Goal: Task Accomplishment & Management: Use online tool/utility

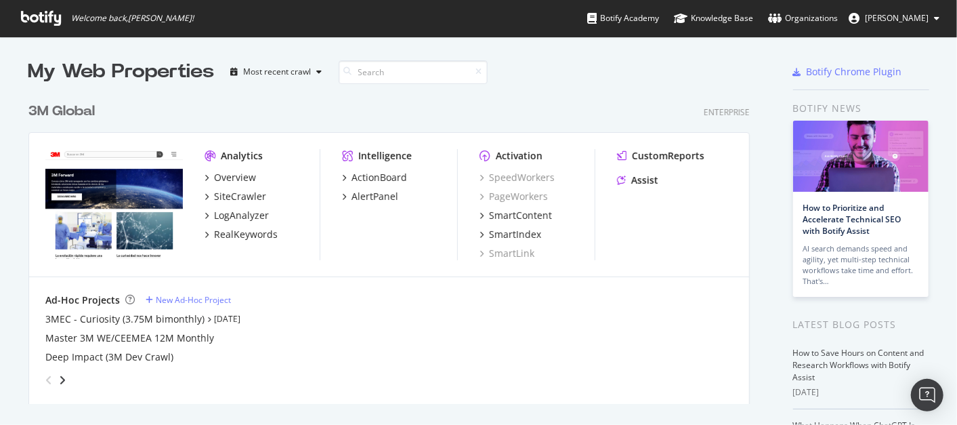
scroll to position [413, 934]
click at [44, 112] on div "3M Global" at bounding box center [61, 112] width 66 height 20
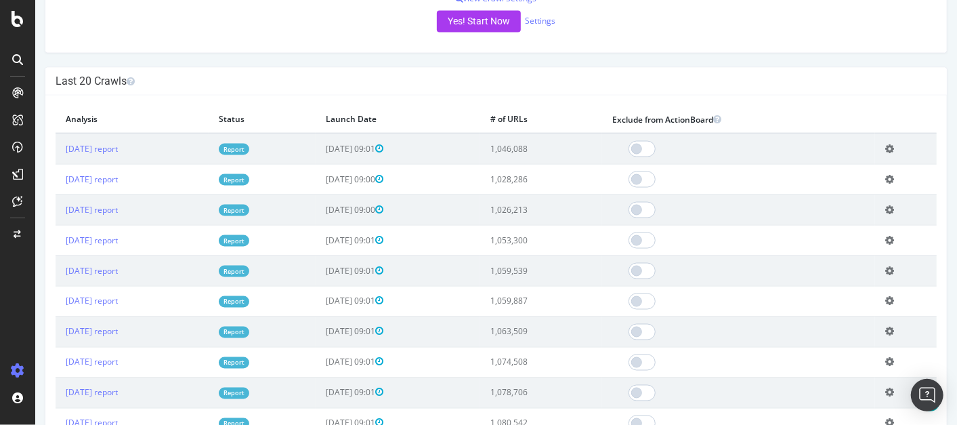
scroll to position [1135, 0]
click at [117, 154] on link "[DATE] report" at bounding box center [91, 148] width 52 height 12
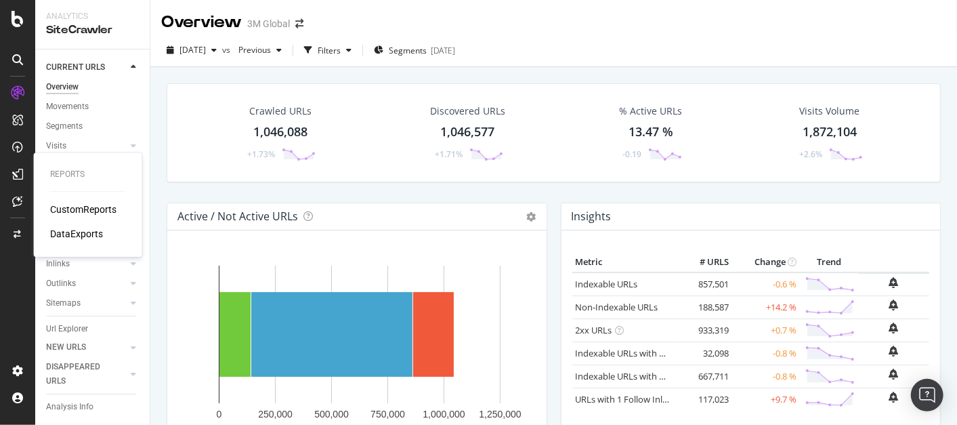
click at [63, 210] on div "CustomReports" at bounding box center [83, 210] width 66 height 14
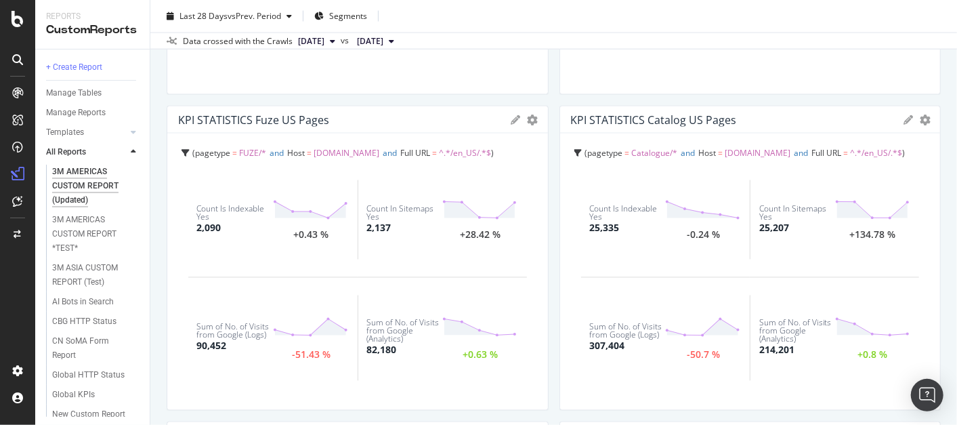
scroll to position [1287, 0]
click at [528, 123] on icon "gear" at bounding box center [533, 120] width 11 height 11
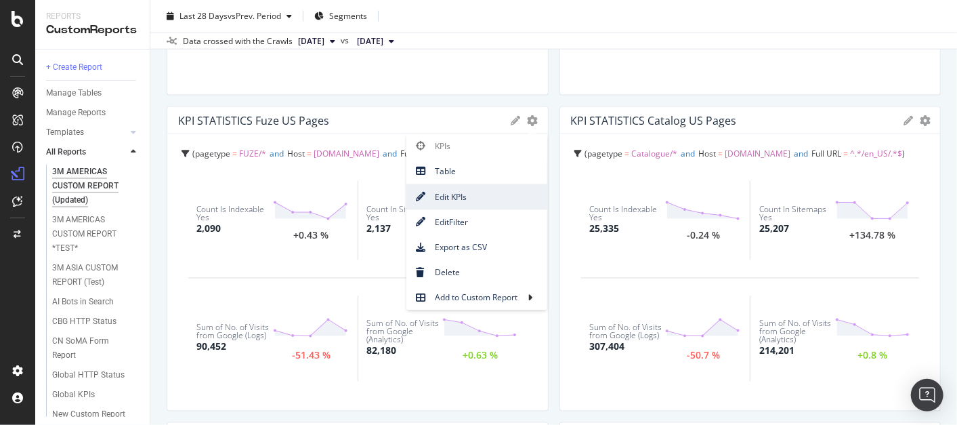
click at [477, 195] on span "Edit KPIs" at bounding box center [477, 197] width 141 height 18
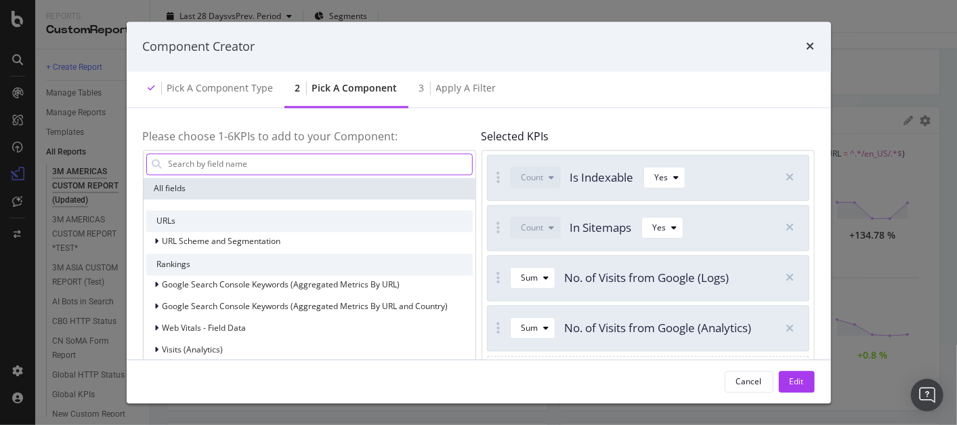
click at [412, 160] on input "modal" at bounding box center [319, 164] width 305 height 20
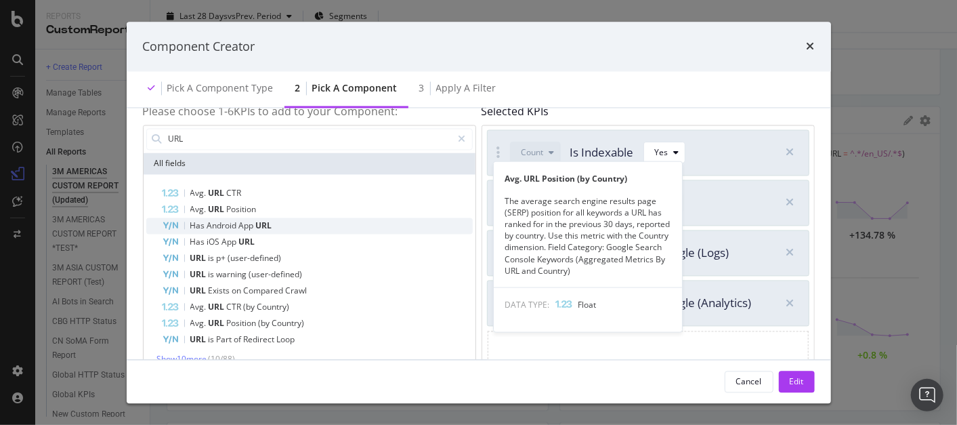
scroll to position [22, 0]
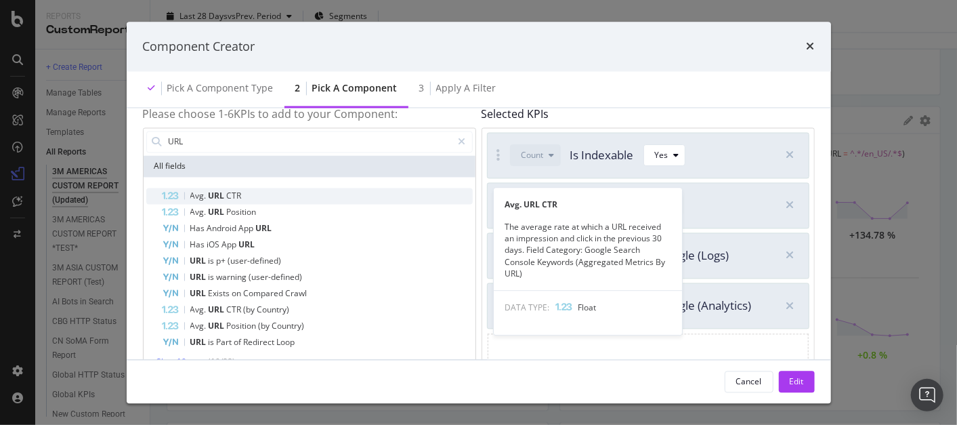
type input "URL"
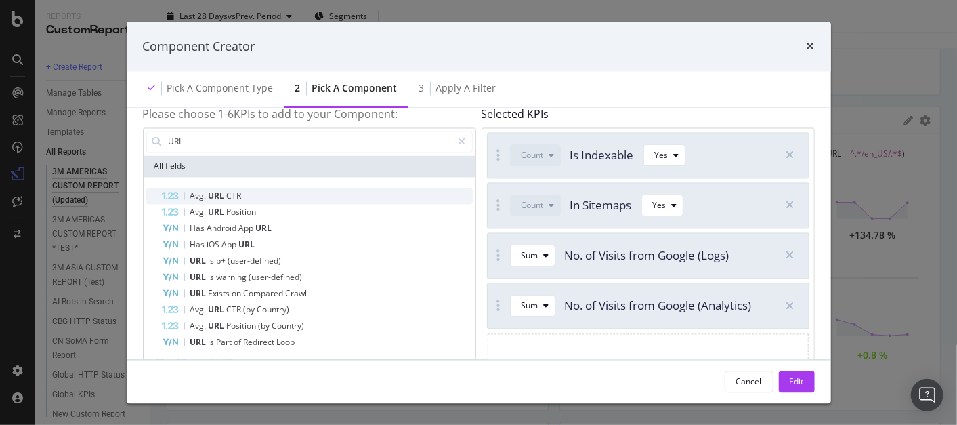
click at [270, 188] on div "Avg. URL CTR" at bounding box center [318, 196] width 310 height 16
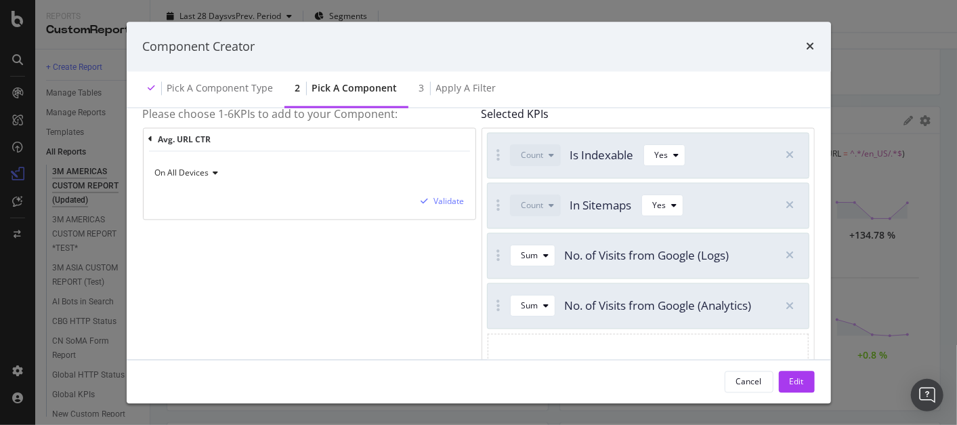
click at [214, 174] on icon "modal" at bounding box center [213, 173] width 9 height 8
click at [452, 196] on div "Validate" at bounding box center [449, 202] width 30 height 12
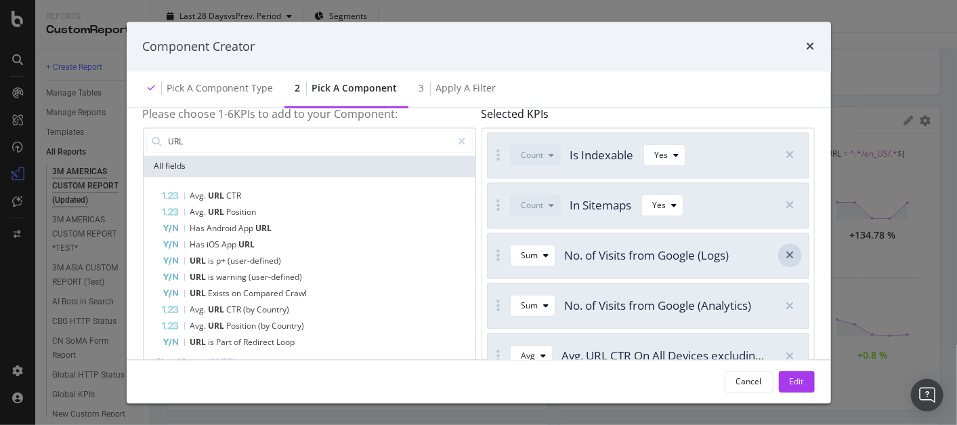
scroll to position [125, 0]
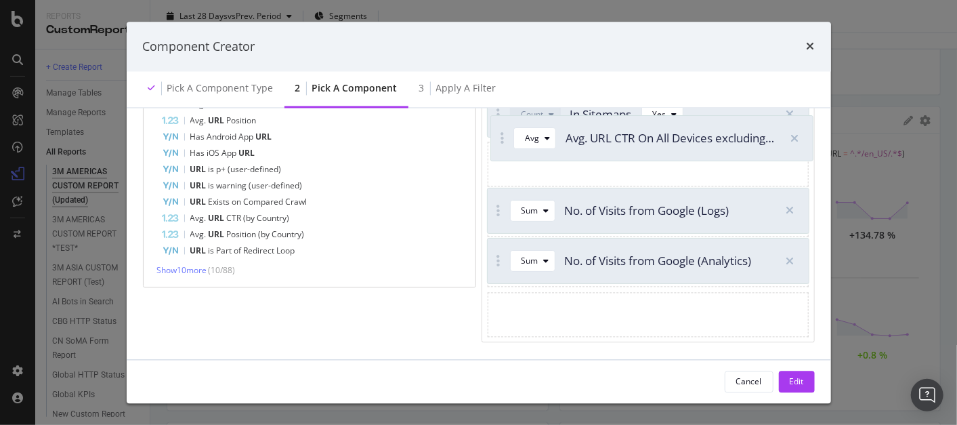
drag, startPoint x: 497, startPoint y: 256, endPoint x: 501, endPoint y: 141, distance: 115.3
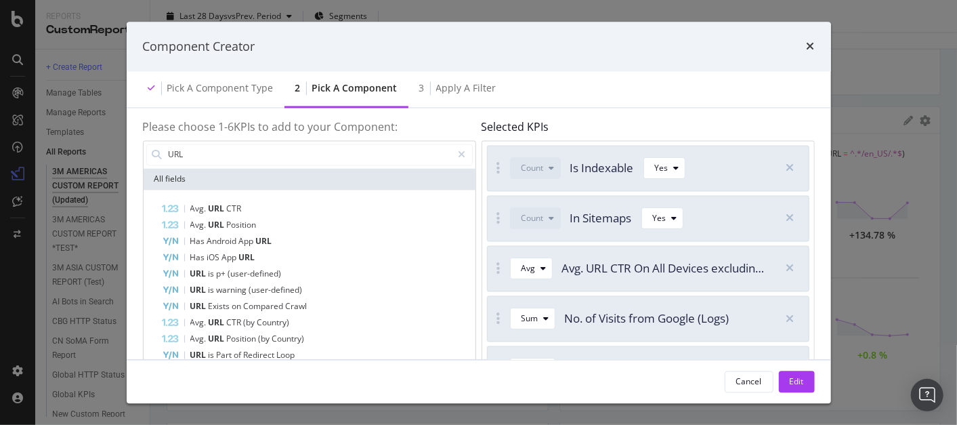
scroll to position [0, 0]
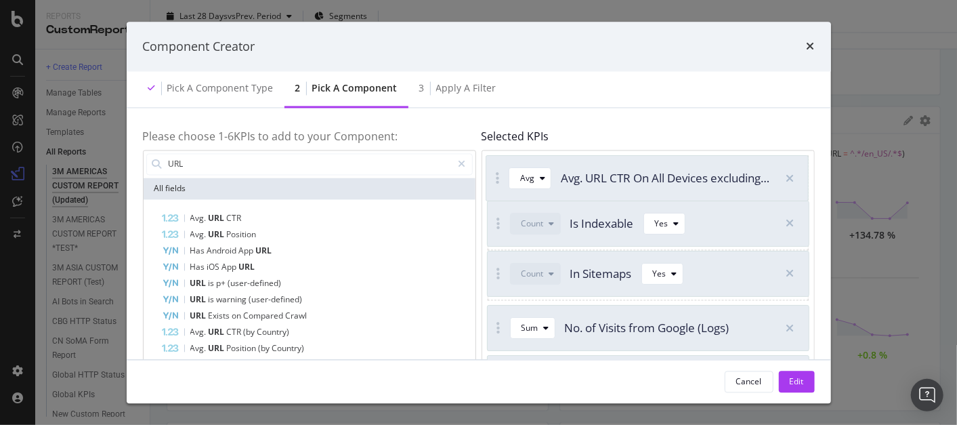
drag, startPoint x: 497, startPoint y: 278, endPoint x: 497, endPoint y: 178, distance: 99.6
click at [787, 373] on button "Edit" at bounding box center [797, 382] width 36 height 22
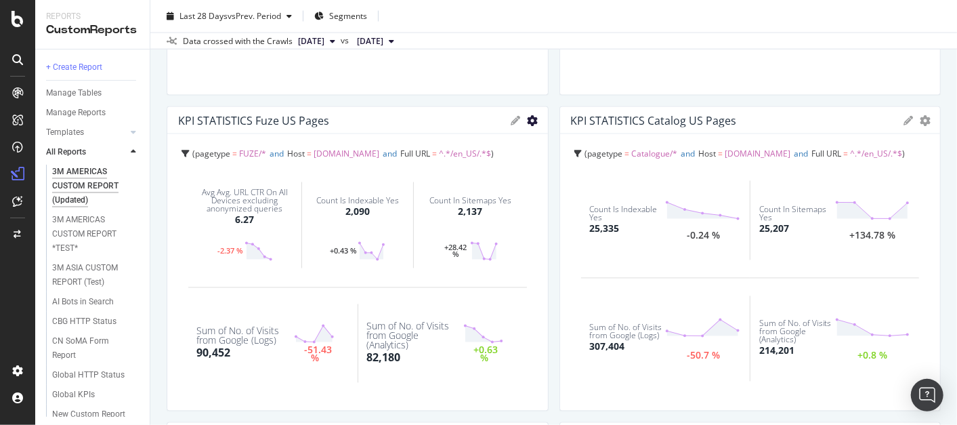
click at [528, 120] on icon "gear" at bounding box center [533, 120] width 11 height 11
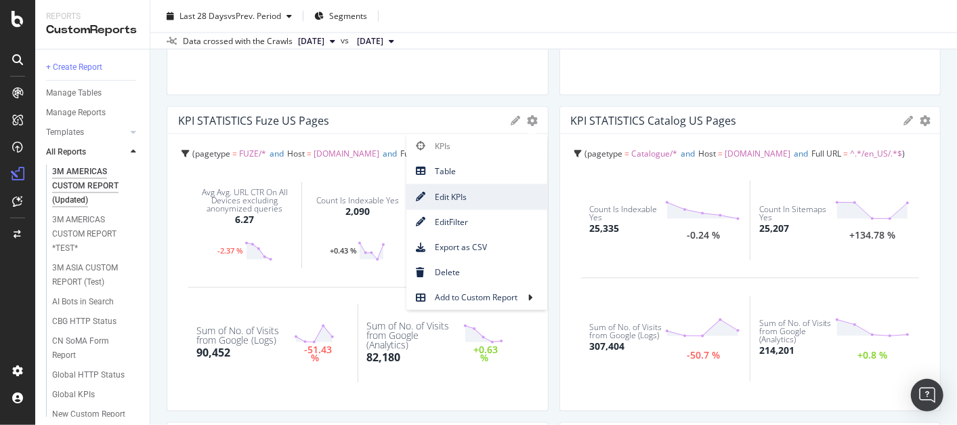
click at [467, 201] on span "Edit KPIs" at bounding box center [477, 197] width 141 height 18
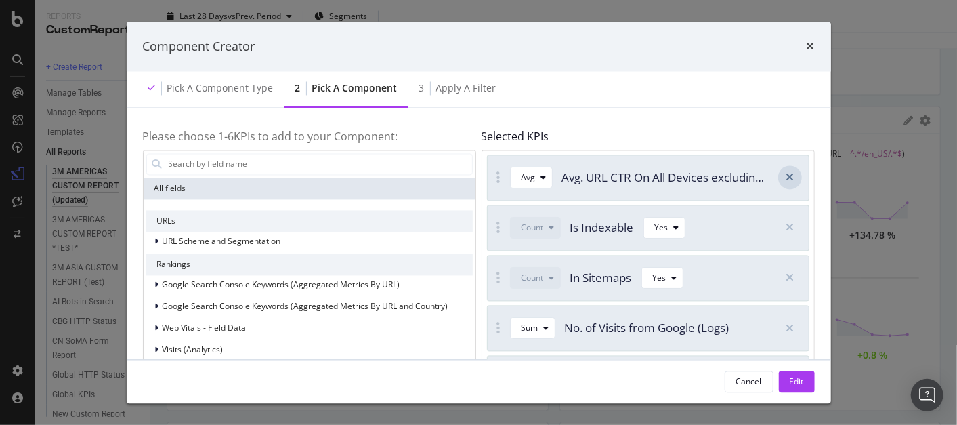
click at [787, 180] on icon "modal" at bounding box center [790, 177] width 8 height 11
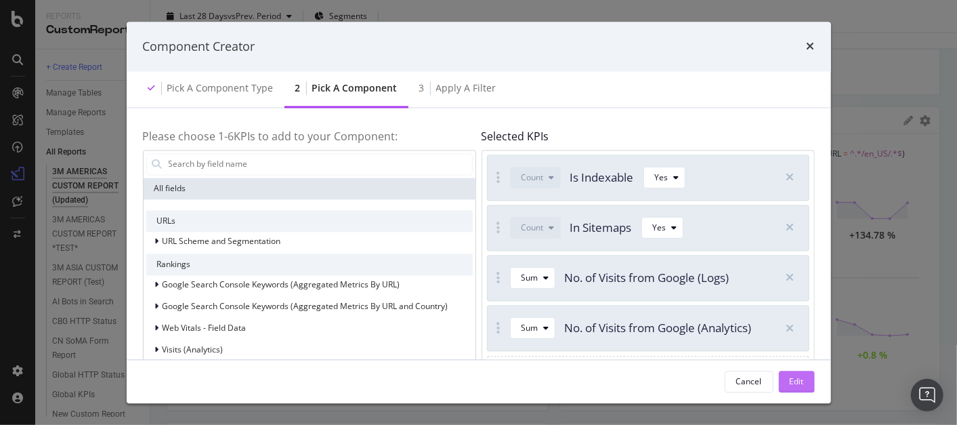
click at [795, 389] on div "Edit" at bounding box center [797, 381] width 14 height 20
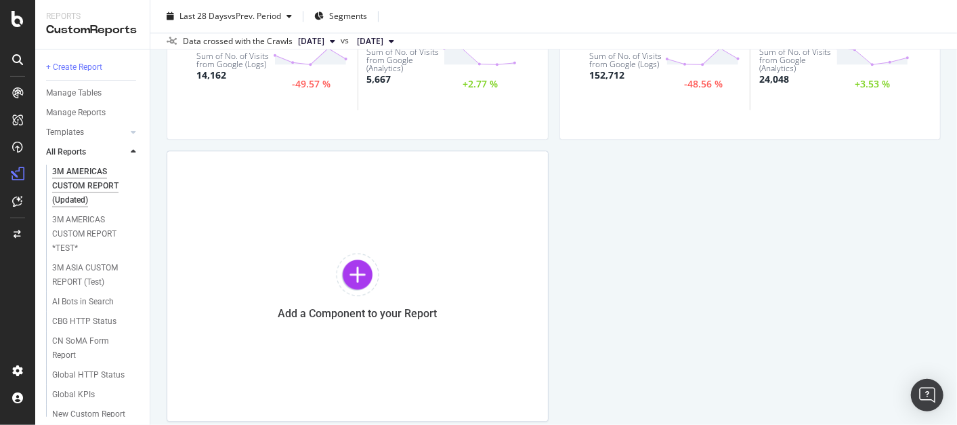
scroll to position [1879, 0]
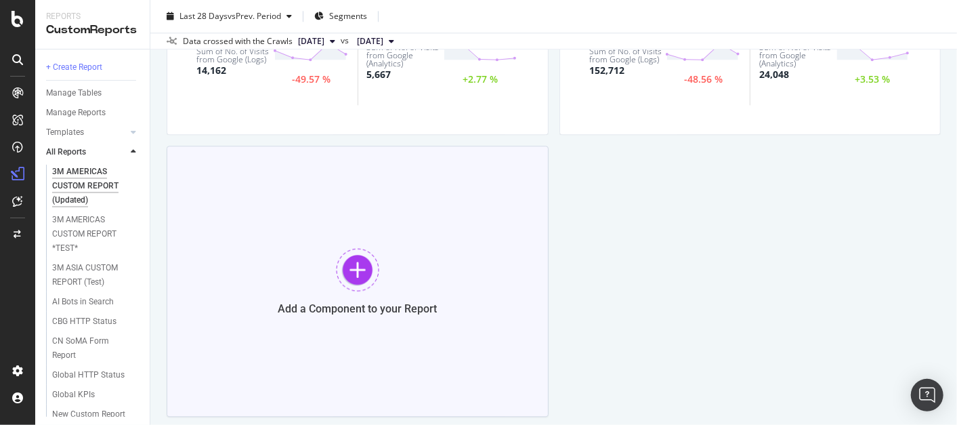
click at [353, 265] on div at bounding box center [357, 269] width 43 height 43
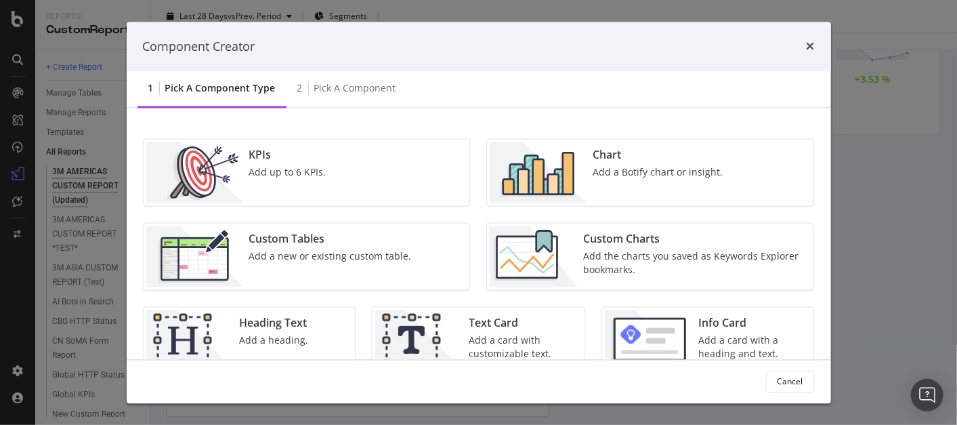
scroll to position [0, 0]
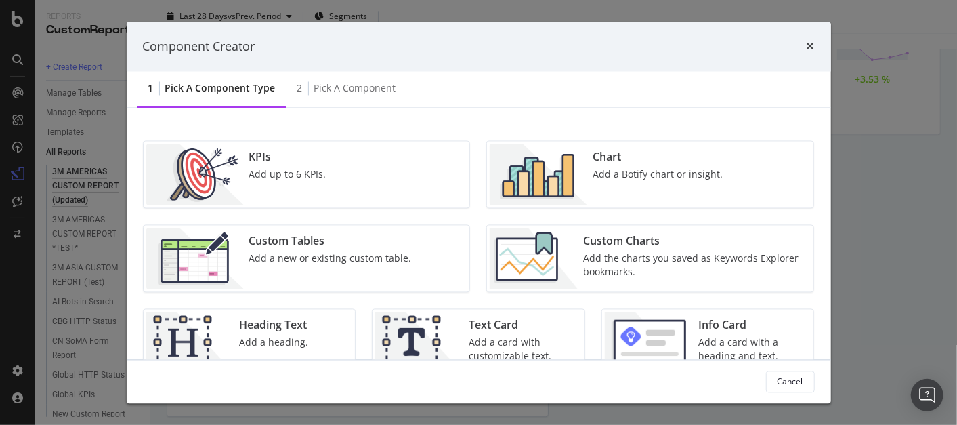
click at [629, 160] on div "Chart" at bounding box center [658, 158] width 130 height 16
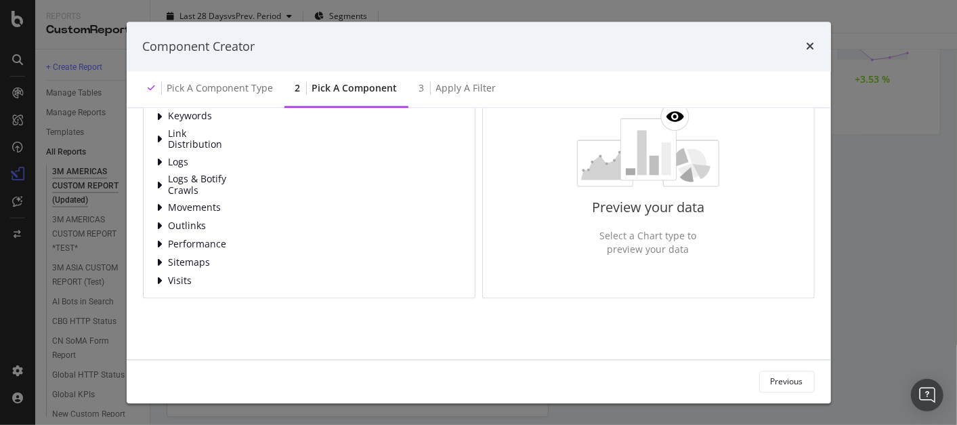
scroll to position [125, 0]
click at [182, 276] on span "Visits" at bounding box center [199, 282] width 60 height 12
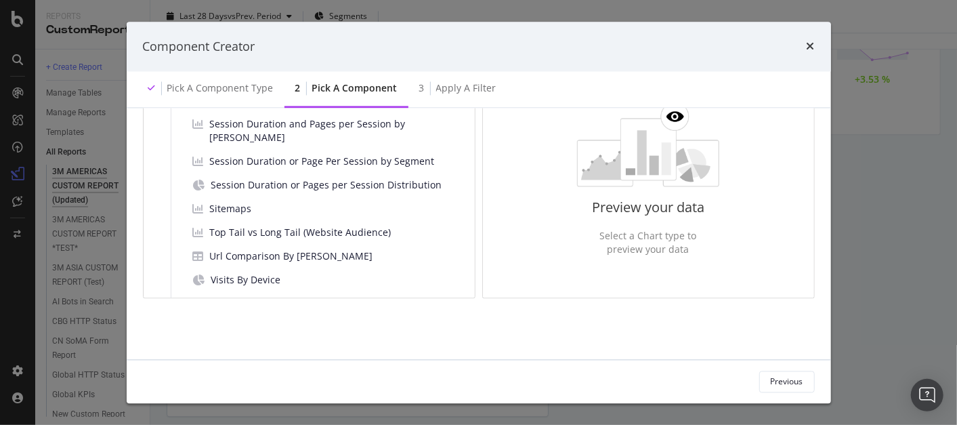
scroll to position [816, 0]
click at [236, 202] on span "Sitemaps" at bounding box center [231, 209] width 42 height 14
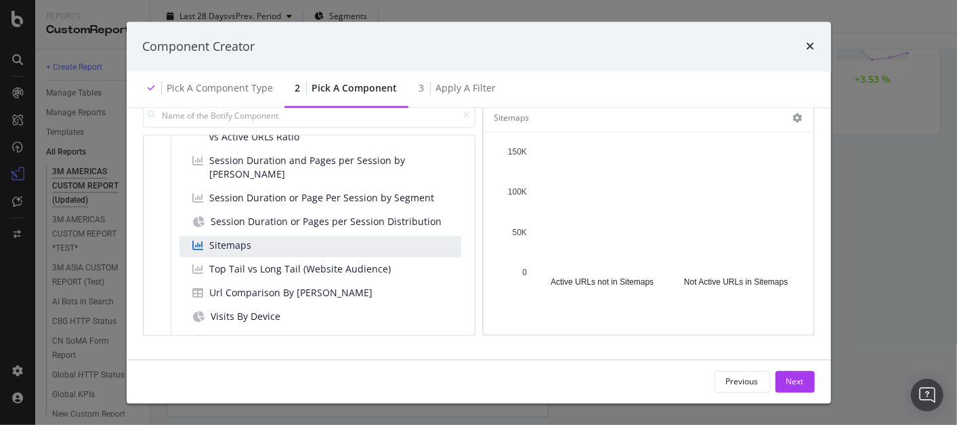
scroll to position [88, 0]
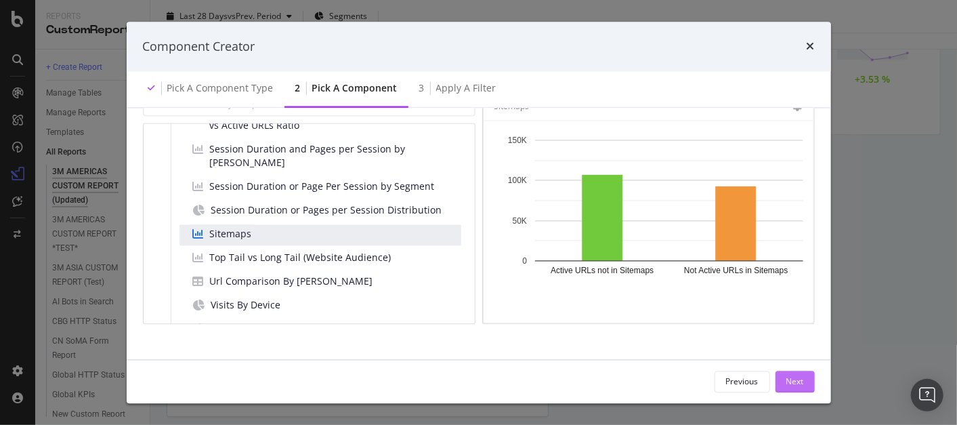
click at [802, 381] on div "Next" at bounding box center [796, 381] width 18 height 12
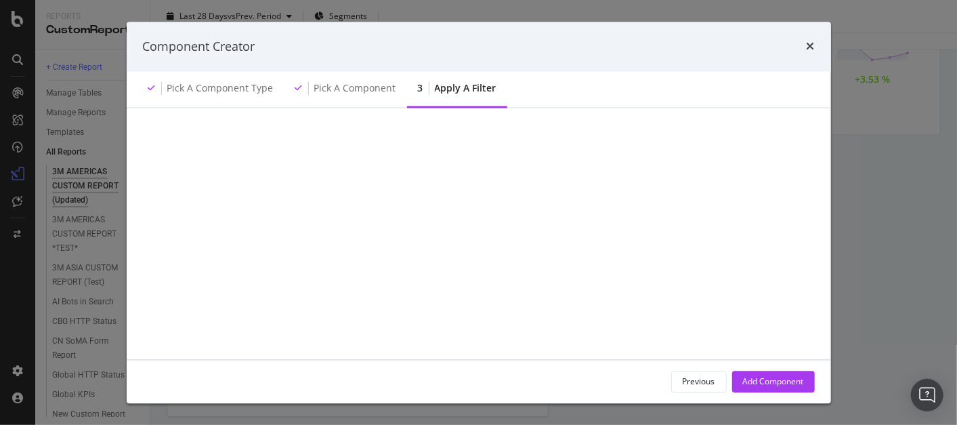
scroll to position [0, 0]
click at [175, 151] on div "Add Filter" at bounding box center [185, 150] width 36 height 12
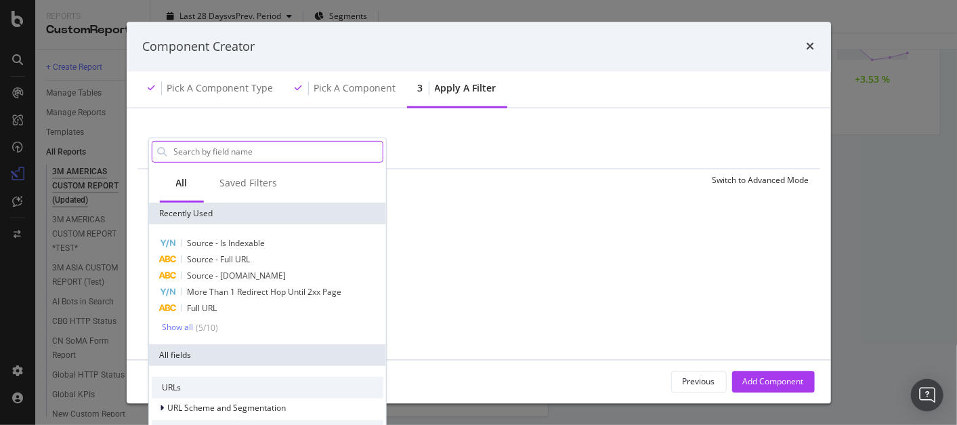
click at [203, 152] on input "modal" at bounding box center [277, 151] width 210 height 20
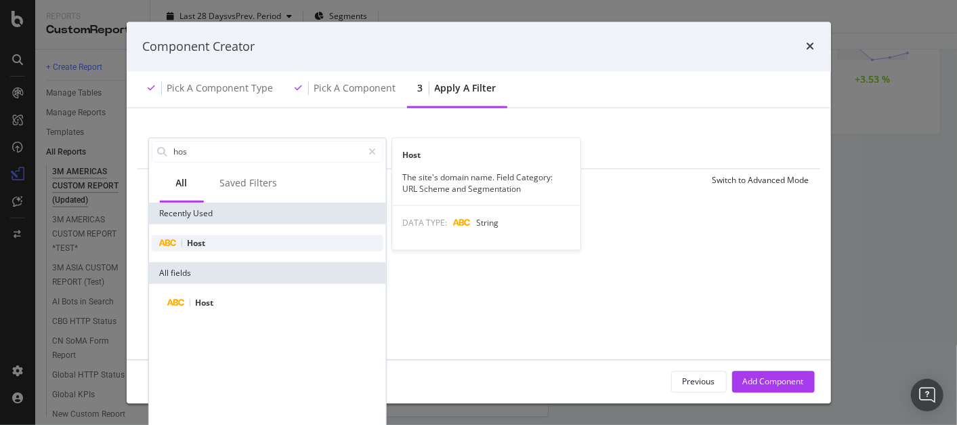
type input "hos"
click at [200, 247] on span "Host" at bounding box center [196, 242] width 18 height 12
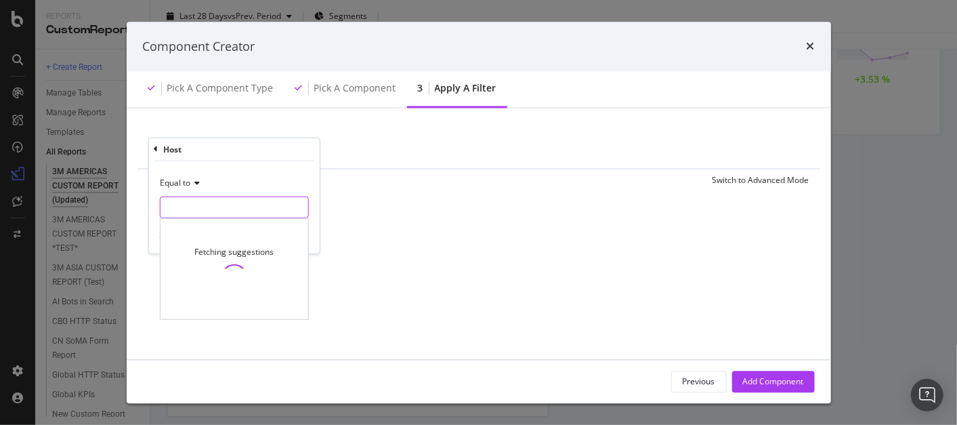
click at [199, 200] on input "modal" at bounding box center [234, 207] width 148 height 22
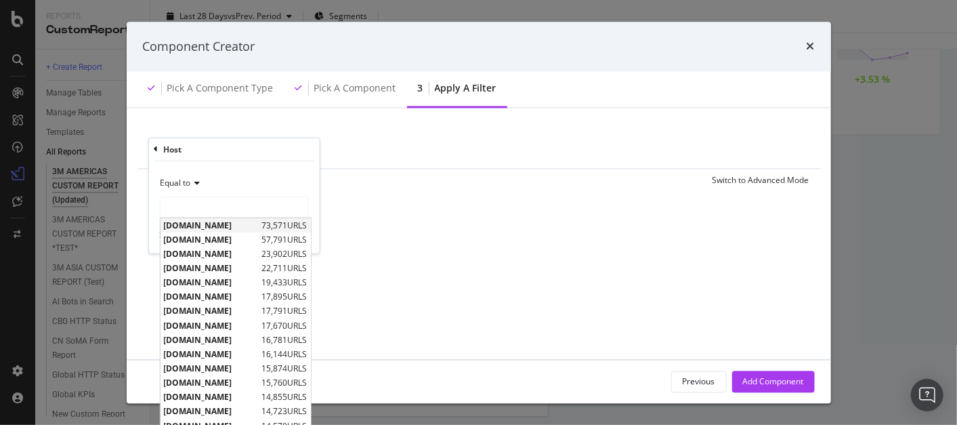
click at [209, 220] on span "[DOMAIN_NAME]" at bounding box center [210, 226] width 95 height 12
type input "[DOMAIN_NAME]"
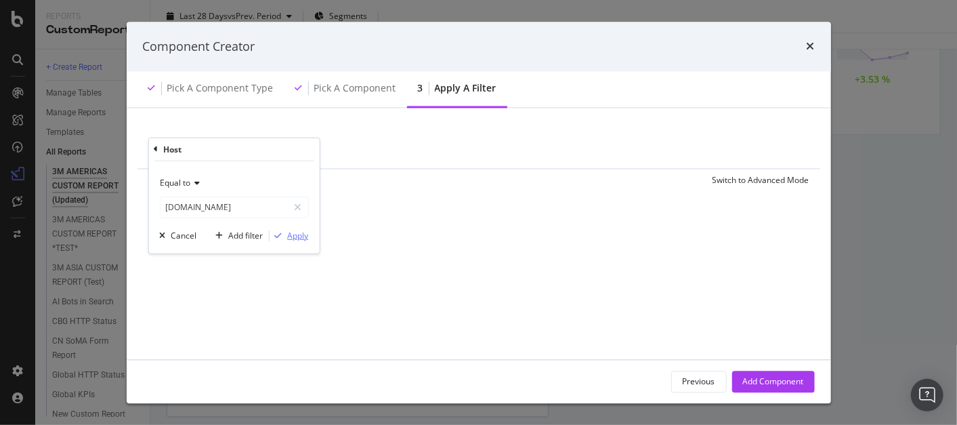
click at [295, 232] on div "Apply" at bounding box center [297, 236] width 21 height 12
click at [277, 147] on div "Add Filter" at bounding box center [288, 150] width 36 height 12
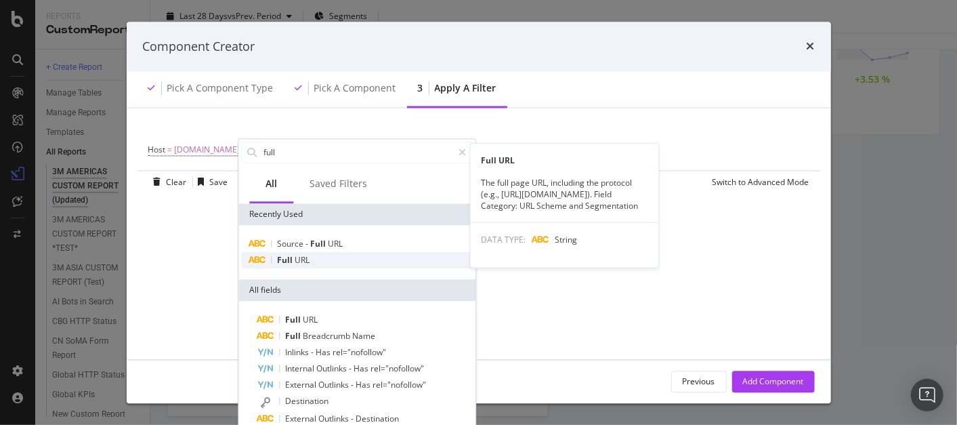
type input "full"
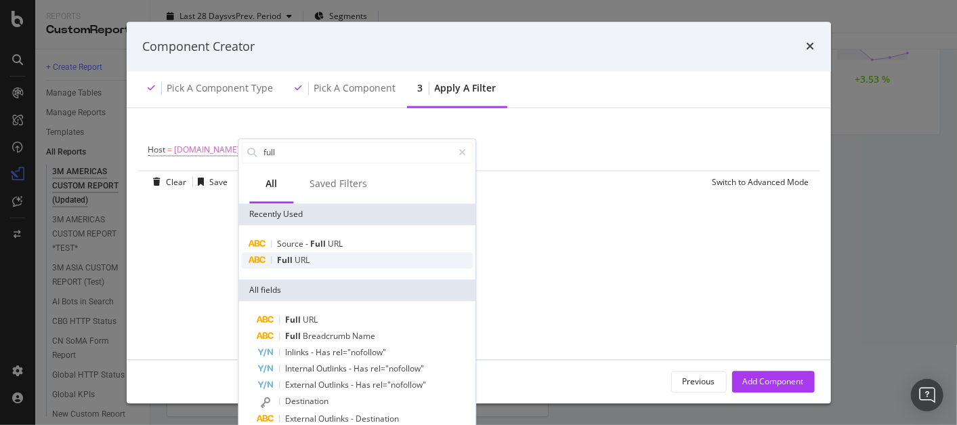
click at [298, 260] on span "URL" at bounding box center [302, 260] width 15 height 12
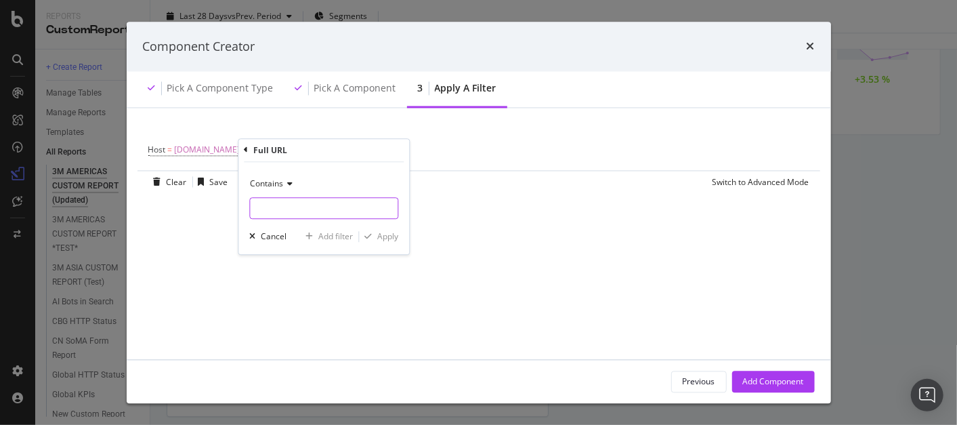
click at [304, 203] on input "modal" at bounding box center [324, 208] width 148 height 22
type input "/en_US/"
click at [392, 234] on div "Apply" at bounding box center [387, 236] width 21 height 12
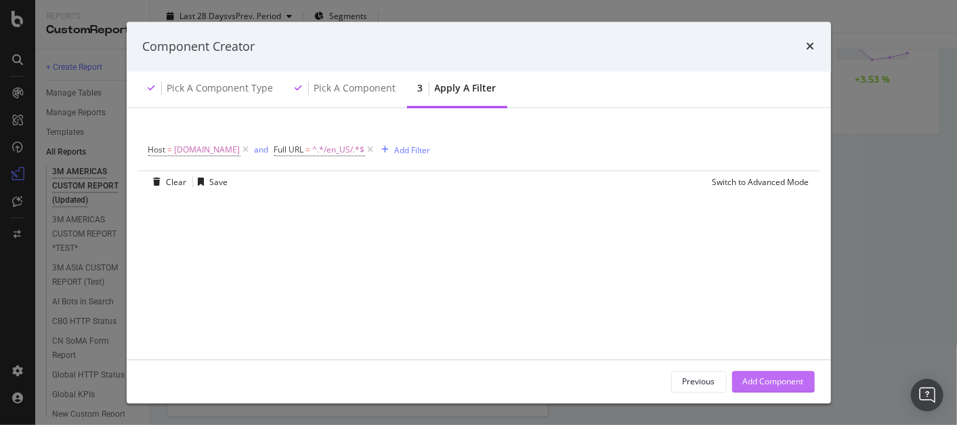
click at [779, 381] on div "Add Component" at bounding box center [773, 381] width 61 height 12
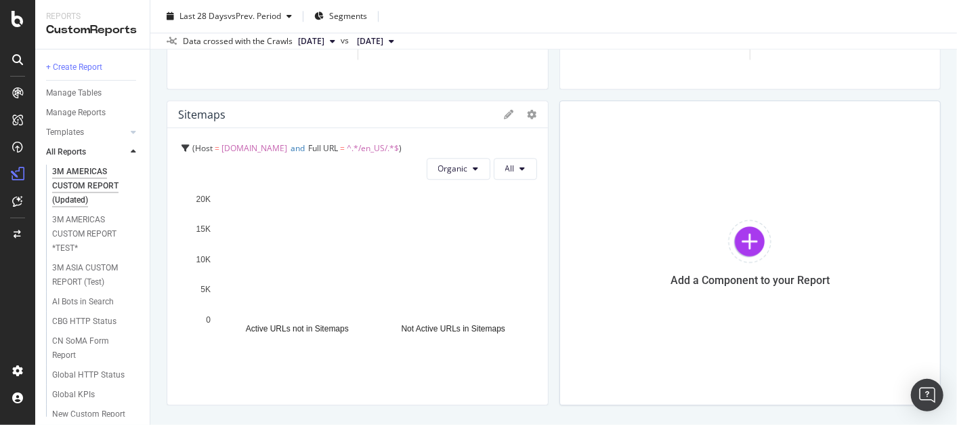
scroll to position [1932, 0]
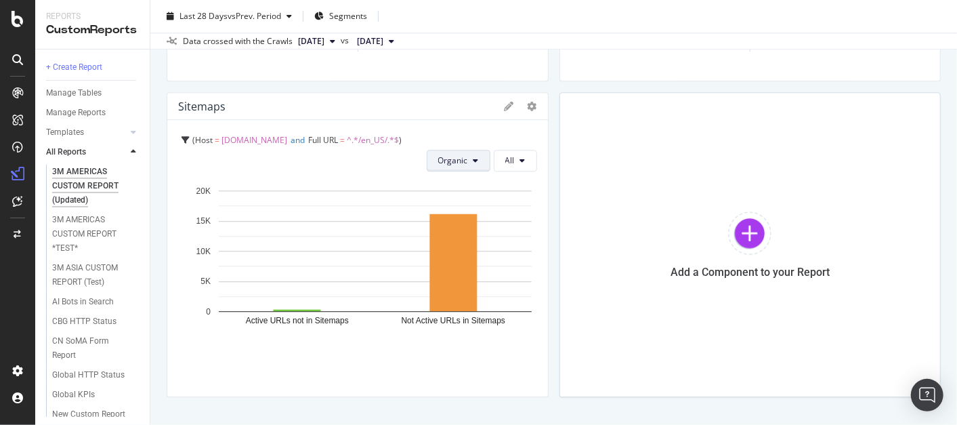
click at [474, 163] on icon at bounding box center [476, 161] width 5 height 8
click at [520, 162] on icon at bounding box center [522, 161] width 5 height 8
click at [522, 207] on span "Google" at bounding box center [514, 211] width 28 height 12
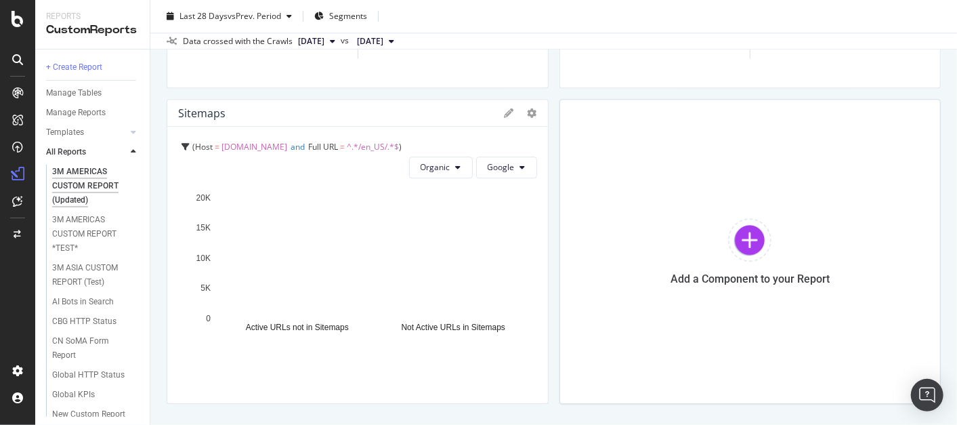
scroll to position [1928, 0]
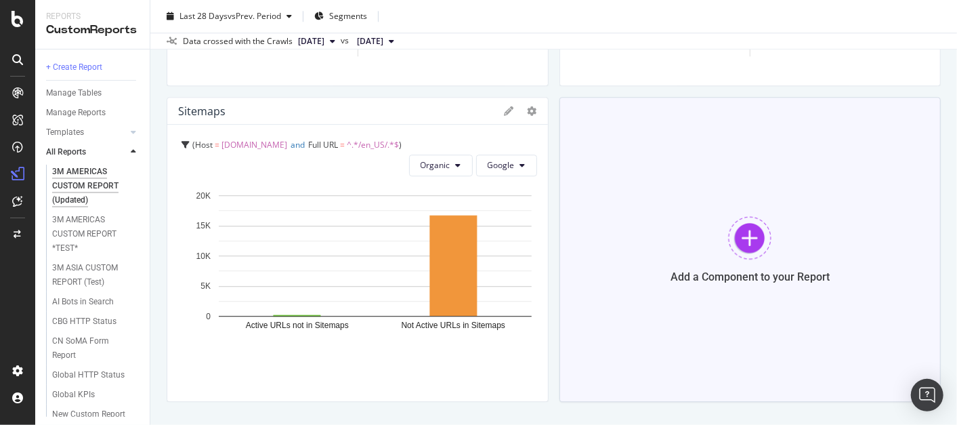
click at [751, 234] on div at bounding box center [749, 237] width 43 height 43
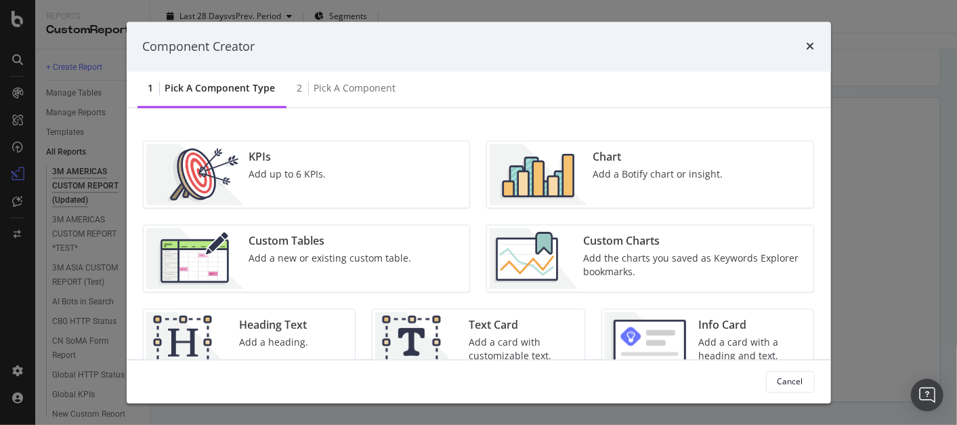
click at [623, 155] on div "Chart" at bounding box center [658, 158] width 130 height 16
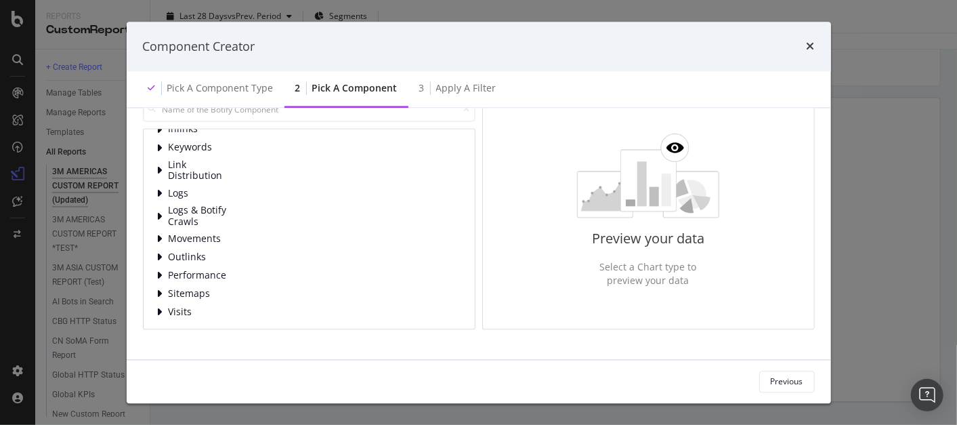
scroll to position [125, 0]
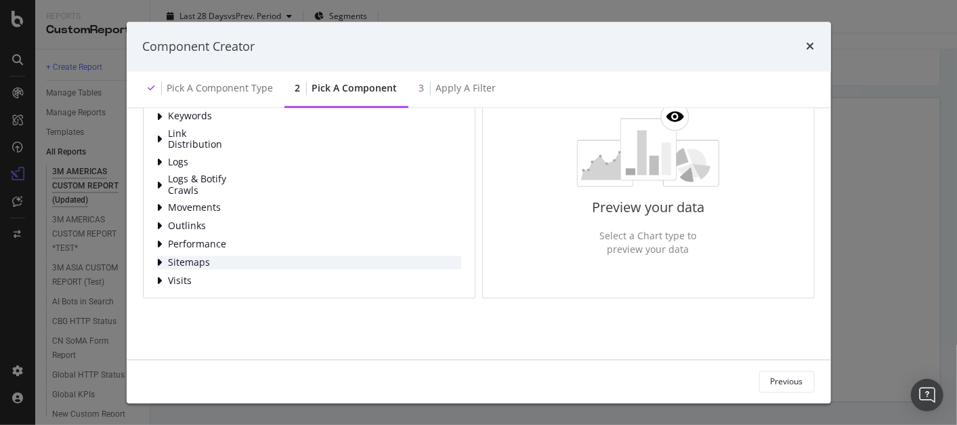
click at [159, 257] on icon "modal" at bounding box center [159, 262] width 5 height 11
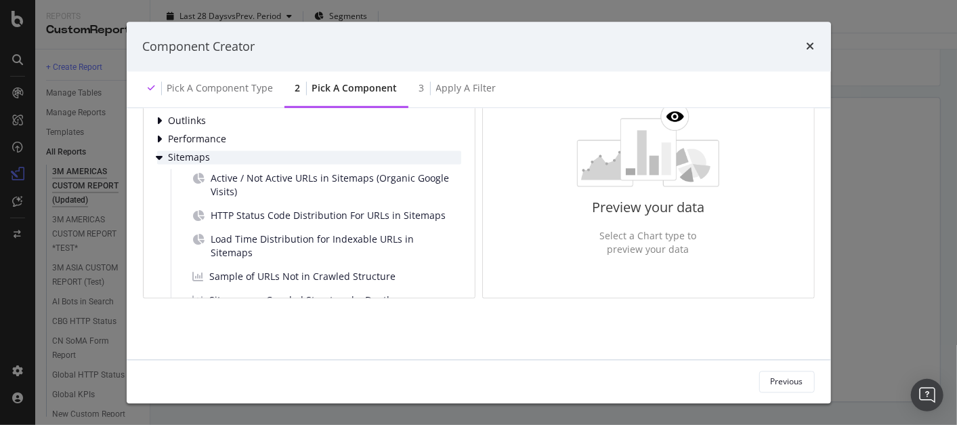
scroll to position [197, 0]
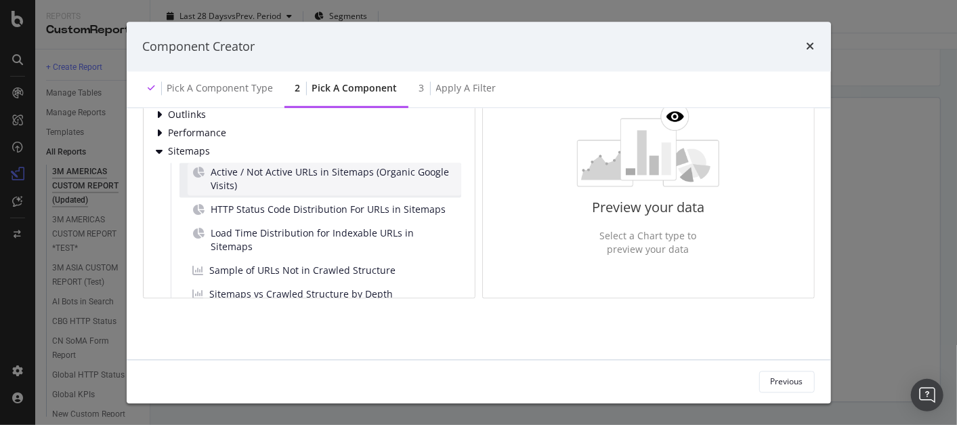
click at [265, 175] on span "Active / Not Active URLs in Sitemaps (Organic Google Visits)" at bounding box center [333, 179] width 245 height 27
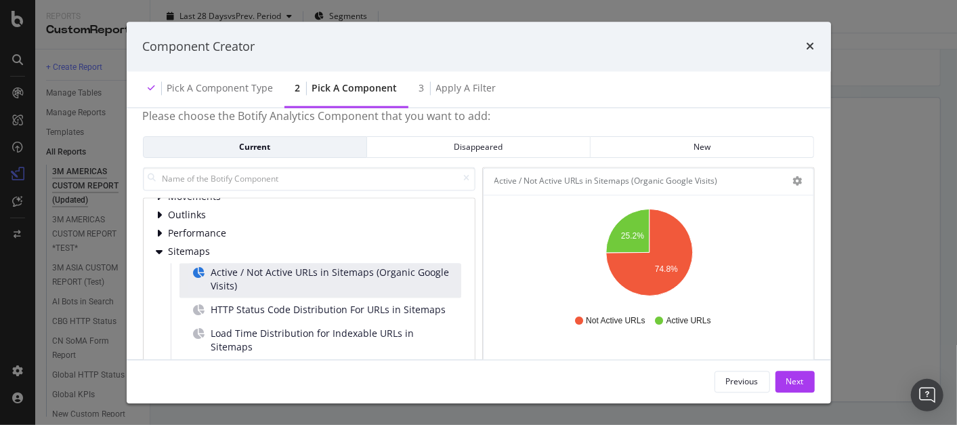
scroll to position [7, 0]
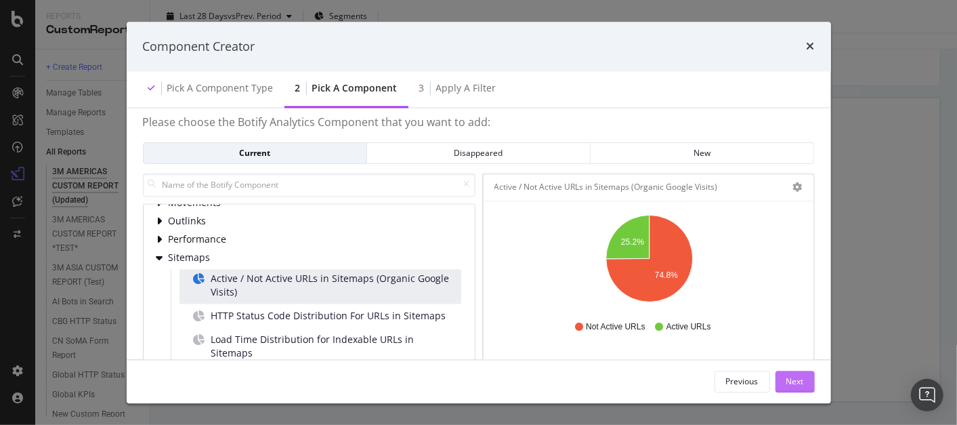
click at [797, 385] on div "Next" at bounding box center [796, 381] width 18 height 12
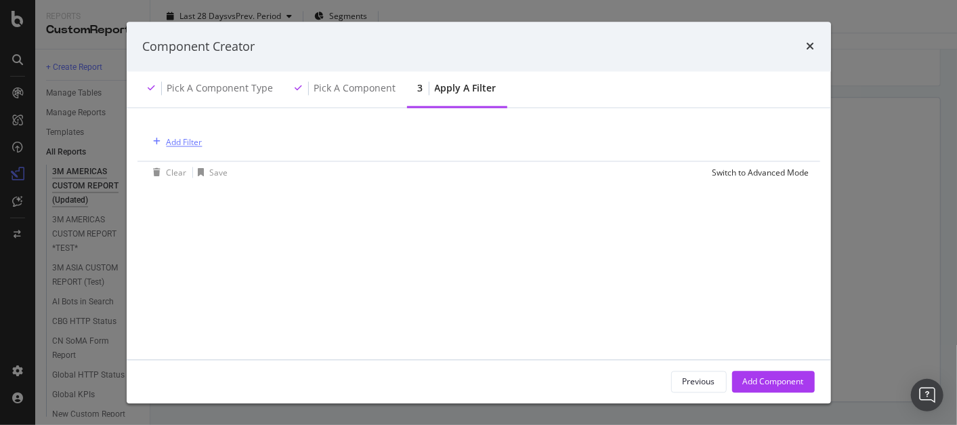
click at [192, 142] on div "Add Filter" at bounding box center [185, 142] width 36 height 12
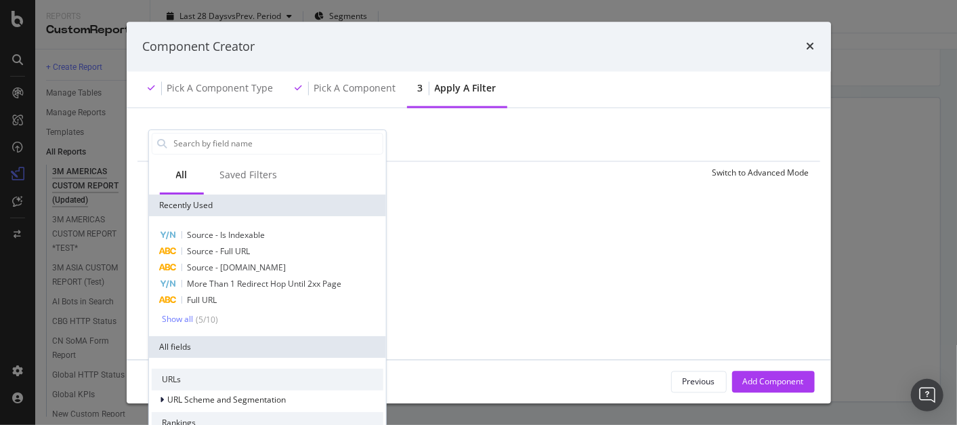
click at [178, 325] on div "Source - Is Indexable Source - Full URL Source - [DOMAIN_NAME] More Than 1 Redi…" at bounding box center [266, 276] width 237 height 120
click at [178, 316] on div "Show all" at bounding box center [177, 318] width 31 height 9
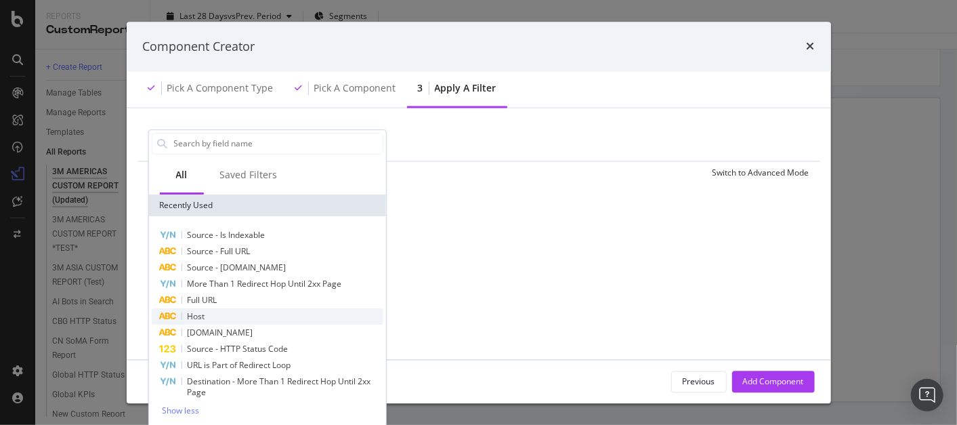
click at [213, 323] on div "Host" at bounding box center [267, 316] width 232 height 16
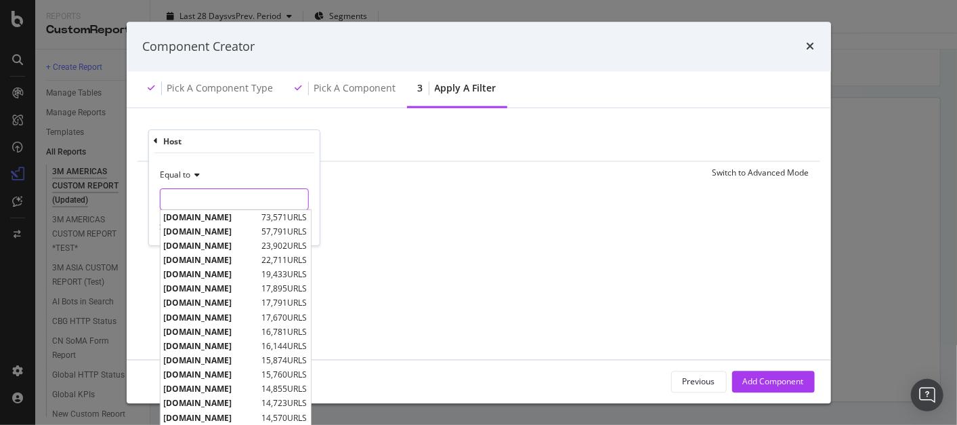
click at [226, 191] on input "modal" at bounding box center [234, 199] width 148 height 22
click at [225, 213] on span "[DOMAIN_NAME]" at bounding box center [210, 217] width 95 height 12
type input "[DOMAIN_NAME]"
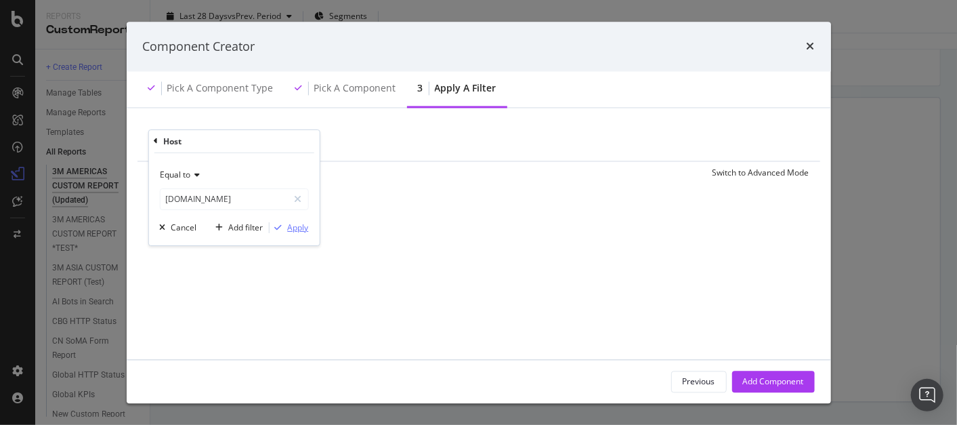
click at [302, 227] on div "Apply" at bounding box center [297, 228] width 21 height 12
click at [276, 136] on div "Add Filter" at bounding box center [279, 143] width 54 height 15
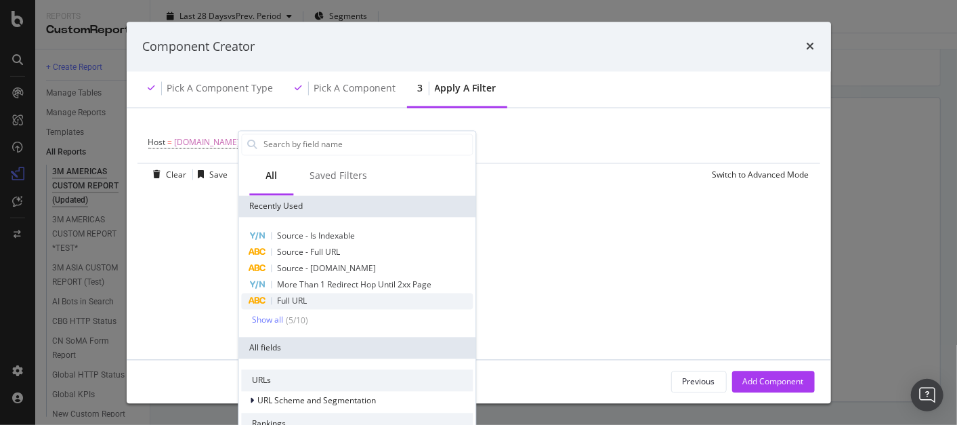
click at [313, 303] on div "Full URL" at bounding box center [357, 301] width 232 height 16
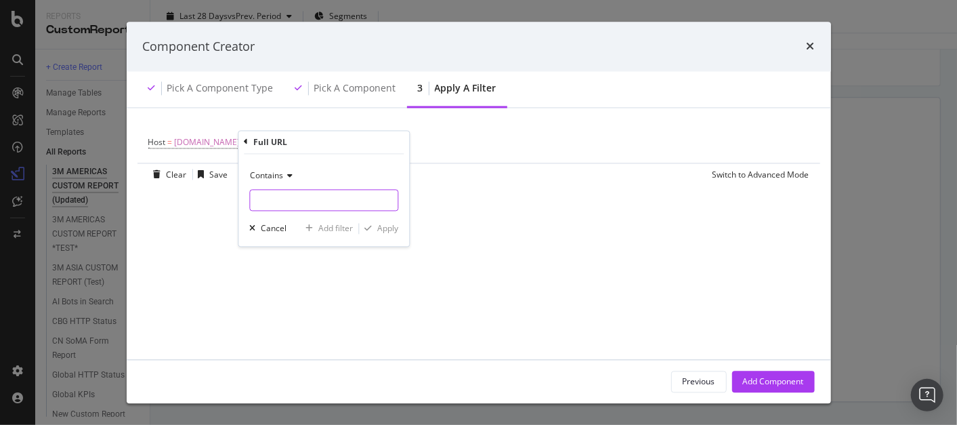
click at [290, 201] on input "modal" at bounding box center [324, 200] width 148 height 22
type input "/en_US/"
click at [393, 228] on div "Apply" at bounding box center [387, 229] width 21 height 12
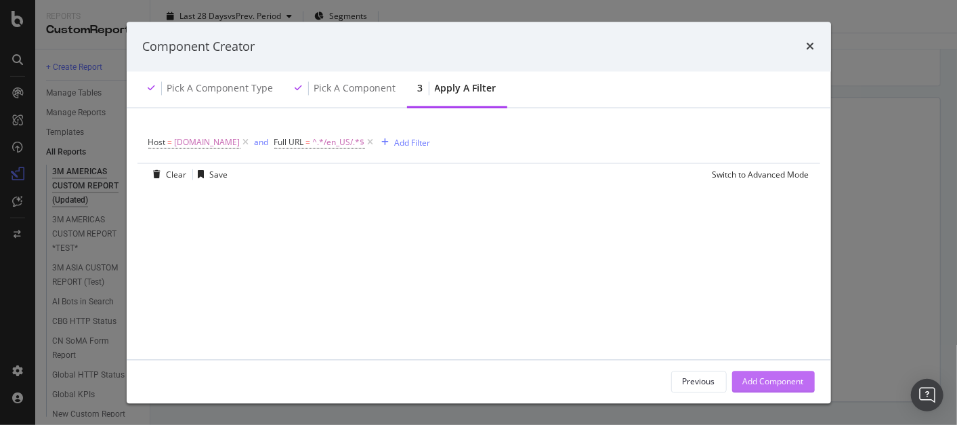
click at [786, 387] on div "Add Component" at bounding box center [773, 381] width 61 height 20
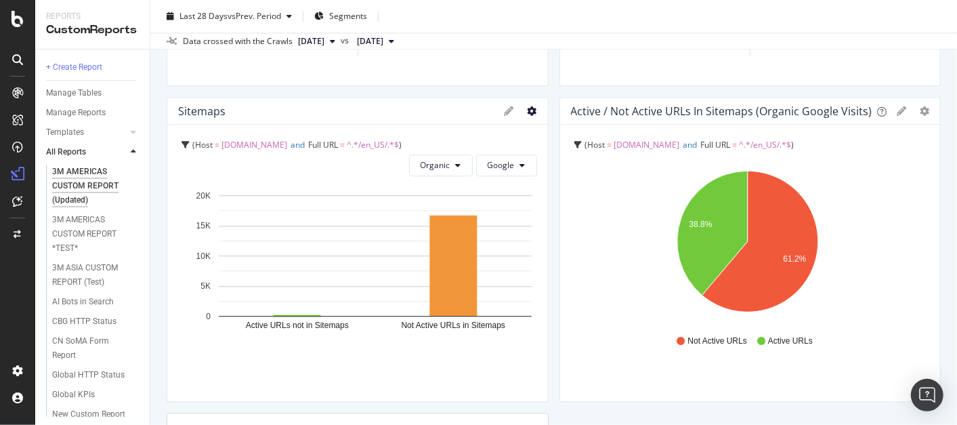
click at [528, 111] on icon "gear" at bounding box center [532, 110] width 9 height 9
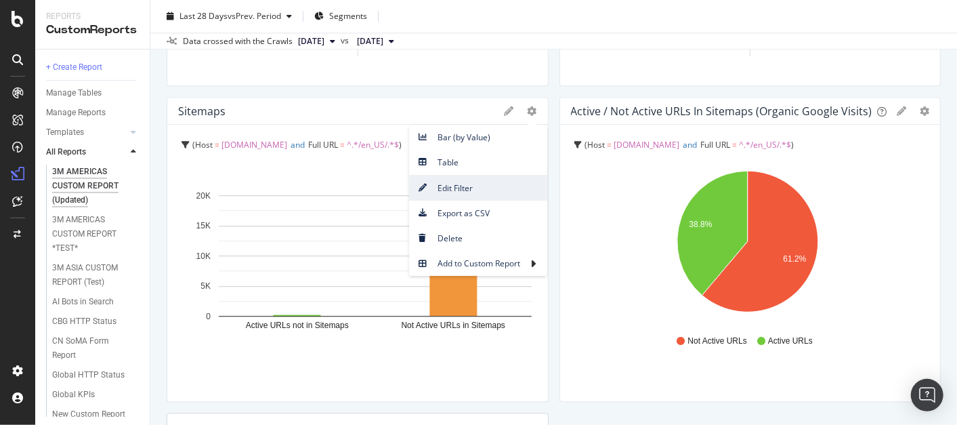
click at [451, 190] on span "Edit Filter" at bounding box center [478, 188] width 138 height 18
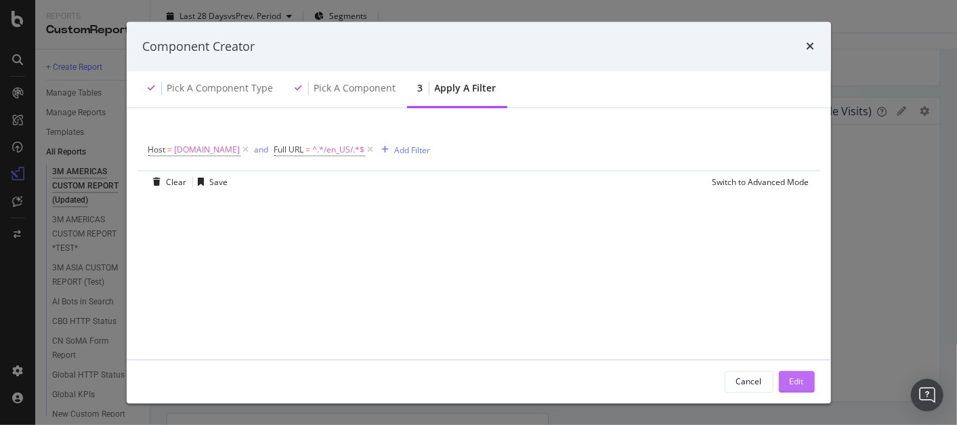
click at [808, 379] on button "Edit" at bounding box center [797, 382] width 36 height 22
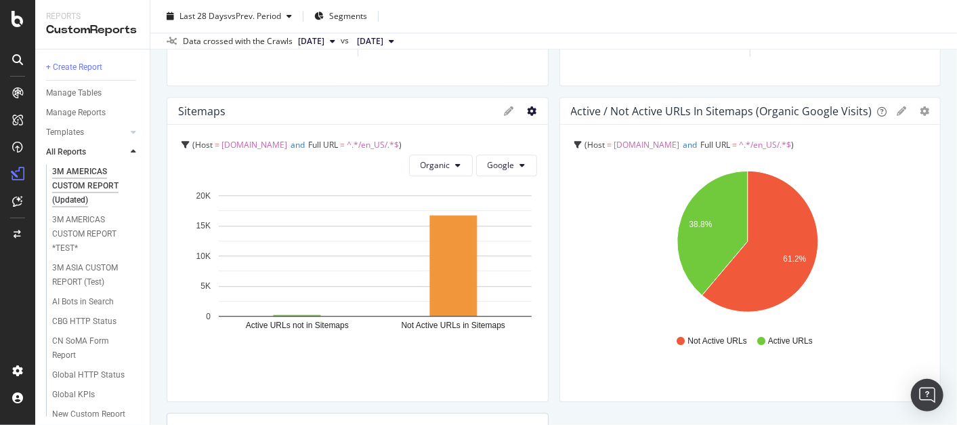
click at [528, 108] on icon "gear" at bounding box center [532, 110] width 9 height 9
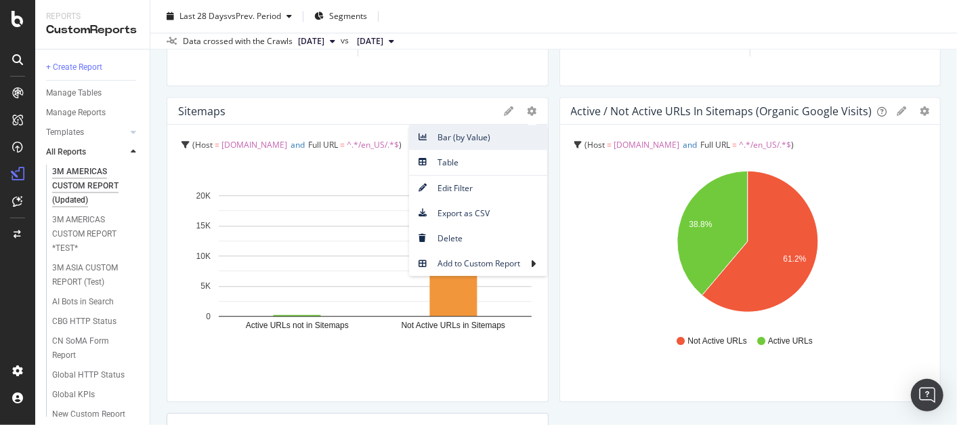
click at [481, 132] on span "Bar (by Value)" at bounding box center [478, 137] width 138 height 18
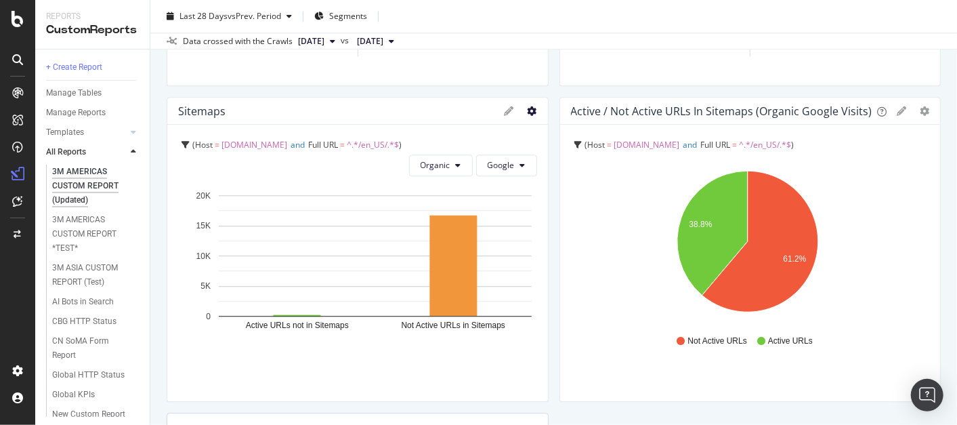
click at [528, 112] on icon "gear" at bounding box center [532, 110] width 9 height 9
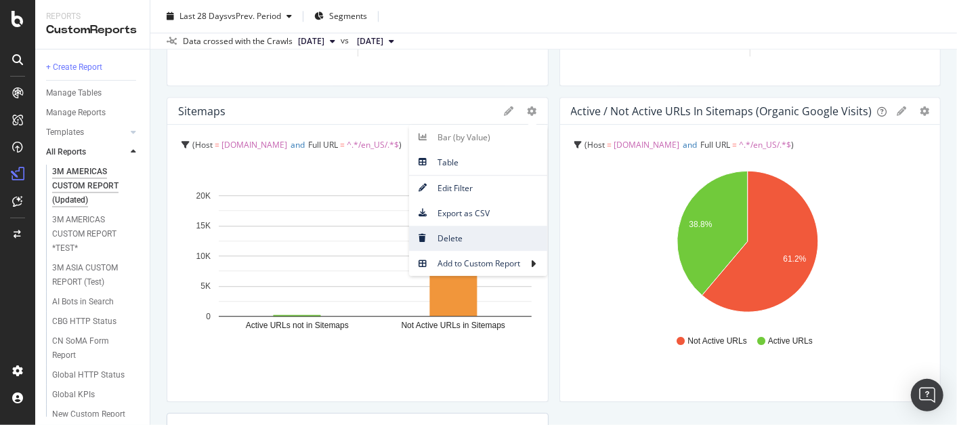
click at [449, 238] on span "Delete" at bounding box center [478, 238] width 138 height 18
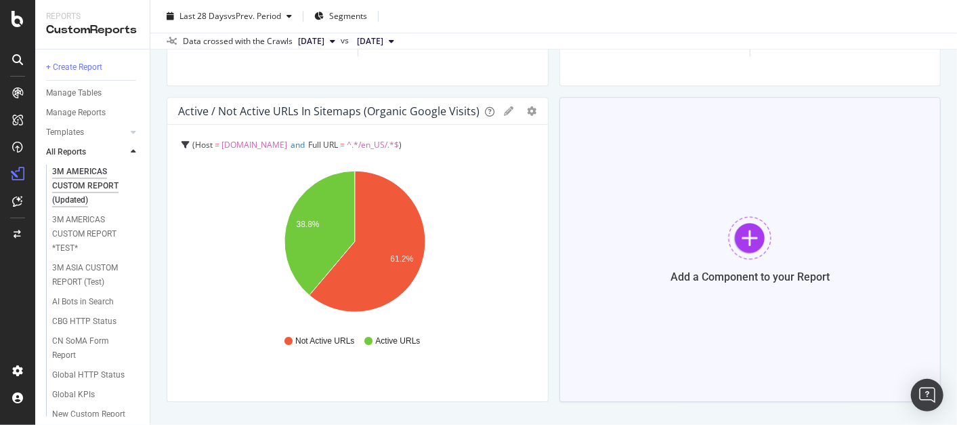
click at [748, 241] on div at bounding box center [749, 237] width 43 height 43
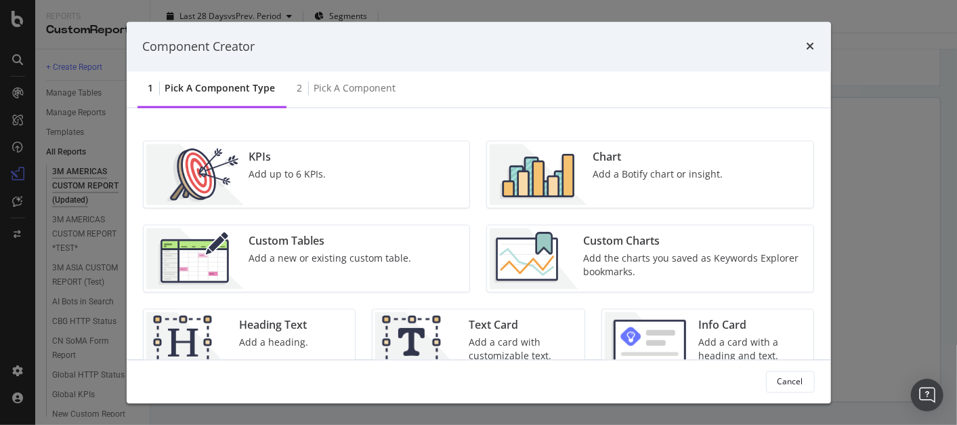
click at [637, 155] on div "Chart" at bounding box center [658, 158] width 130 height 16
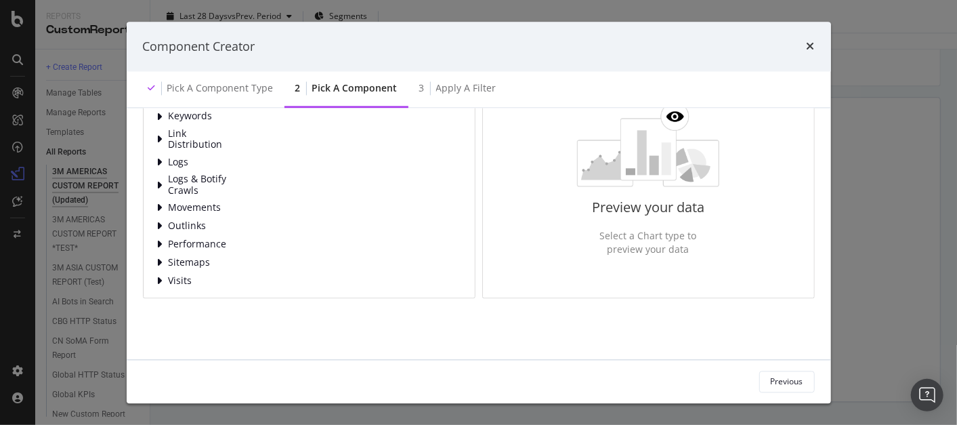
scroll to position [125, 0]
click at [161, 257] on icon "modal" at bounding box center [159, 262] width 5 height 11
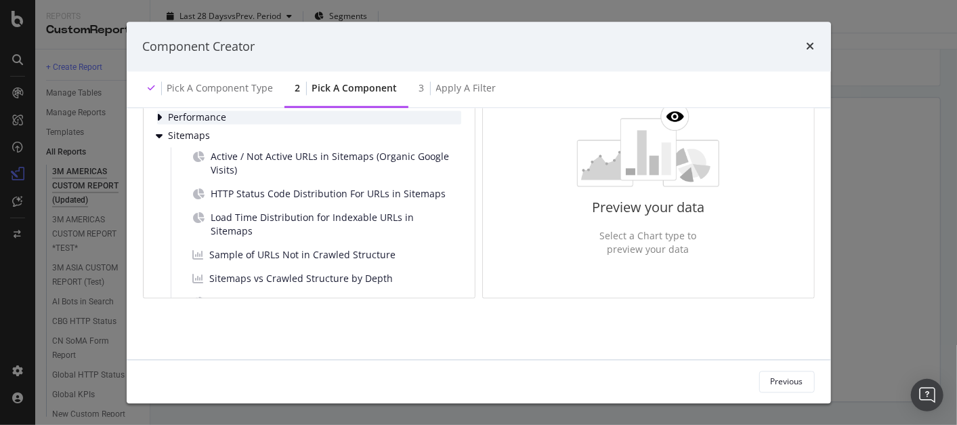
scroll to position [205, 0]
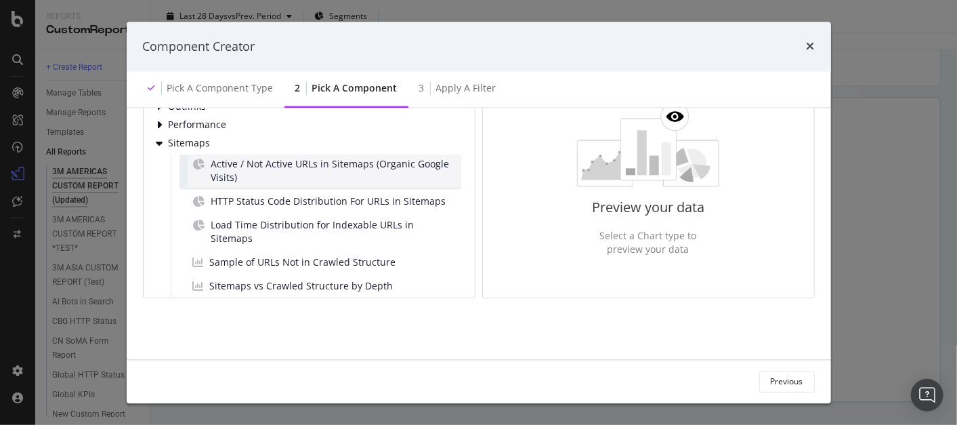
click at [262, 158] on span "Active / Not Active URLs in Sitemaps (Organic Google Visits)" at bounding box center [333, 171] width 245 height 27
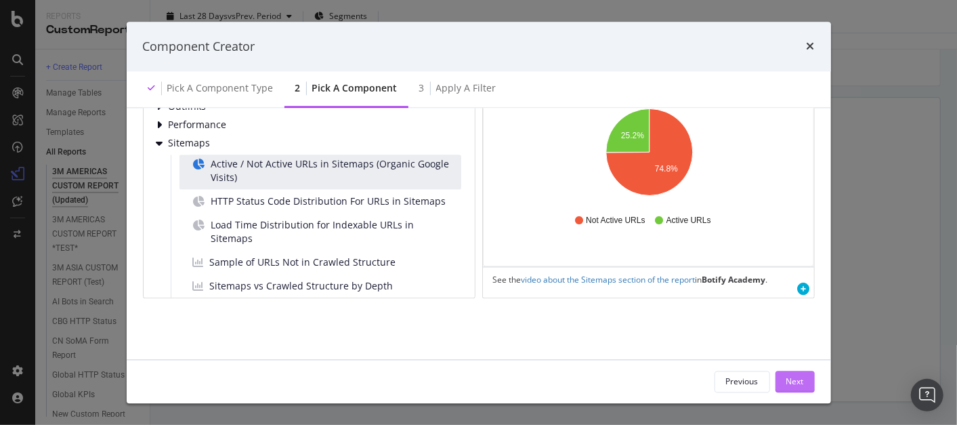
click at [803, 379] on div "Next" at bounding box center [796, 381] width 18 height 12
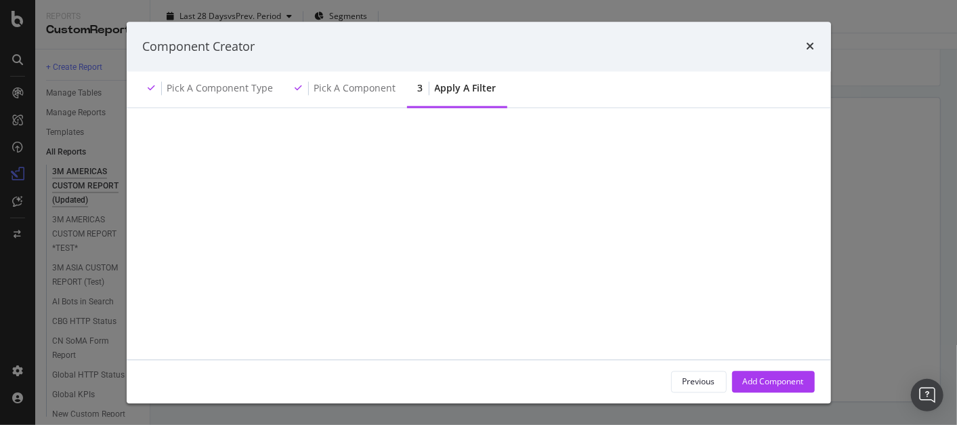
scroll to position [0, 0]
click at [191, 145] on div "Add Filter" at bounding box center [185, 150] width 36 height 12
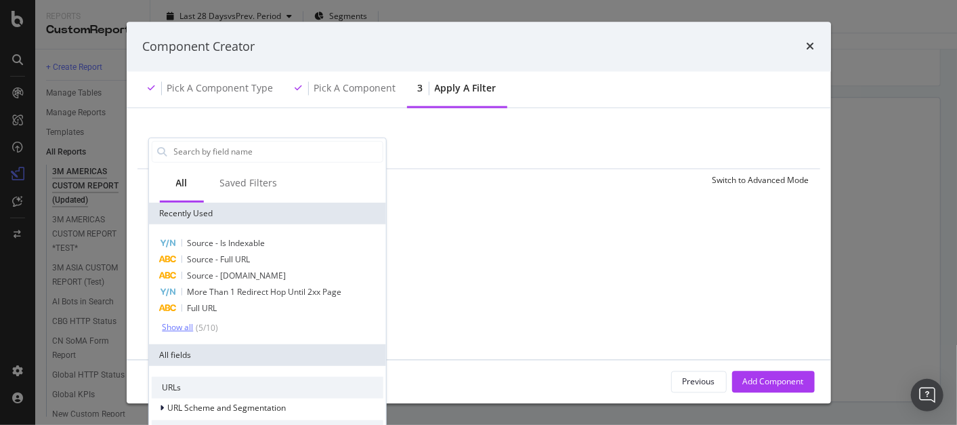
click at [180, 323] on div "Show all" at bounding box center [177, 327] width 31 height 9
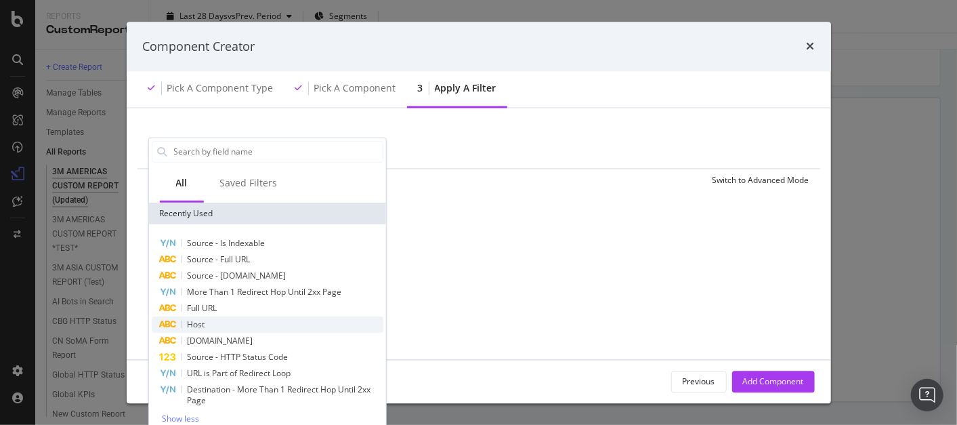
click at [203, 319] on span "Host" at bounding box center [196, 324] width 18 height 12
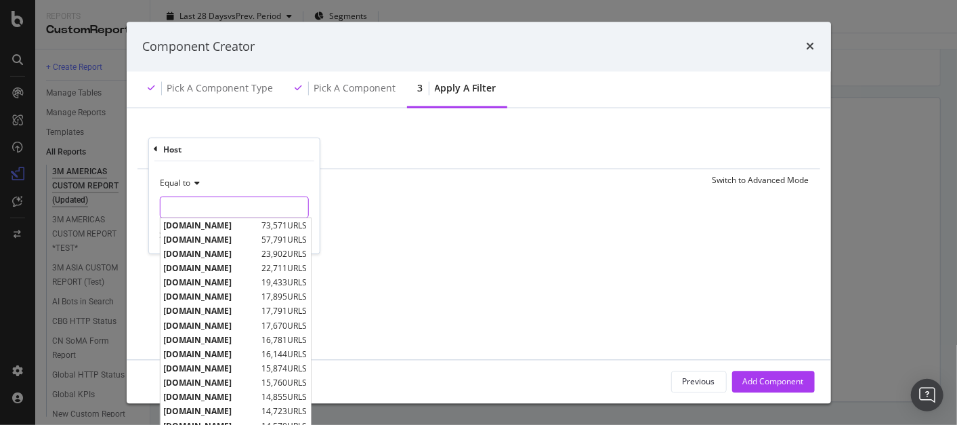
click at [207, 205] on input "modal" at bounding box center [234, 207] width 148 height 22
click at [213, 236] on span "[DOMAIN_NAME]" at bounding box center [210, 240] width 95 height 12
type input "[DOMAIN_NAME]"
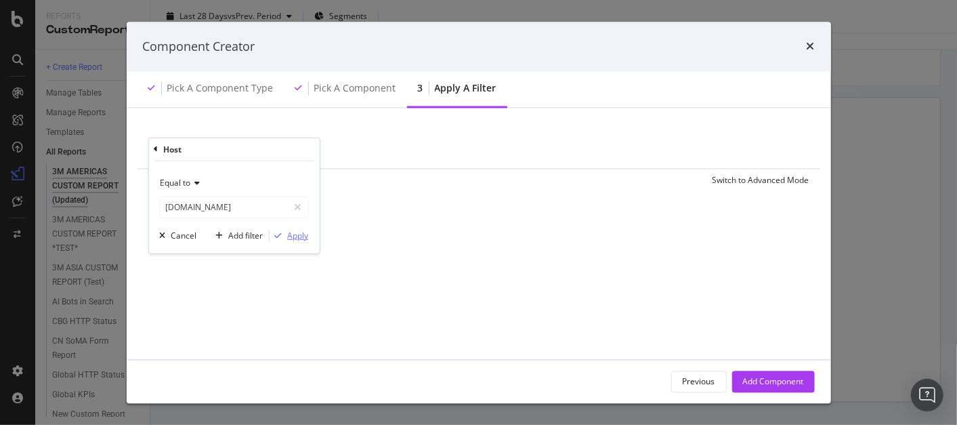
click at [297, 234] on div "Apply" at bounding box center [297, 236] width 21 height 12
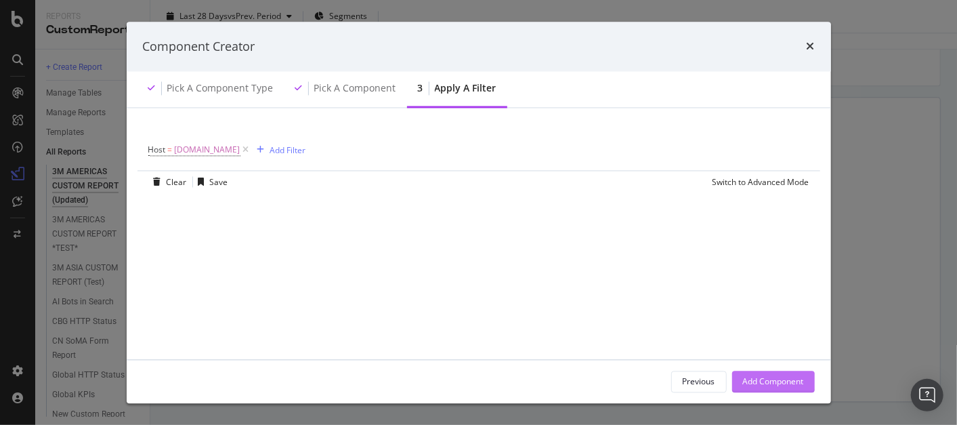
click at [804, 379] on button "Add Component" at bounding box center [773, 382] width 83 height 22
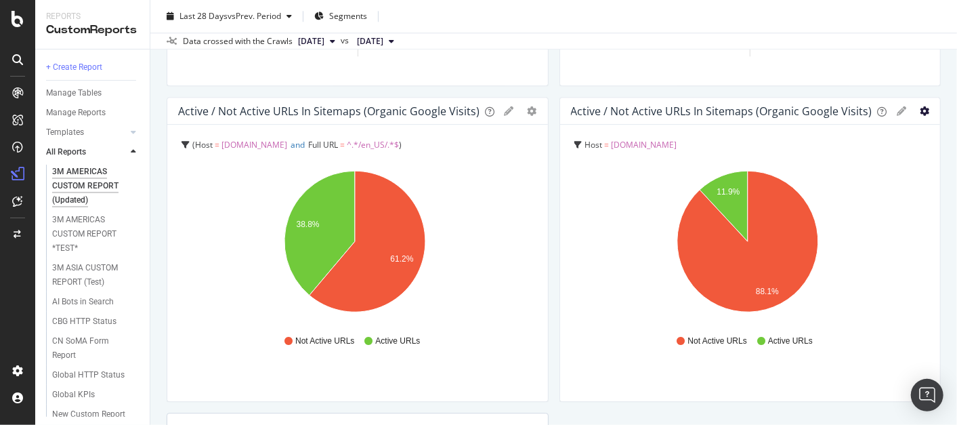
click at [920, 112] on icon "gear" at bounding box center [924, 110] width 9 height 9
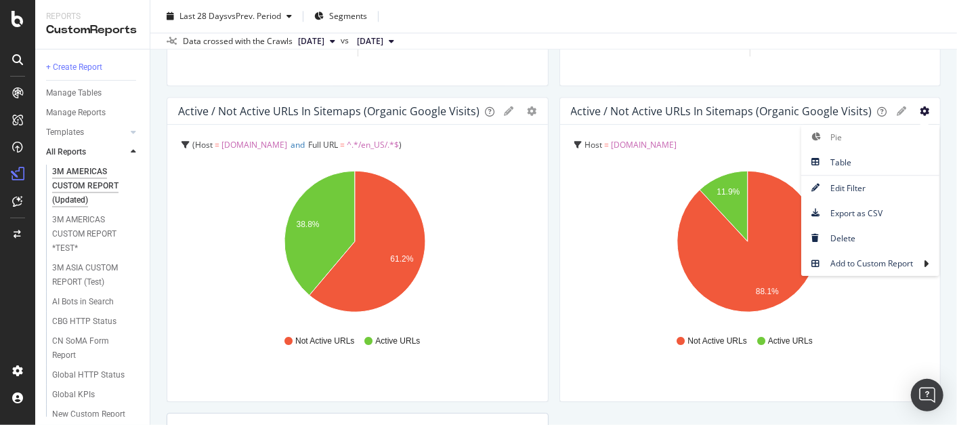
click at [920, 112] on icon "gear" at bounding box center [924, 110] width 9 height 9
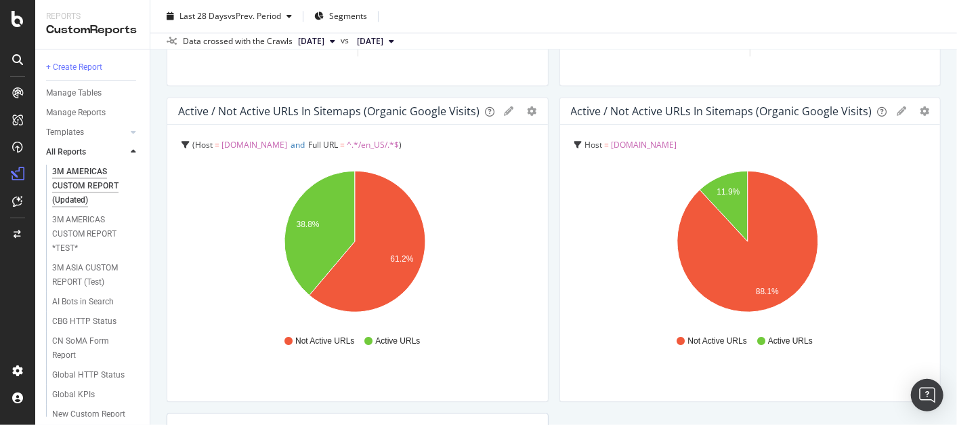
click at [897, 109] on icon at bounding box center [901, 110] width 9 height 9
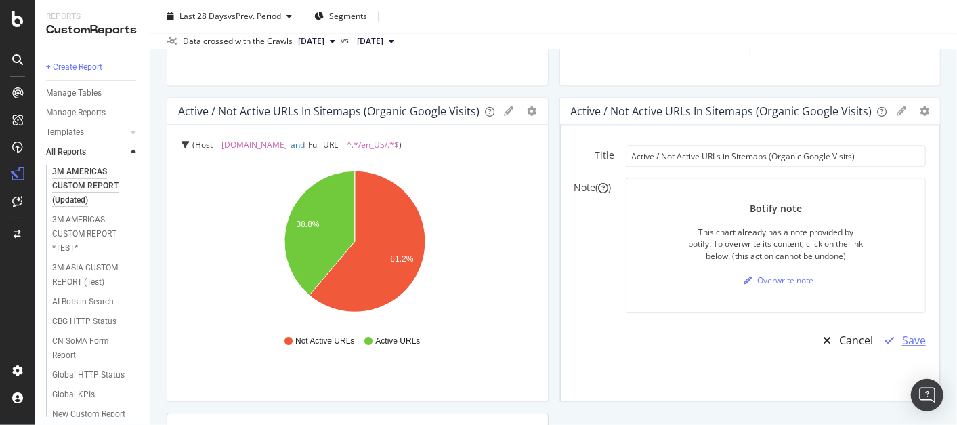
click at [908, 330] on div "Save" at bounding box center [901, 340] width 49 height 31
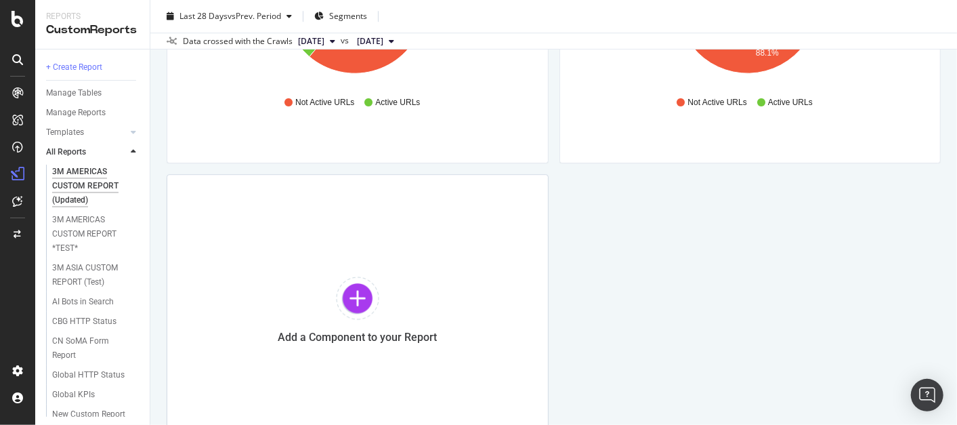
scroll to position [2168, 0]
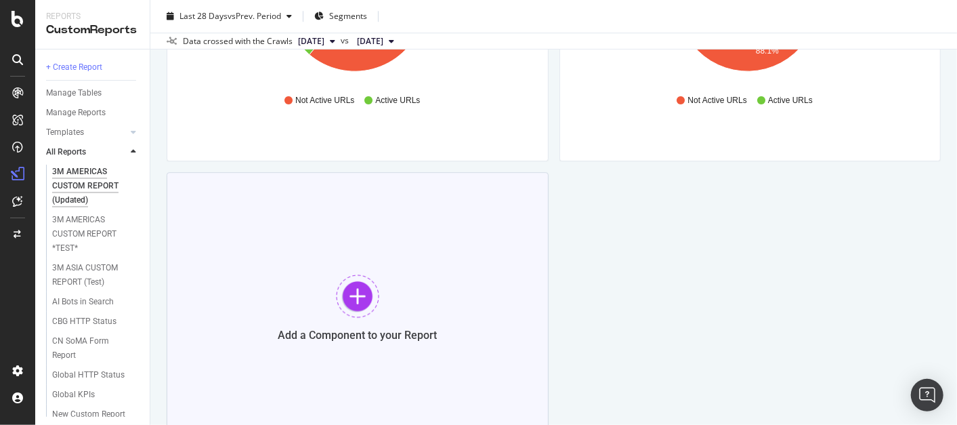
click at [344, 296] on div at bounding box center [357, 295] width 43 height 43
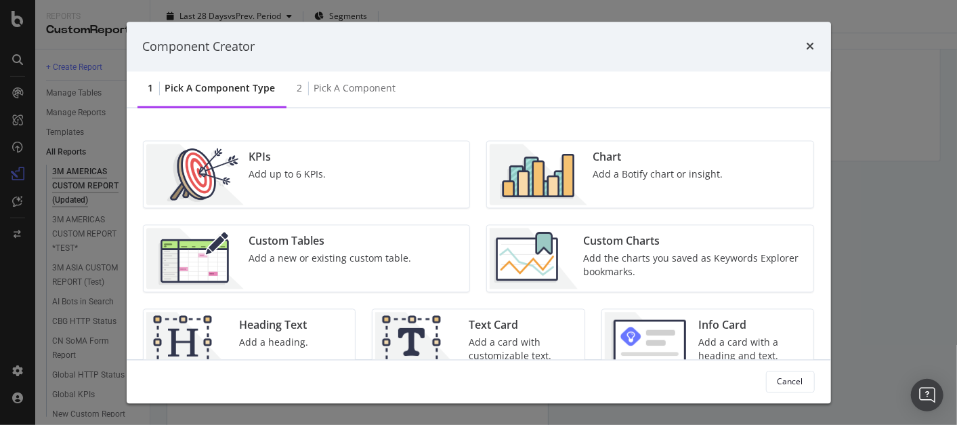
click at [633, 161] on div "Chart" at bounding box center [658, 158] width 130 height 16
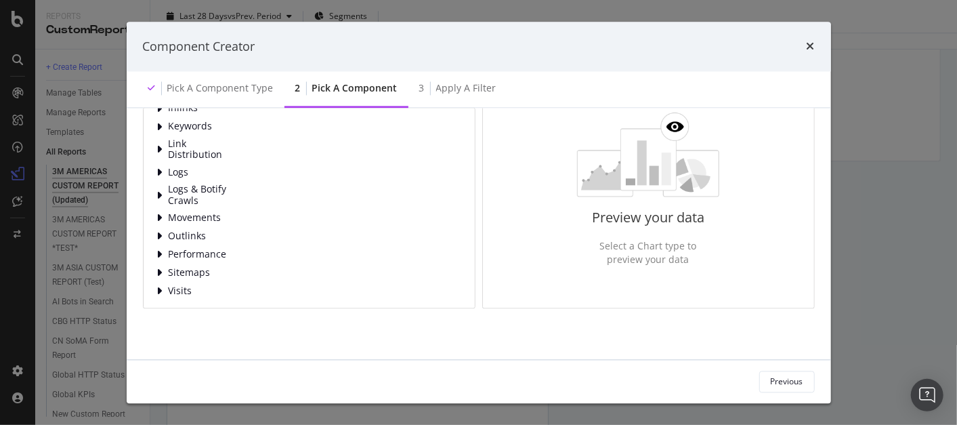
scroll to position [106, 0]
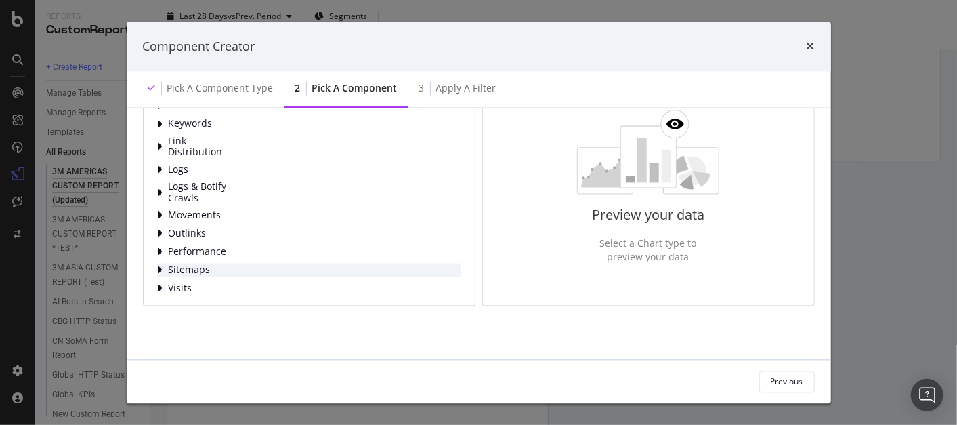
click at [173, 265] on span "Sitemaps" at bounding box center [199, 271] width 60 height 12
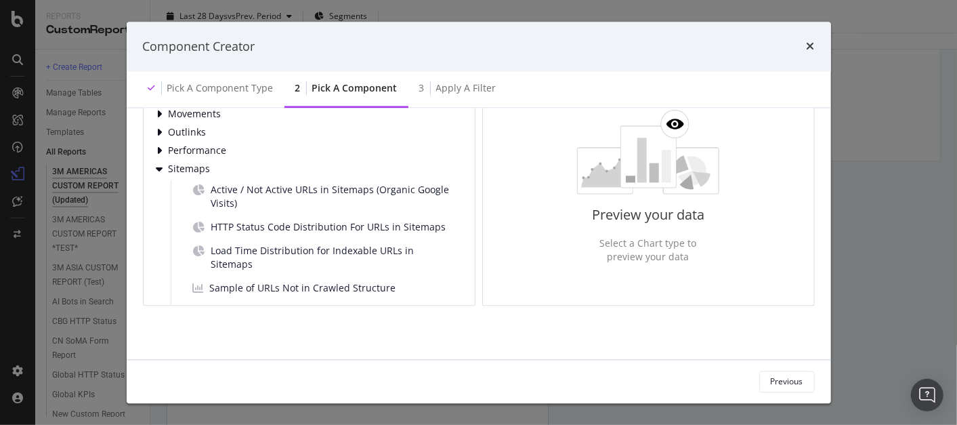
scroll to position [255, 0]
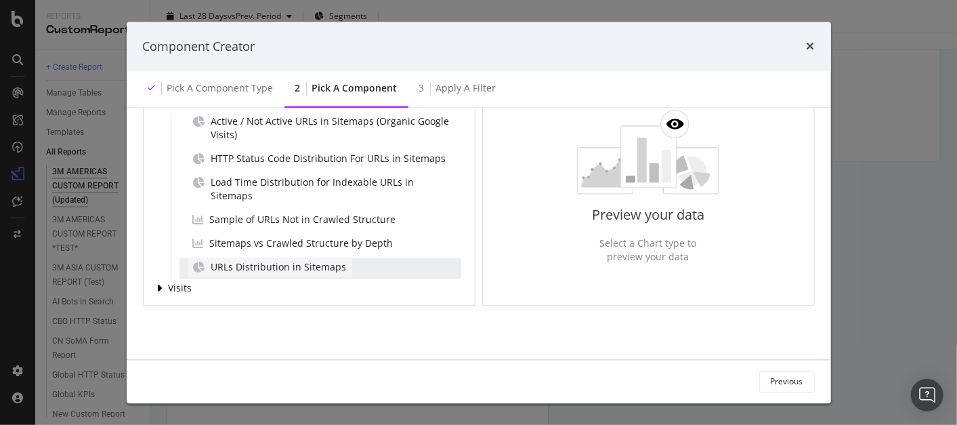
click at [299, 266] on span "URLs Distribution in Sitemaps" at bounding box center [279, 268] width 136 height 14
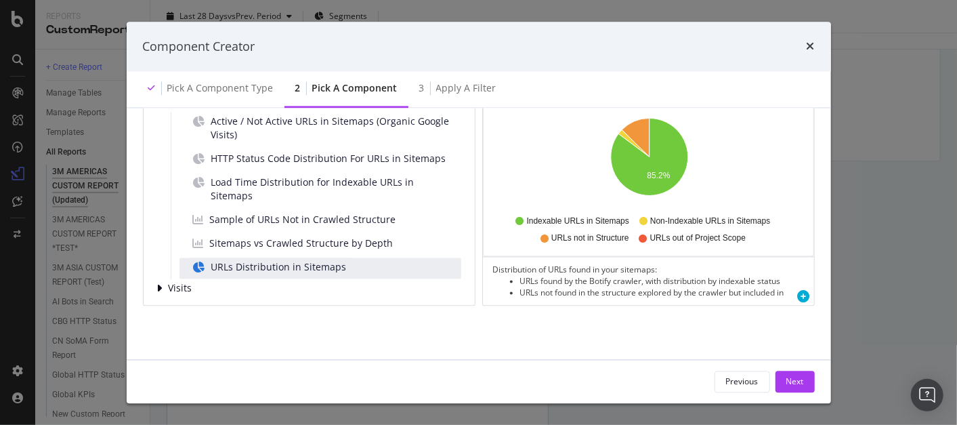
click at [299, 266] on span "URLs Distribution in Sitemaps" at bounding box center [279, 268] width 136 height 14
click at [800, 377] on div "Next" at bounding box center [796, 381] width 18 height 12
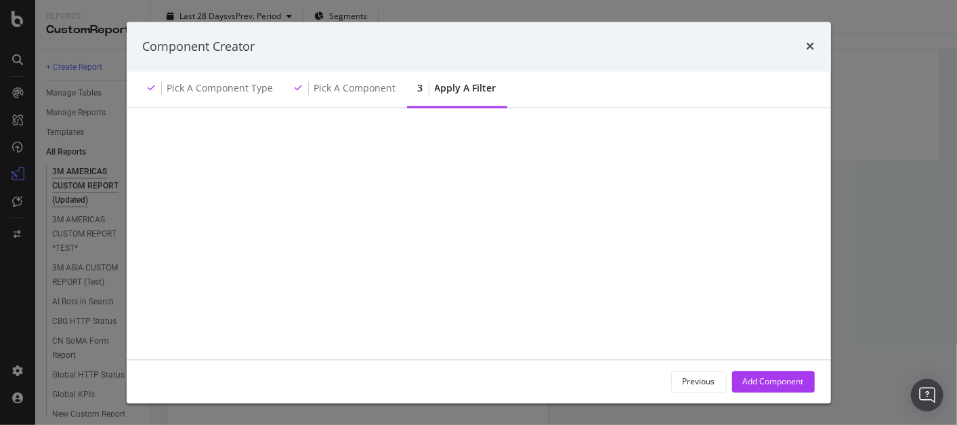
scroll to position [0, 0]
click at [192, 144] on div "Add Filter" at bounding box center [185, 150] width 36 height 12
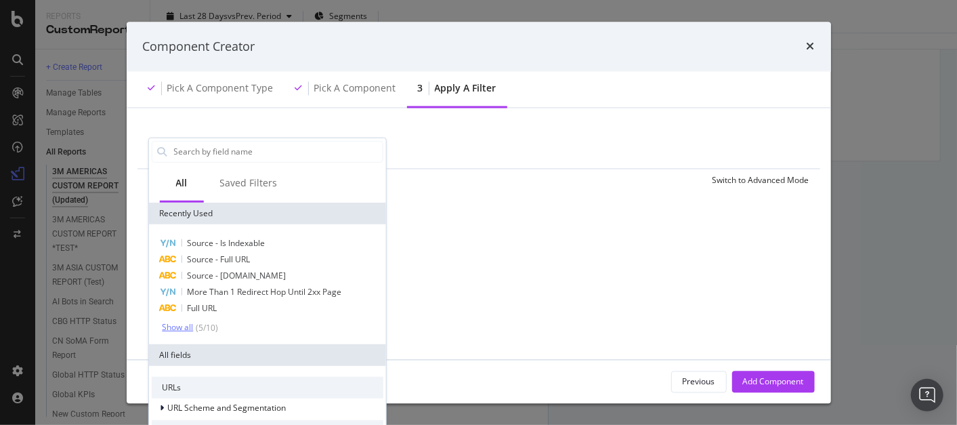
click at [186, 327] on div "Show all" at bounding box center [177, 327] width 31 height 9
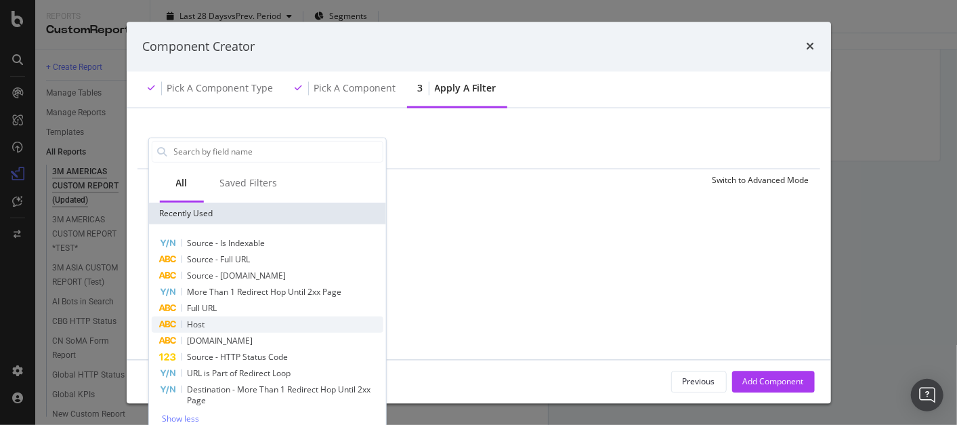
click at [201, 325] on span "Host" at bounding box center [196, 324] width 18 height 12
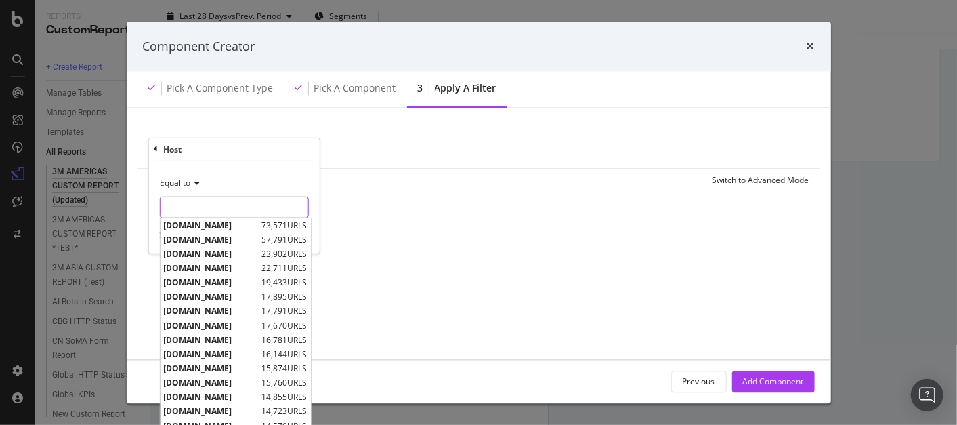
click at [198, 208] on input "modal" at bounding box center [234, 207] width 148 height 22
click at [207, 226] on span "[DOMAIN_NAME]" at bounding box center [210, 226] width 95 height 12
type input "[DOMAIN_NAME]"
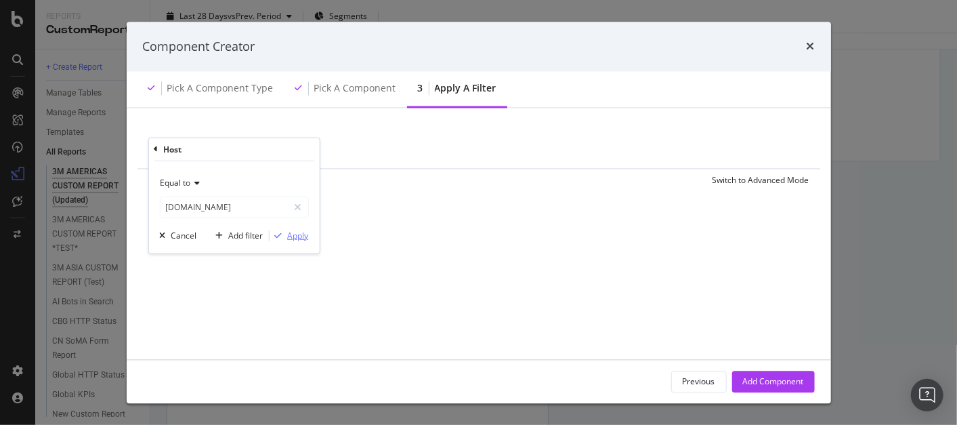
click at [288, 234] on div "Apply" at bounding box center [297, 236] width 21 height 12
click at [270, 154] on div "Add Filter" at bounding box center [288, 150] width 36 height 12
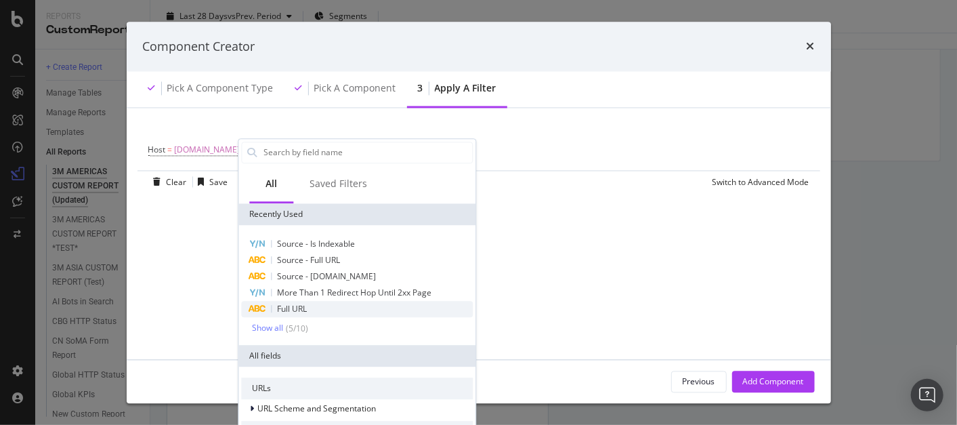
click at [290, 310] on span "Full URL" at bounding box center [292, 309] width 30 height 12
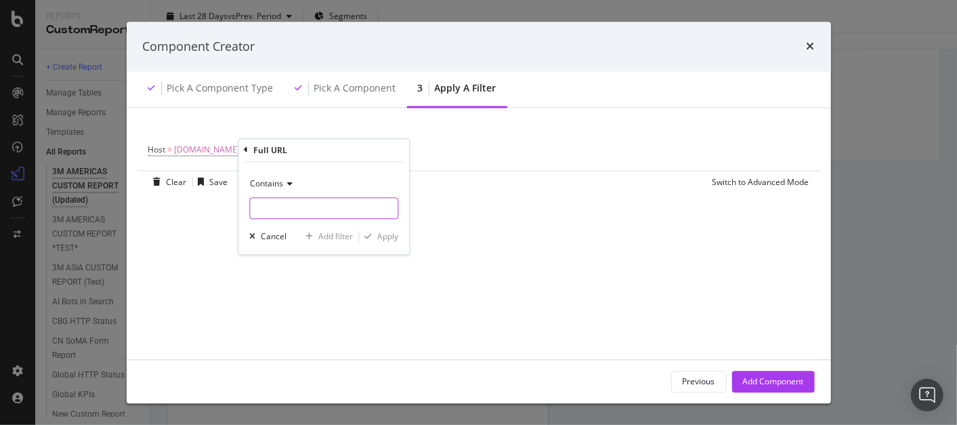
click at [305, 209] on input "modal" at bounding box center [324, 208] width 148 height 22
type input "/en_US/"
click at [397, 232] on div "Apply" at bounding box center [387, 236] width 21 height 12
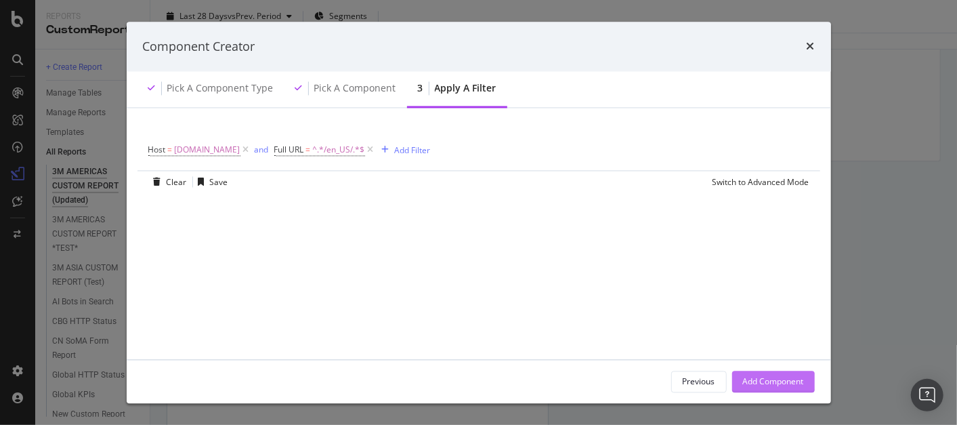
click at [784, 371] on div "Add Component" at bounding box center [773, 381] width 61 height 20
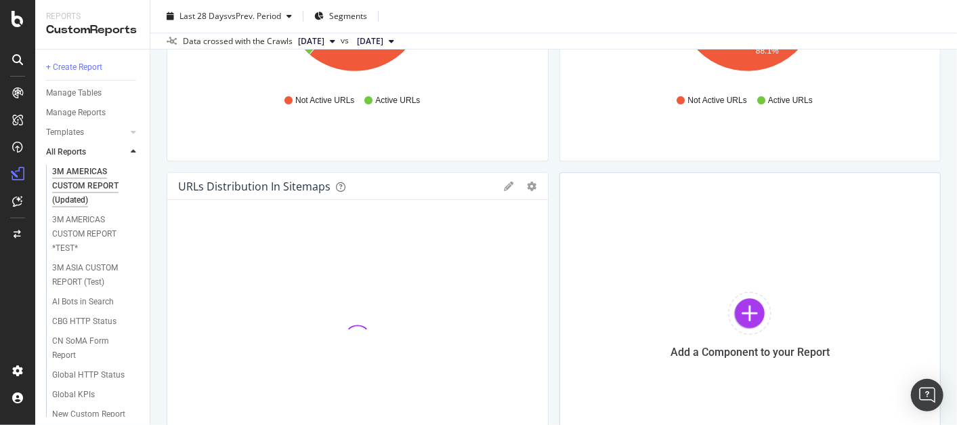
click at [784, 371] on div "Add a Component to your Report" at bounding box center [751, 324] width 382 height 305
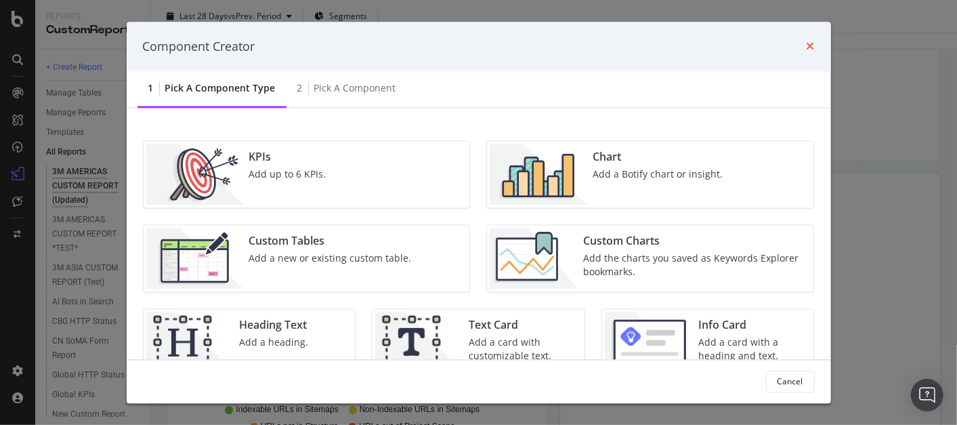
click at [808, 42] on icon "times" at bounding box center [811, 46] width 8 height 11
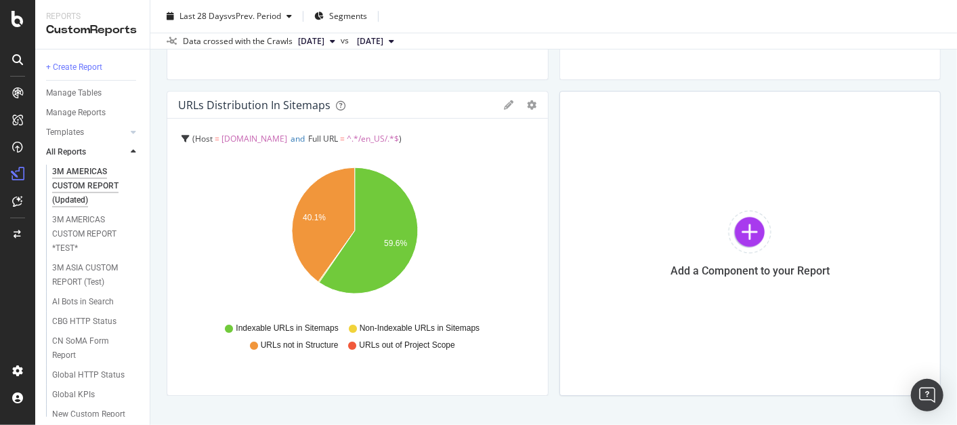
scroll to position [2252, 0]
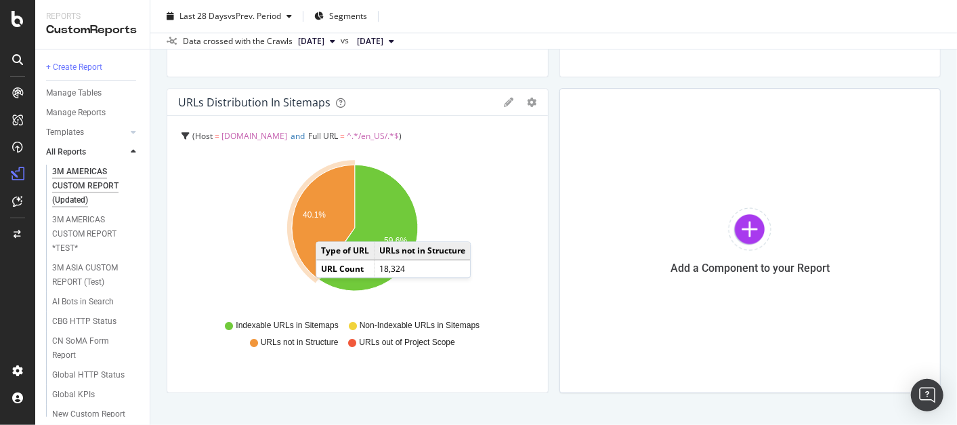
click at [329, 227] on icon "A chart." at bounding box center [323, 222] width 63 height 115
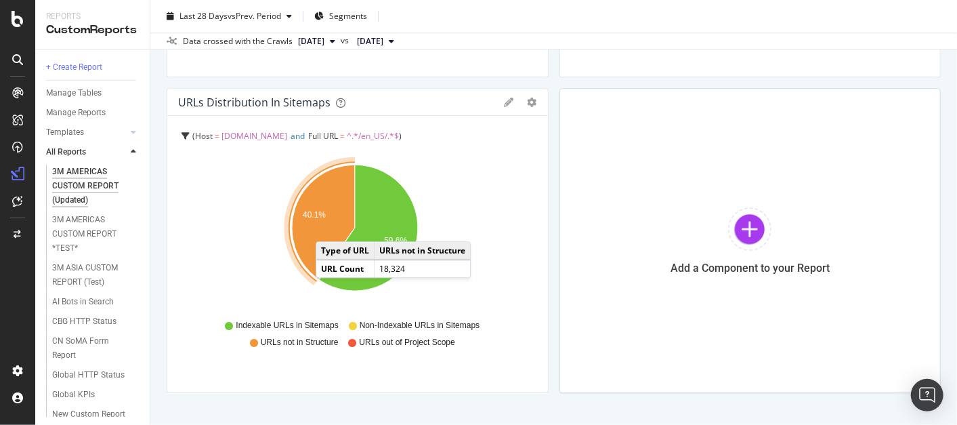
click at [329, 227] on icon "A chart." at bounding box center [323, 222] width 63 height 115
drag, startPoint x: 329, startPoint y: 227, endPoint x: 476, endPoint y: 191, distance: 150.7
click at [476, 191] on icon "40.1% 59.6%" at bounding box center [355, 235] width 354 height 157
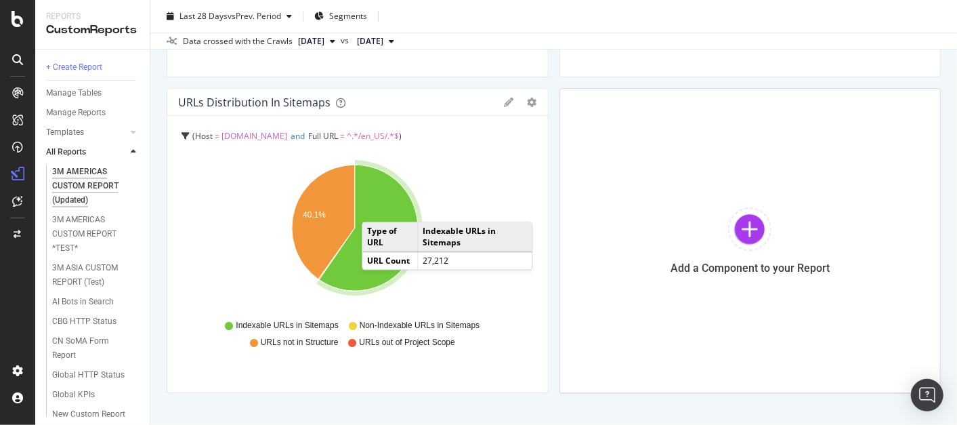
click at [375, 207] on icon "A chart." at bounding box center [368, 228] width 99 height 126
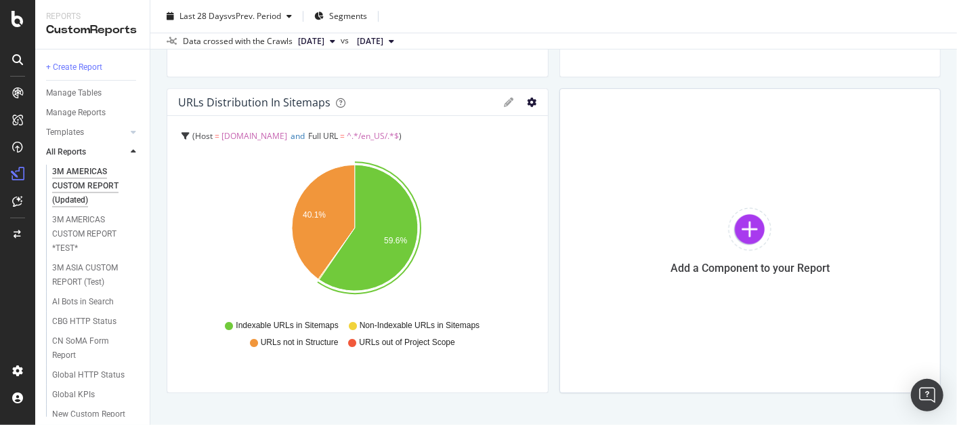
click at [528, 104] on icon "gear" at bounding box center [532, 102] width 9 height 9
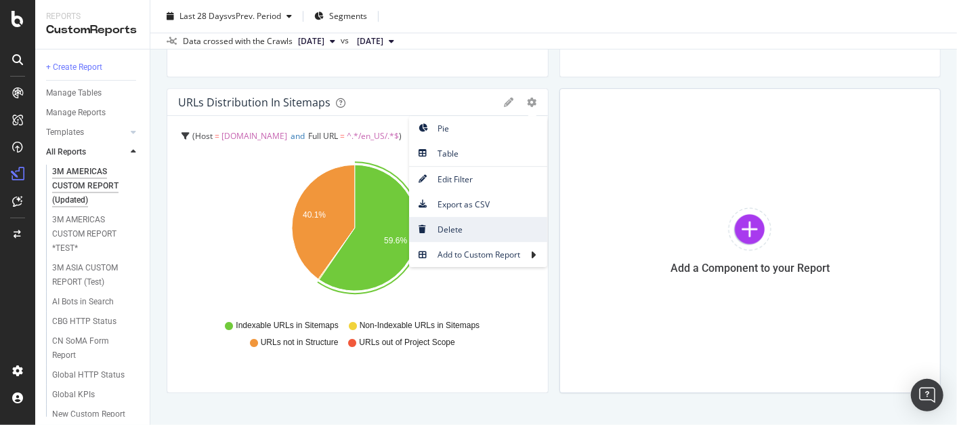
click at [469, 232] on span "Delete" at bounding box center [478, 229] width 138 height 18
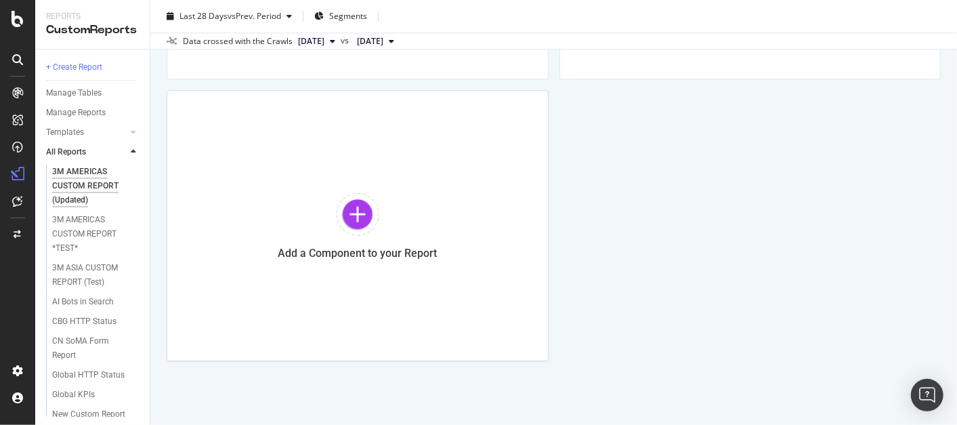
scroll to position [2249, 0]
click at [356, 207] on div at bounding box center [357, 214] width 43 height 43
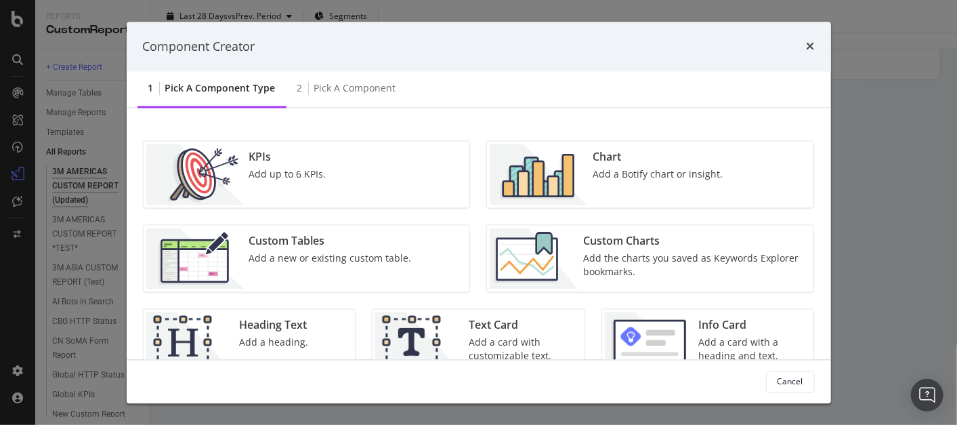
click at [634, 198] on div "Chart Add a Botify chart or insight." at bounding box center [657, 174] width 141 height 61
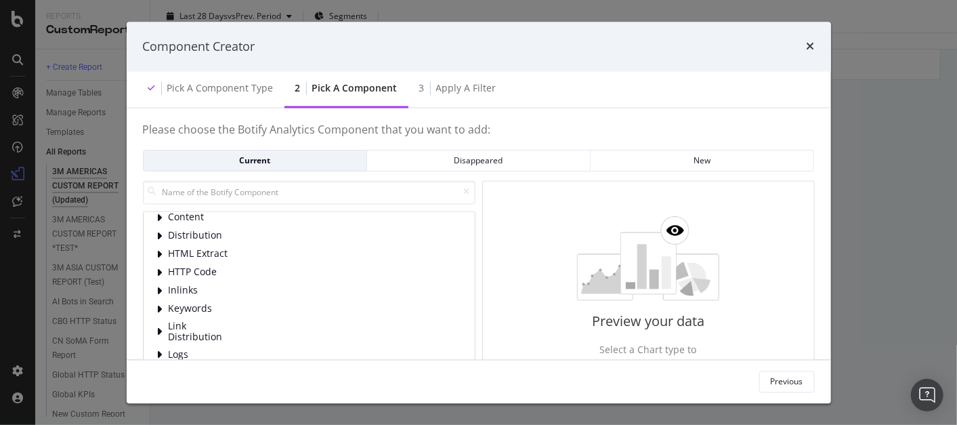
scroll to position [0, 0]
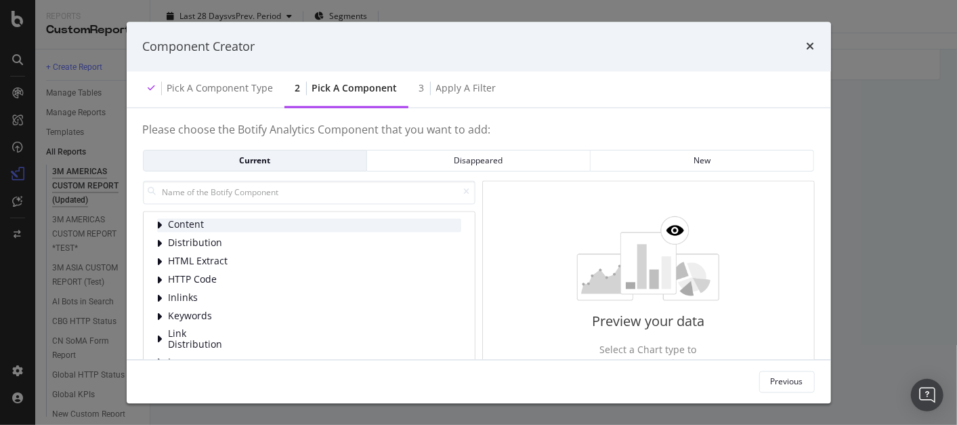
click at [163, 221] on div "modal" at bounding box center [161, 225] width 8 height 14
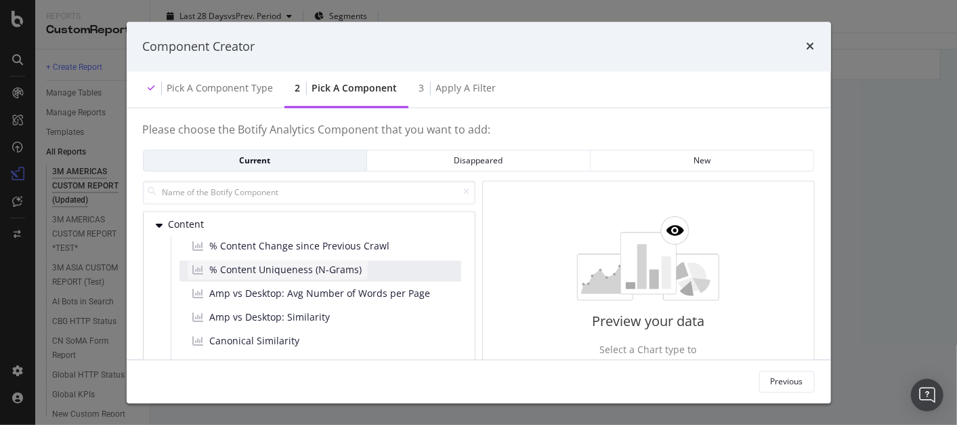
click at [360, 266] on div "% Content Uniqueness (N-Grams)" at bounding box center [278, 269] width 180 height 19
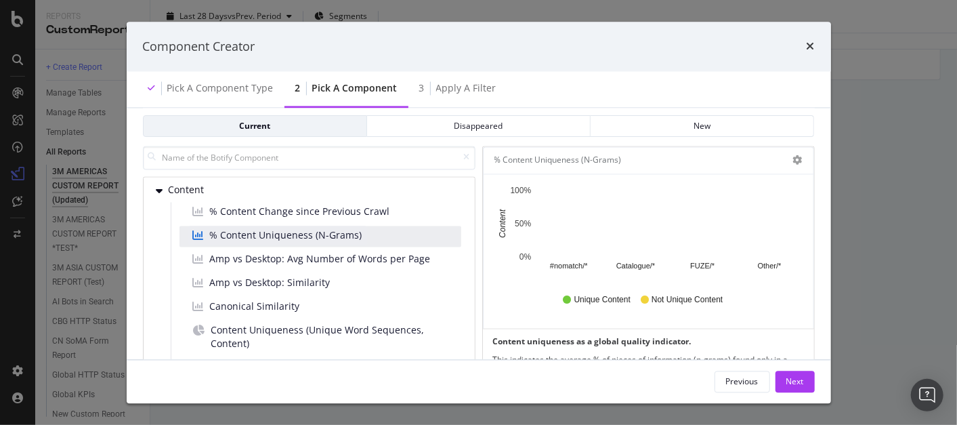
scroll to position [37, 0]
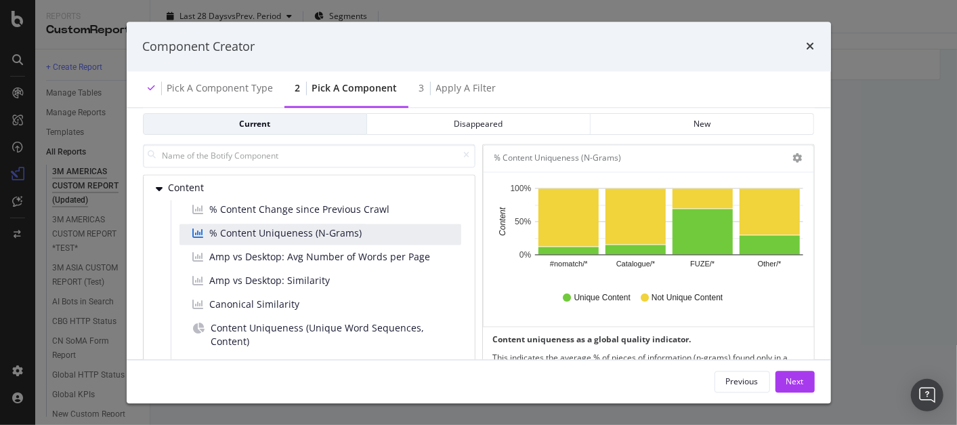
click at [747, 294] on div "Unique Content Not Unique Content" at bounding box center [648, 298] width 295 height 30
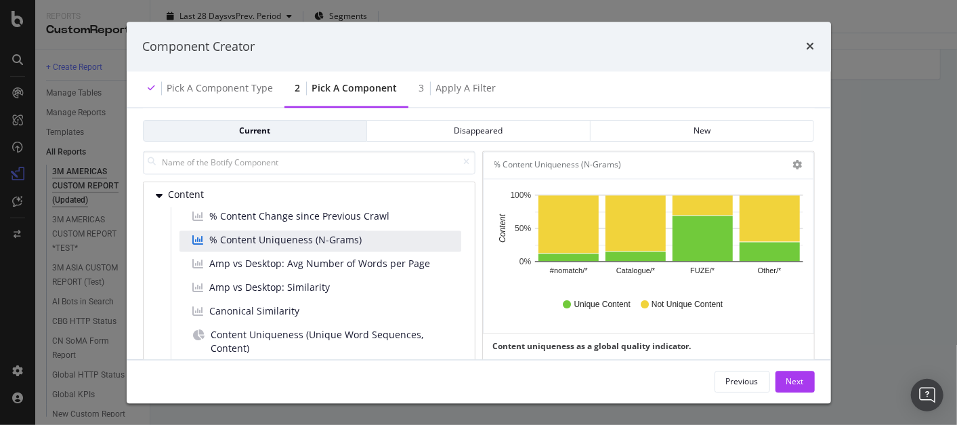
scroll to position [0, 0]
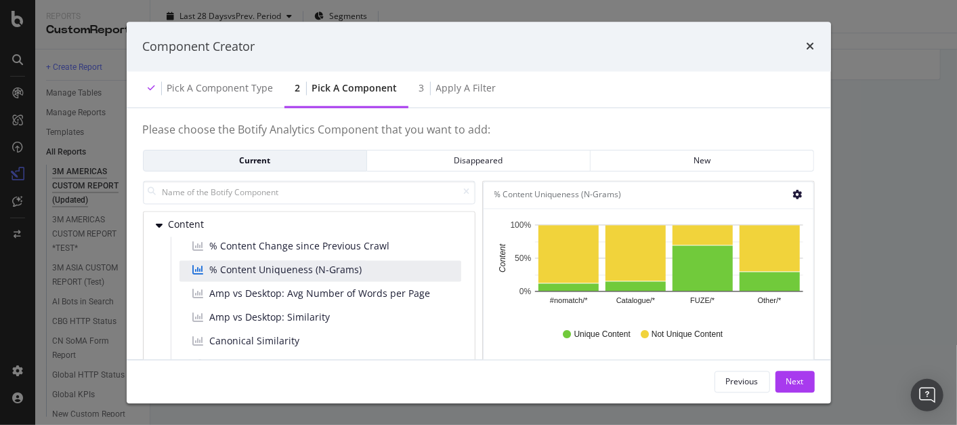
click at [801, 192] on icon "gear" at bounding box center [797, 194] width 9 height 9
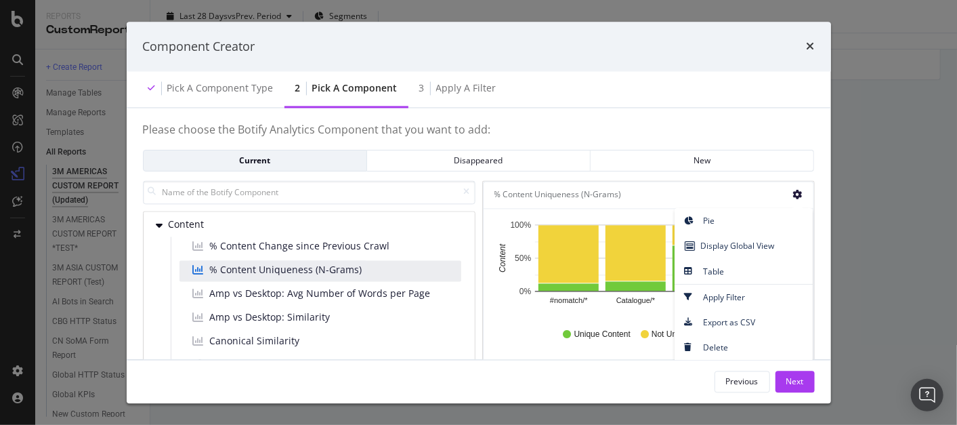
click at [801, 192] on icon "gear" at bounding box center [797, 194] width 9 height 9
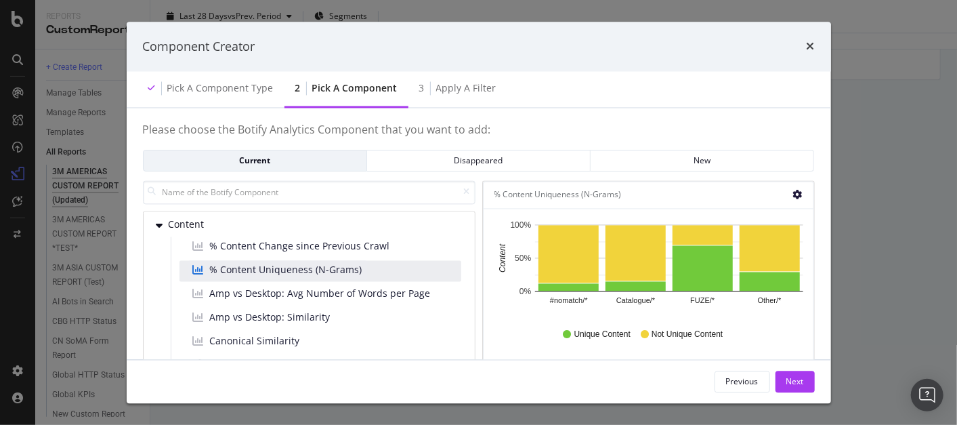
click at [801, 192] on icon "gear" at bounding box center [797, 194] width 9 height 9
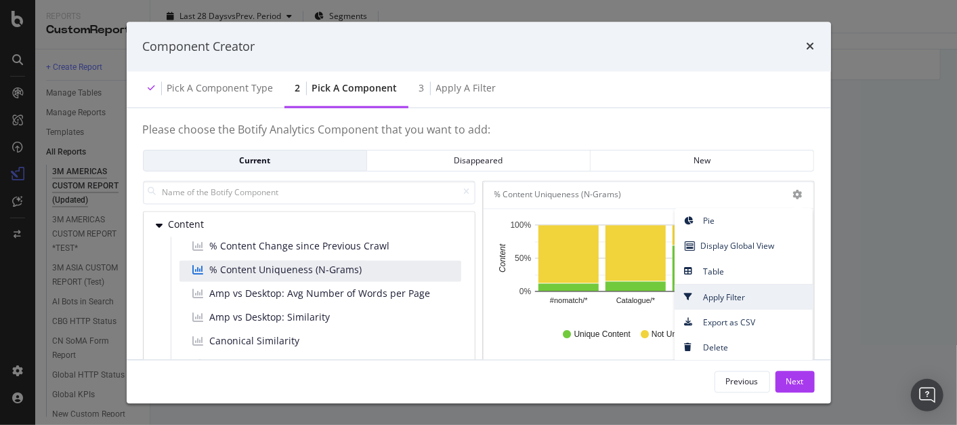
click at [751, 297] on span "Apply Filter" at bounding box center [744, 297] width 138 height 18
click at [700, 294] on span "Apply Filter" at bounding box center [744, 297] width 138 height 18
click at [803, 192] on icon "gear" at bounding box center [797, 194] width 9 height 9
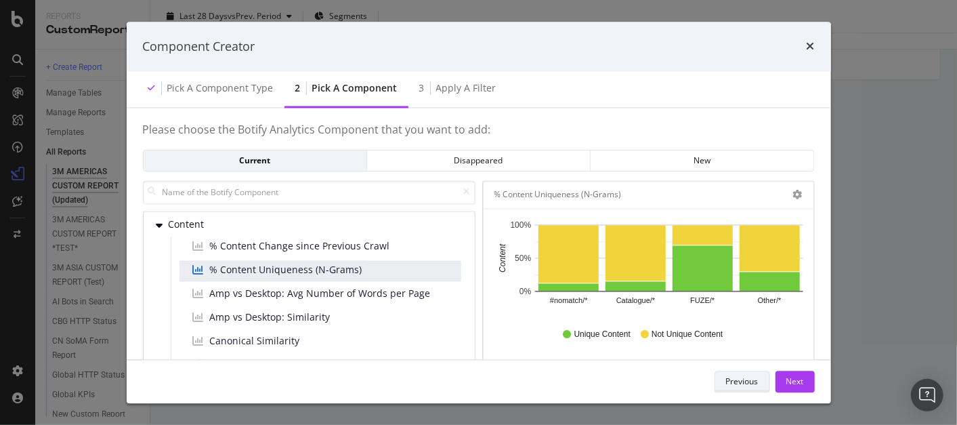
click at [745, 386] on div "Previous" at bounding box center [742, 381] width 33 height 12
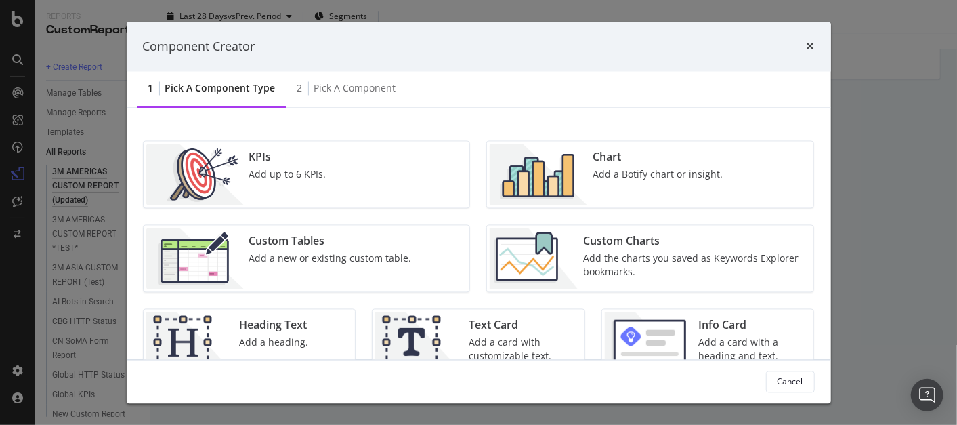
click at [637, 178] on div "Add a Botify chart or insight." at bounding box center [658, 175] width 130 height 14
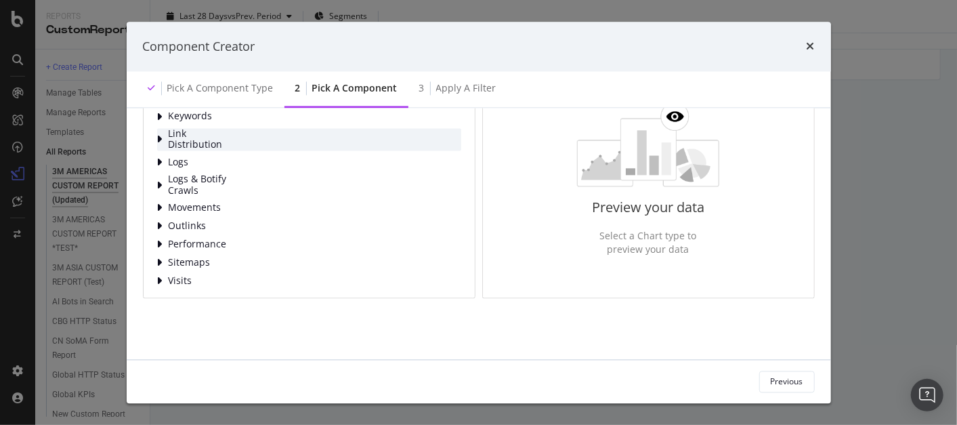
scroll to position [125, 0]
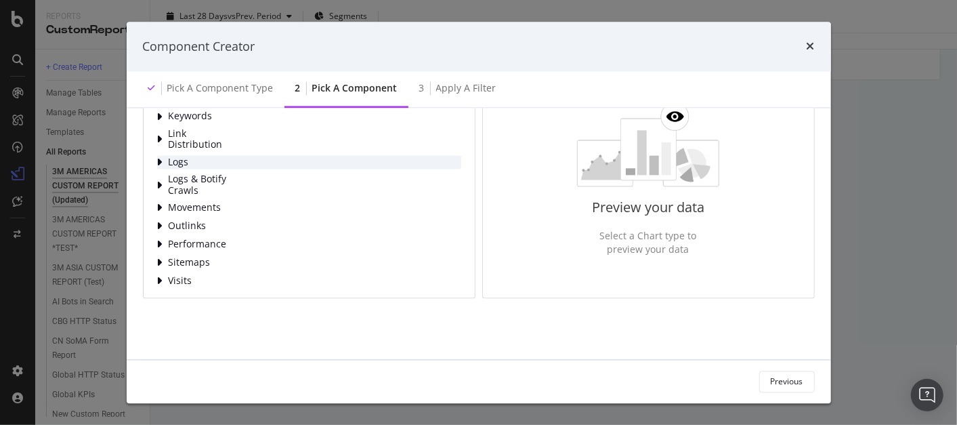
click at [159, 157] on icon "modal" at bounding box center [159, 162] width 5 height 11
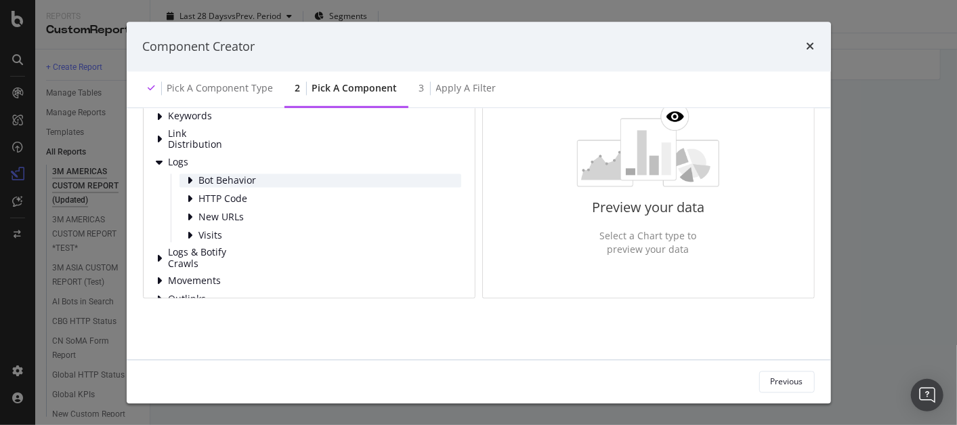
click at [189, 175] on icon "modal" at bounding box center [190, 180] width 5 height 11
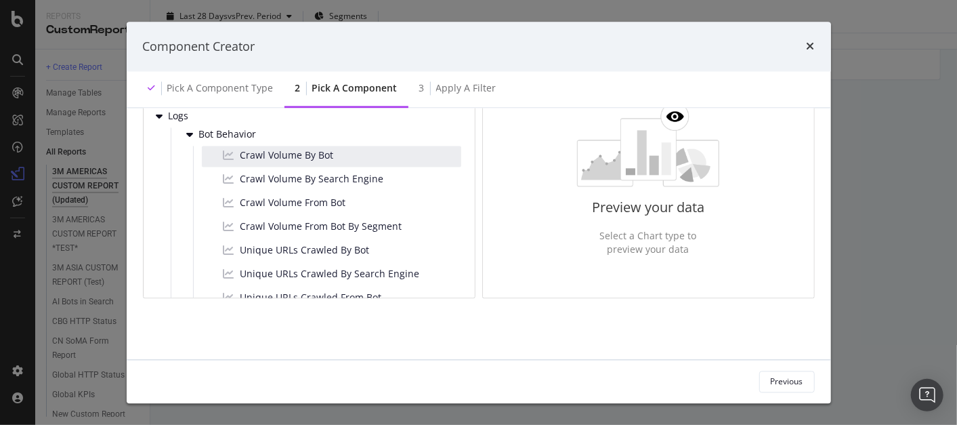
scroll to position [128, 0]
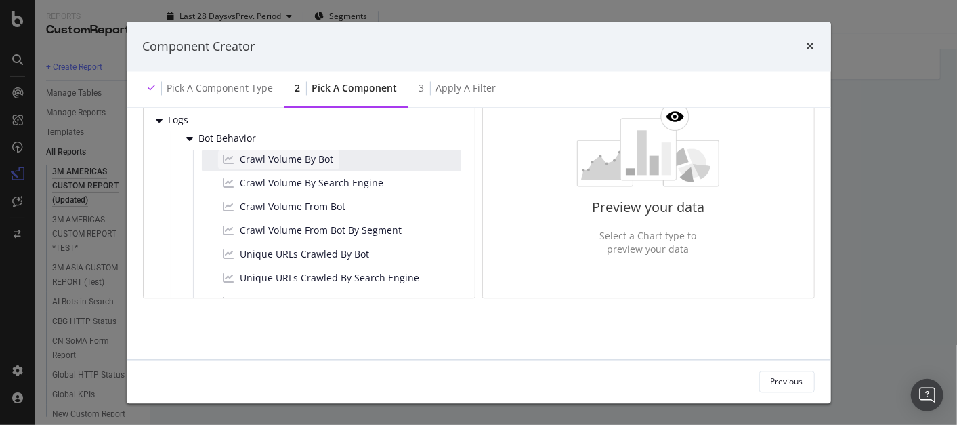
click at [306, 153] on span "Crawl Volume By Bot" at bounding box center [288, 160] width 94 height 14
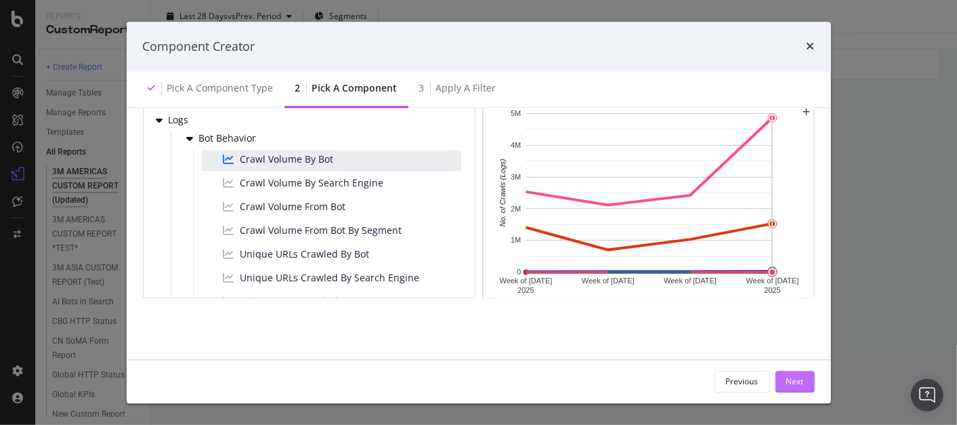
click at [797, 375] on div "Next" at bounding box center [796, 381] width 18 height 12
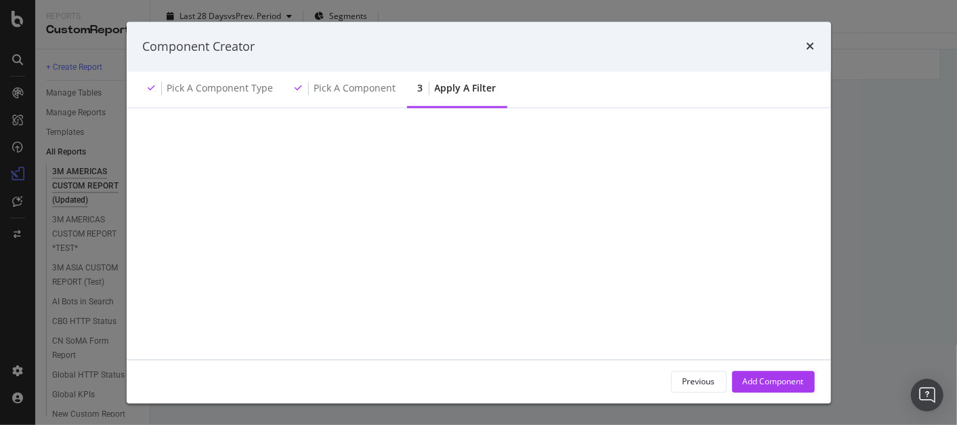
scroll to position [0, 0]
click at [196, 147] on div "Add Filter" at bounding box center [185, 150] width 36 height 12
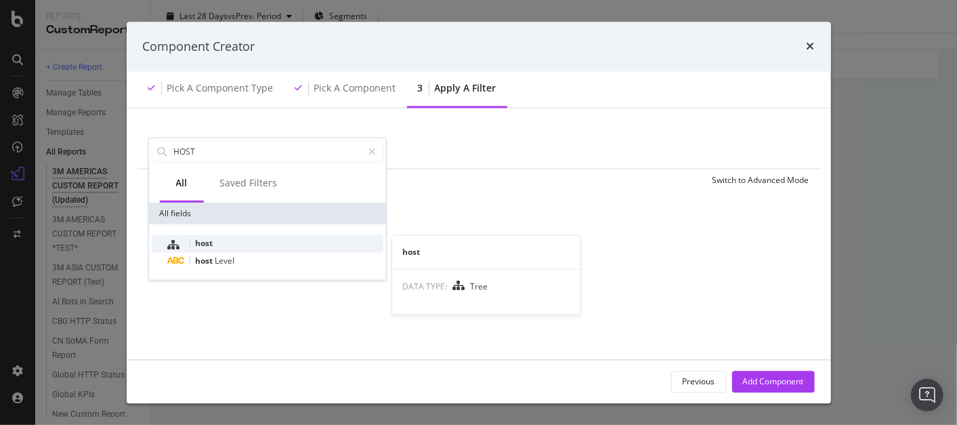
type input "HOST"
click at [244, 249] on div "host" at bounding box center [274, 243] width 215 height 18
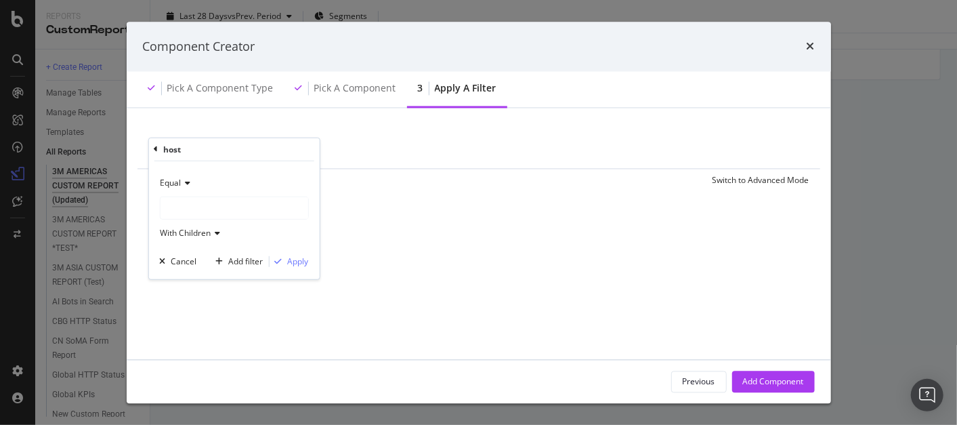
click at [197, 203] on div "modal" at bounding box center [234, 208] width 148 height 22
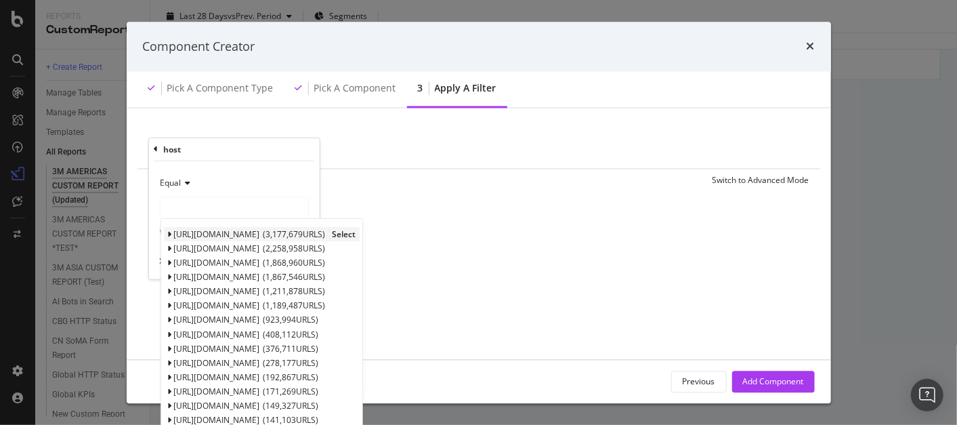
click at [222, 228] on span "[URL][DOMAIN_NAME]" at bounding box center [216, 234] width 86 height 12
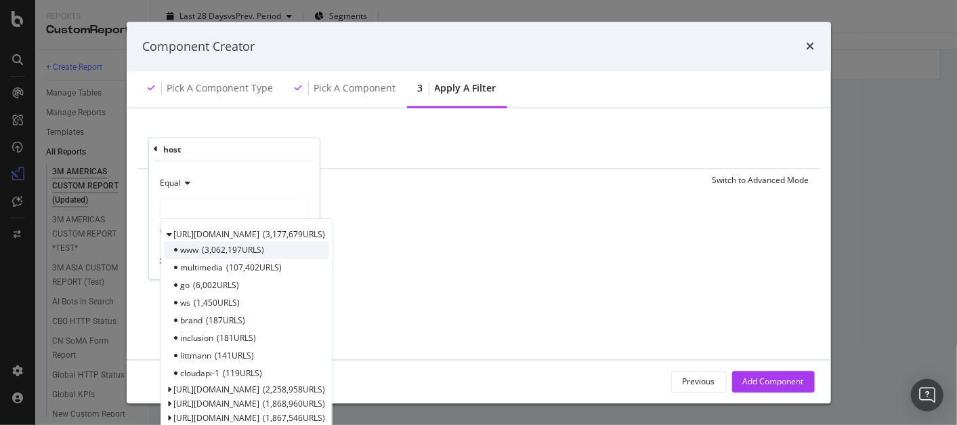
click at [232, 245] on span "3,062,197 URLS" at bounding box center [233, 250] width 62 height 12
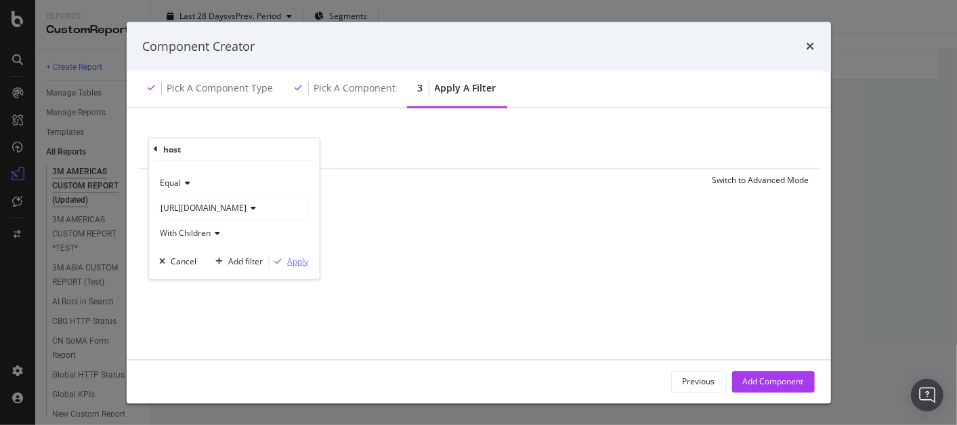
click at [302, 262] on div "Apply" at bounding box center [297, 261] width 21 height 12
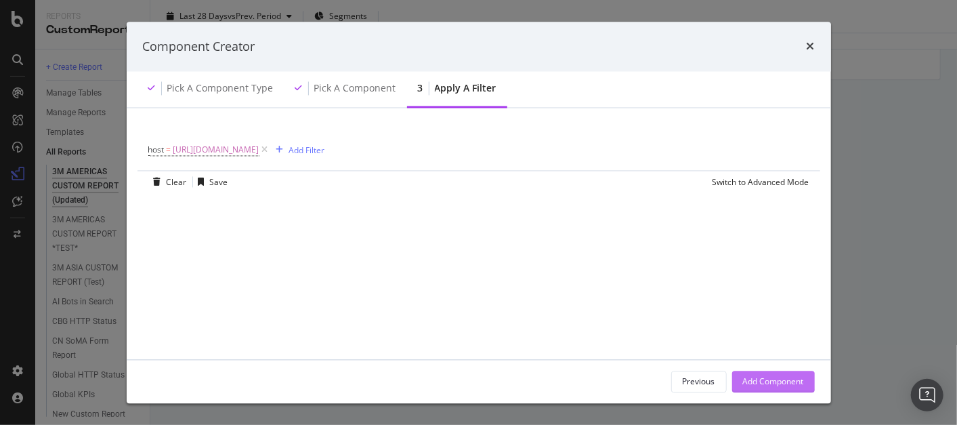
click at [797, 377] on div "Add Component" at bounding box center [773, 381] width 61 height 12
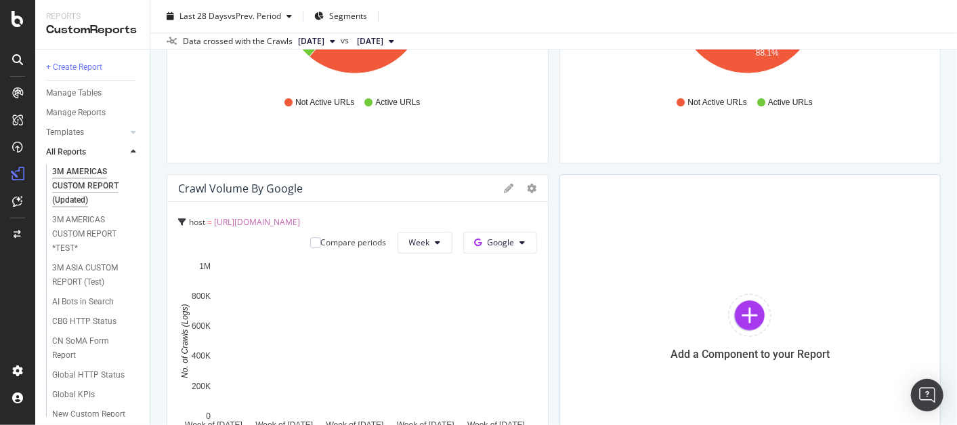
scroll to position [2284, 0]
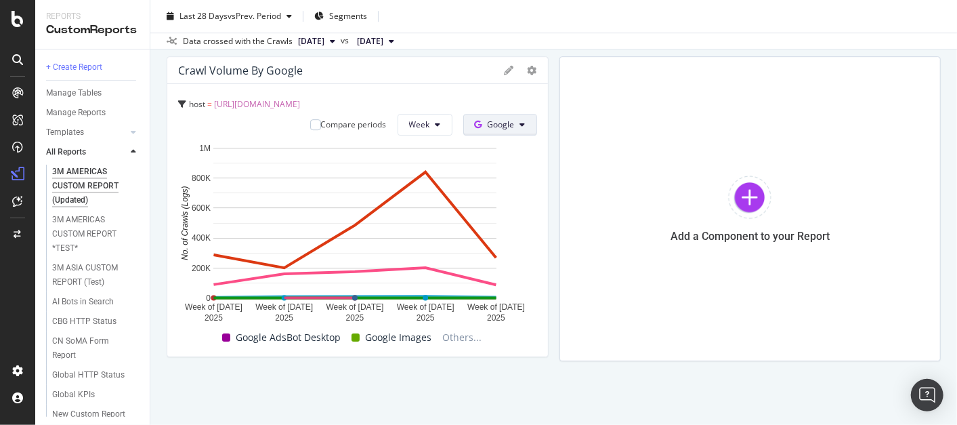
click at [520, 127] on icon at bounding box center [522, 125] width 5 height 8
click at [513, 227] on span "OpenAI" at bounding box center [516, 226] width 50 height 12
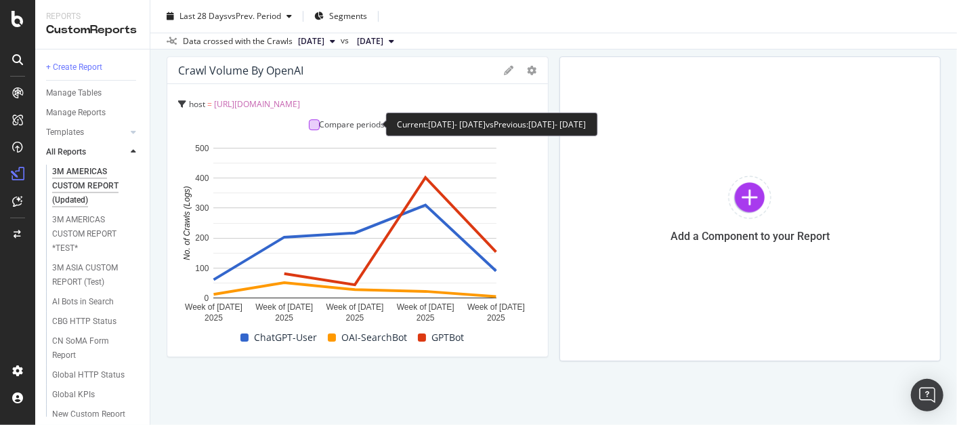
click at [309, 120] on div at bounding box center [314, 124] width 11 height 11
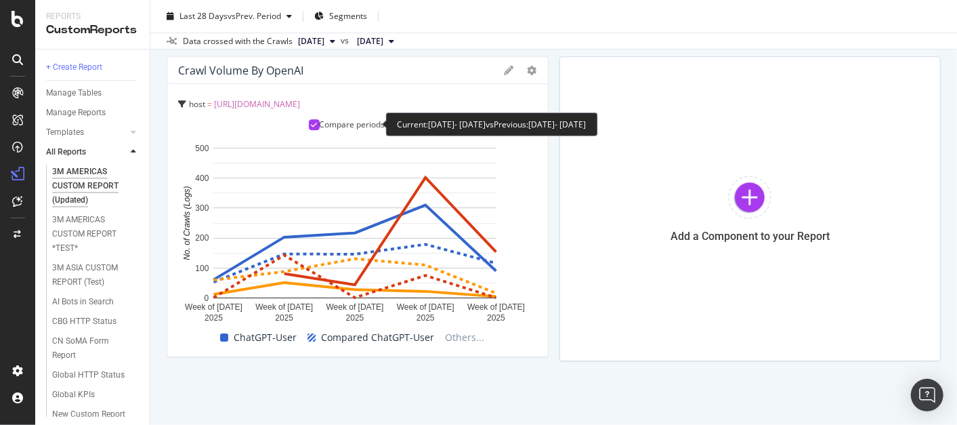
click at [311, 125] on icon at bounding box center [314, 124] width 6 height 7
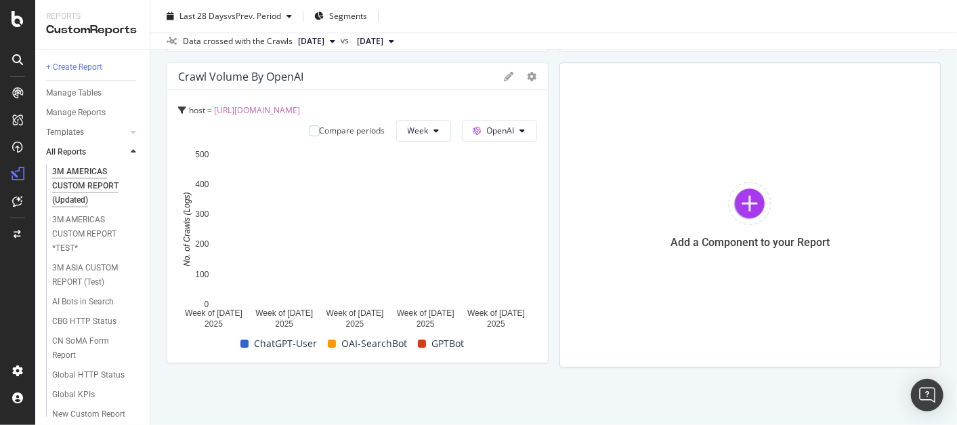
scroll to position [2280, 0]
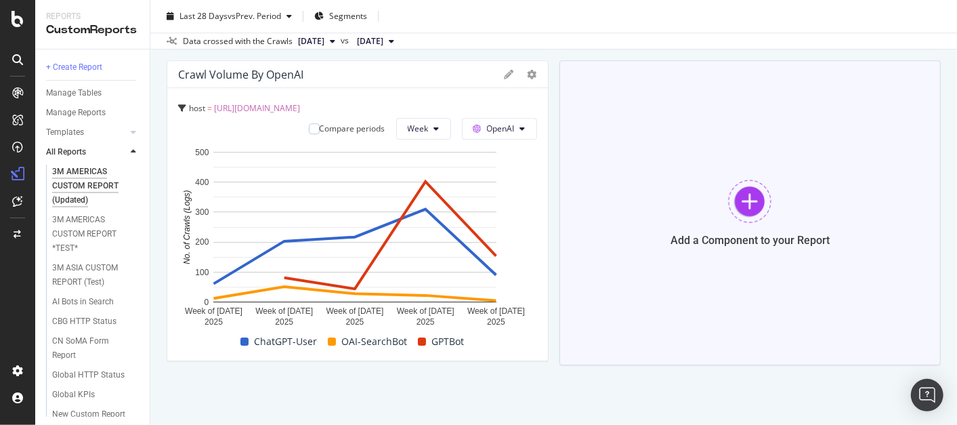
click at [747, 197] on div at bounding box center [749, 201] width 43 height 43
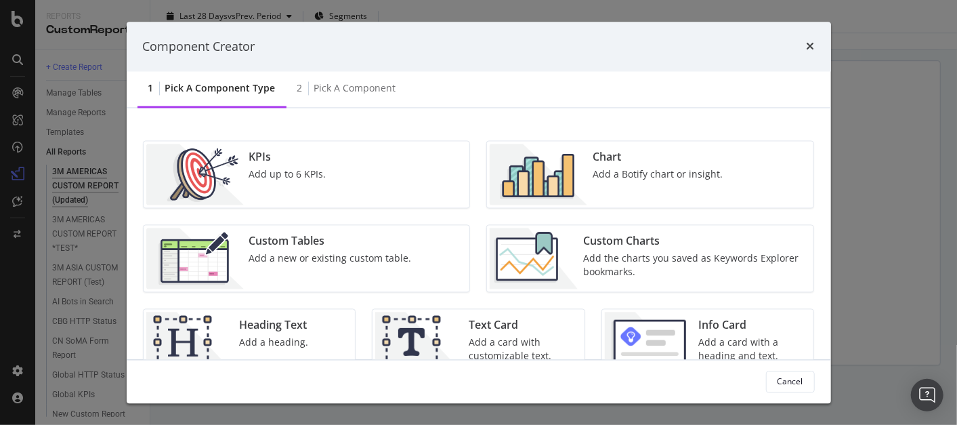
click at [630, 174] on div "Add a Botify chart or insight." at bounding box center [658, 175] width 130 height 14
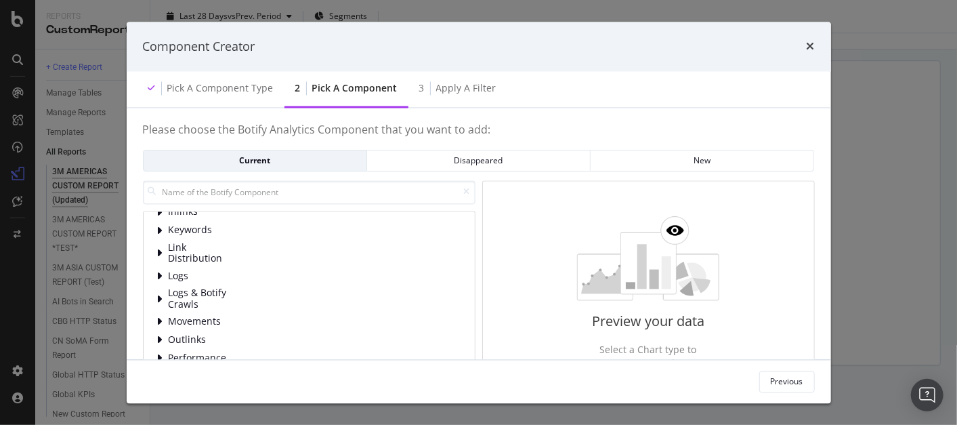
scroll to position [28, 0]
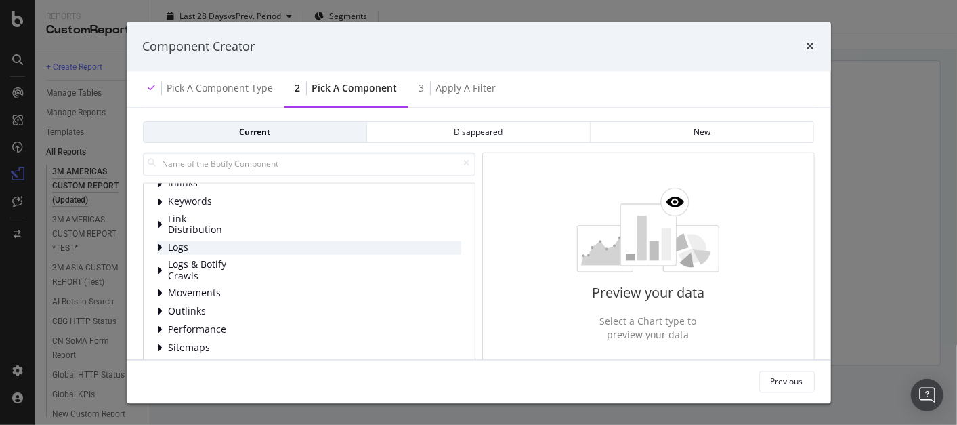
click at [159, 244] on icon "modal" at bounding box center [159, 248] width 5 height 11
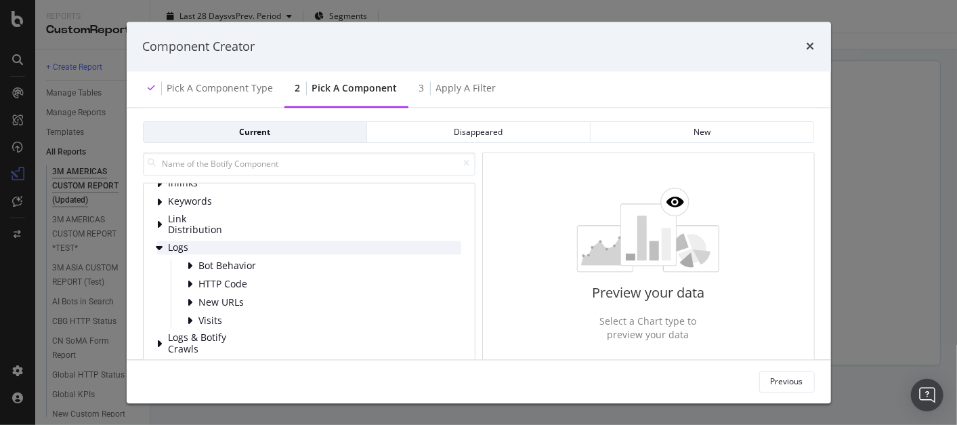
click at [159, 248] on icon "modal" at bounding box center [160, 248] width 7 height 11
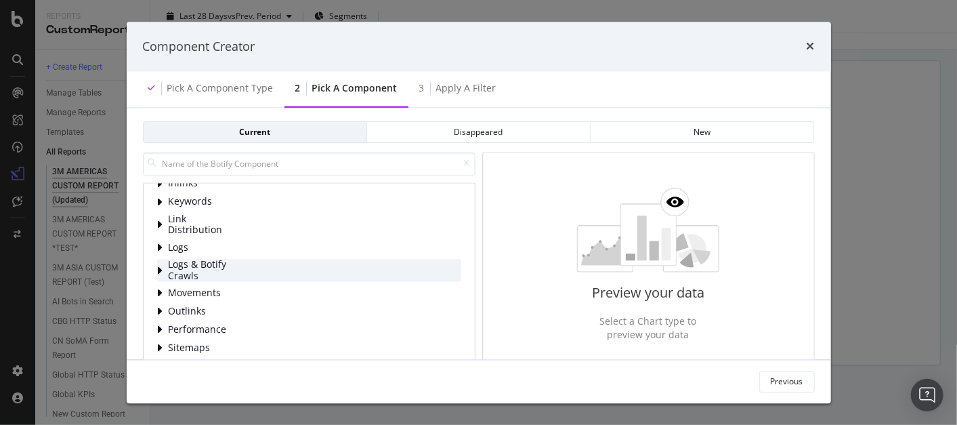
click at [163, 267] on div "modal" at bounding box center [161, 271] width 8 height 14
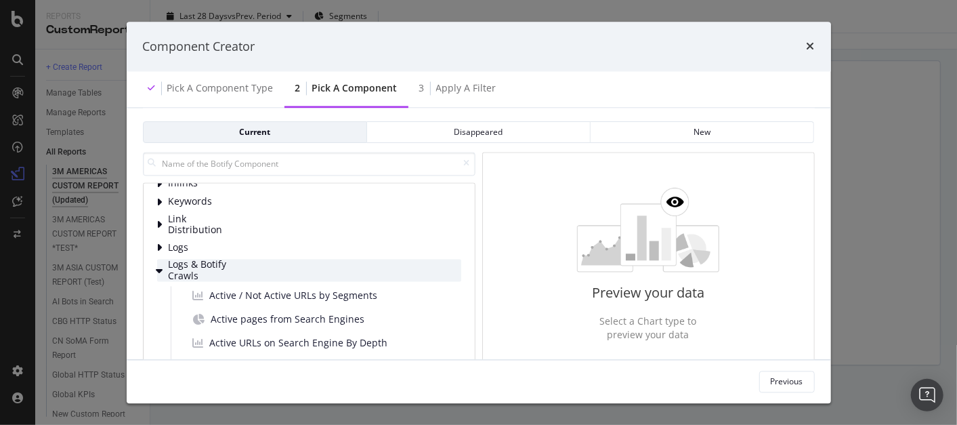
click at [163, 267] on icon "modal" at bounding box center [160, 270] width 7 height 11
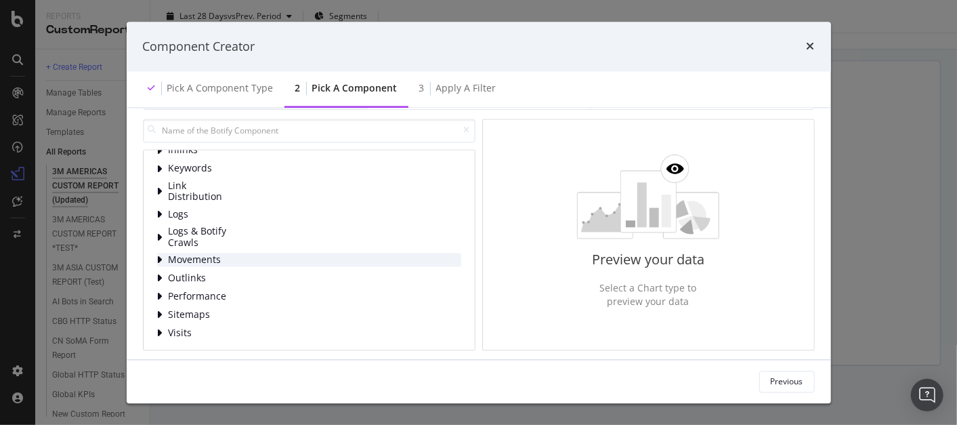
scroll to position [62, 0]
click at [163, 211] on div "modal" at bounding box center [161, 215] width 8 height 14
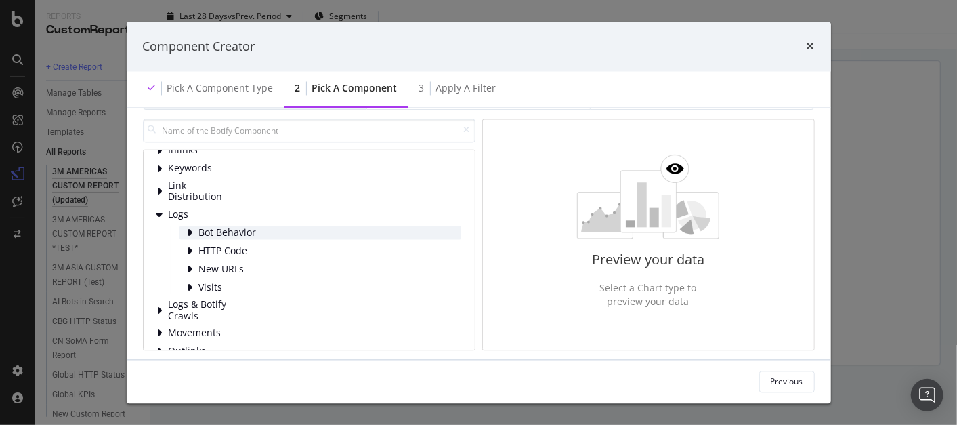
click at [193, 226] on div "modal" at bounding box center [192, 233] width 8 height 14
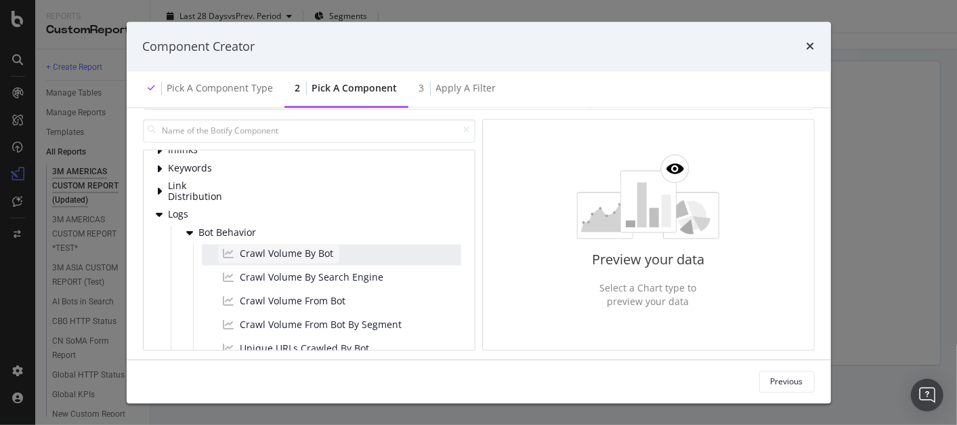
click at [291, 247] on span "Crawl Volume By Bot" at bounding box center [288, 254] width 94 height 14
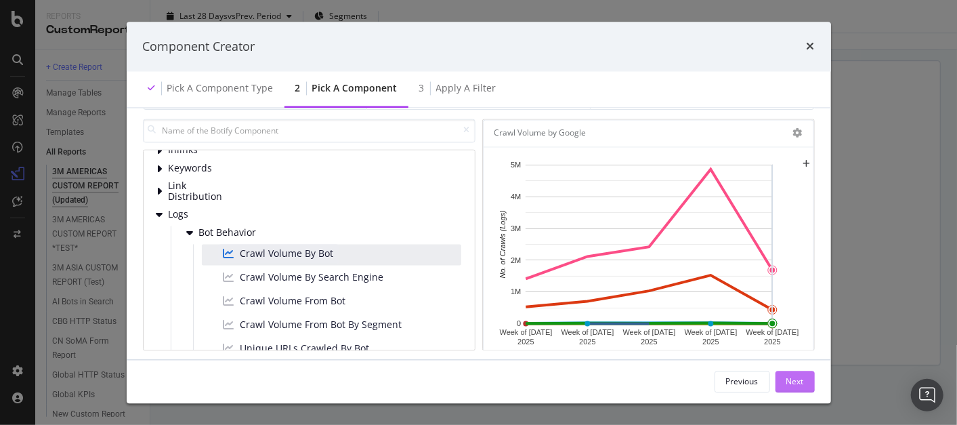
click at [807, 379] on button "Next" at bounding box center [795, 382] width 39 height 22
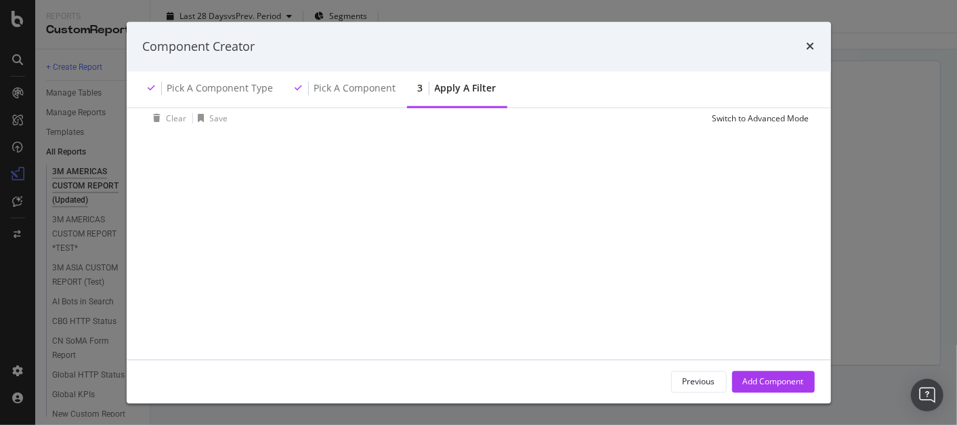
scroll to position [0, 0]
click at [183, 145] on div "Add Filter" at bounding box center [185, 150] width 36 height 12
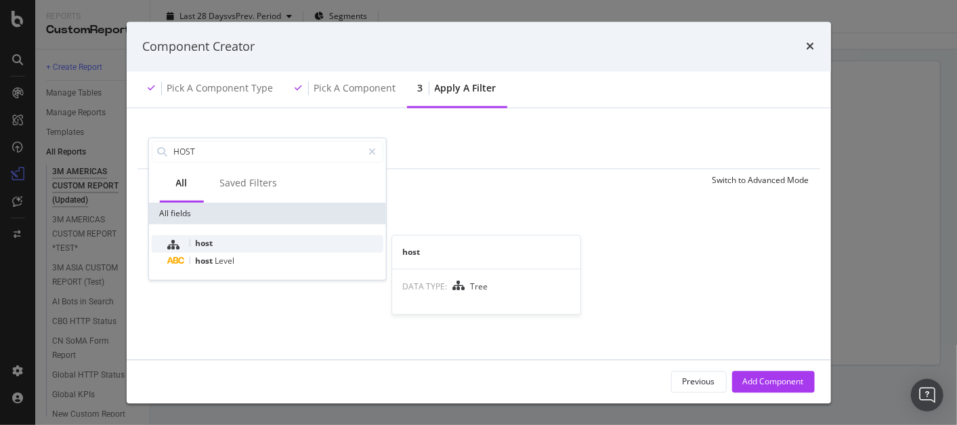
type input "HOST"
click at [215, 236] on div "host" at bounding box center [274, 243] width 215 height 18
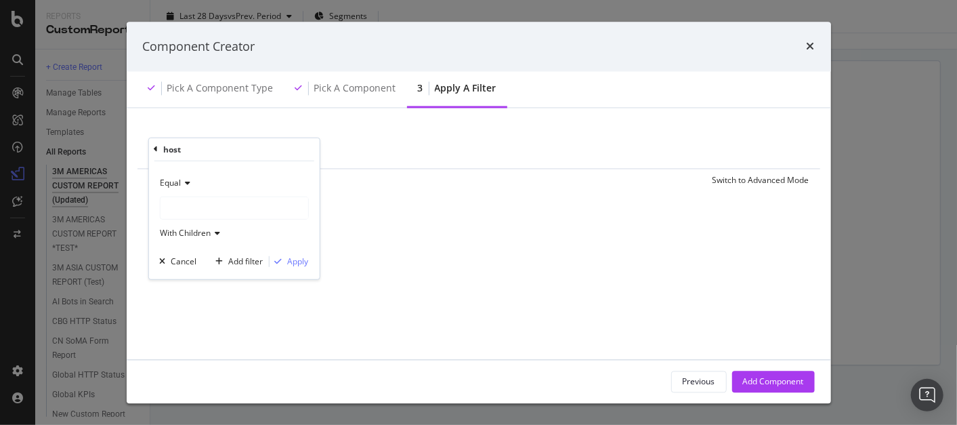
click at [190, 207] on div "modal" at bounding box center [234, 208] width 148 height 22
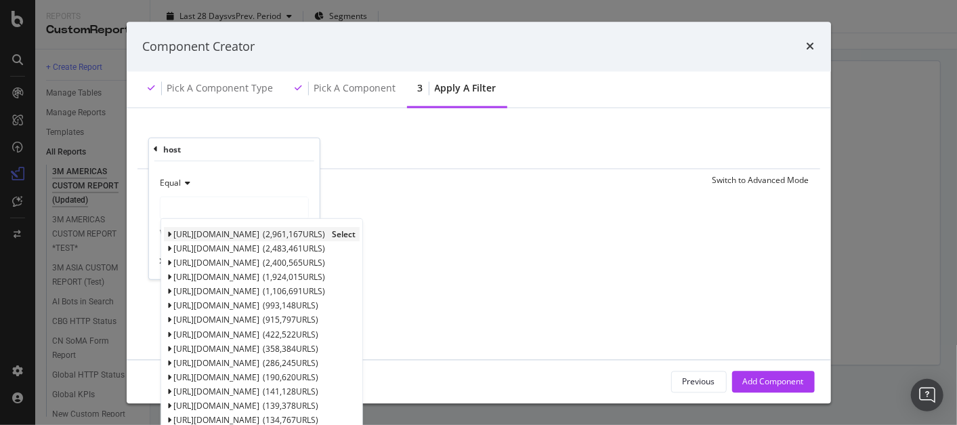
click at [213, 230] on span "[URL][DOMAIN_NAME]" at bounding box center [216, 234] width 86 height 12
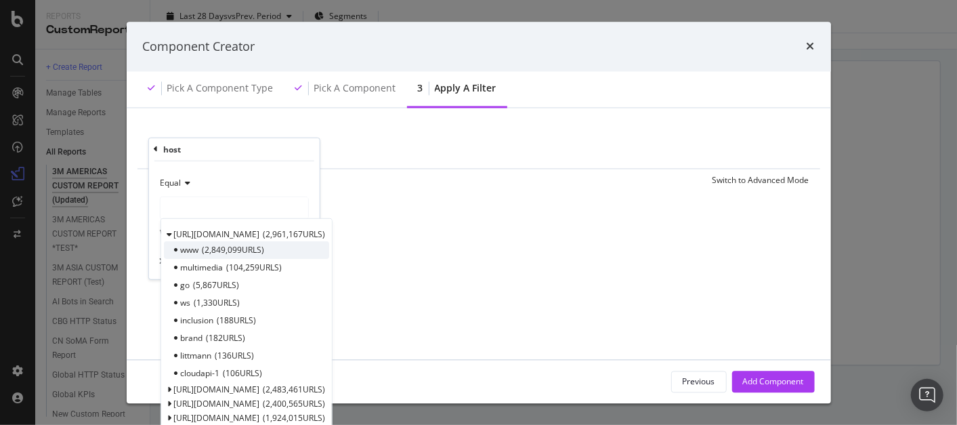
click at [226, 245] on span "2,849,099 URLS" at bounding box center [233, 250] width 62 height 12
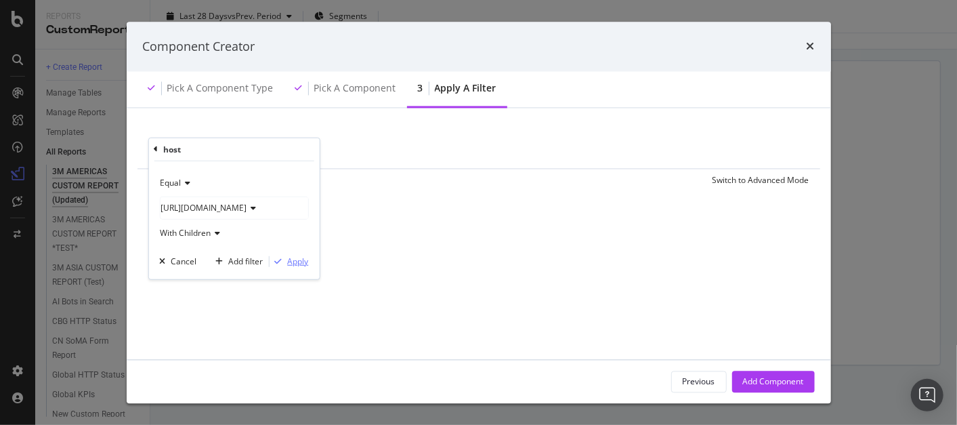
click at [299, 259] on div "Apply" at bounding box center [297, 261] width 21 height 12
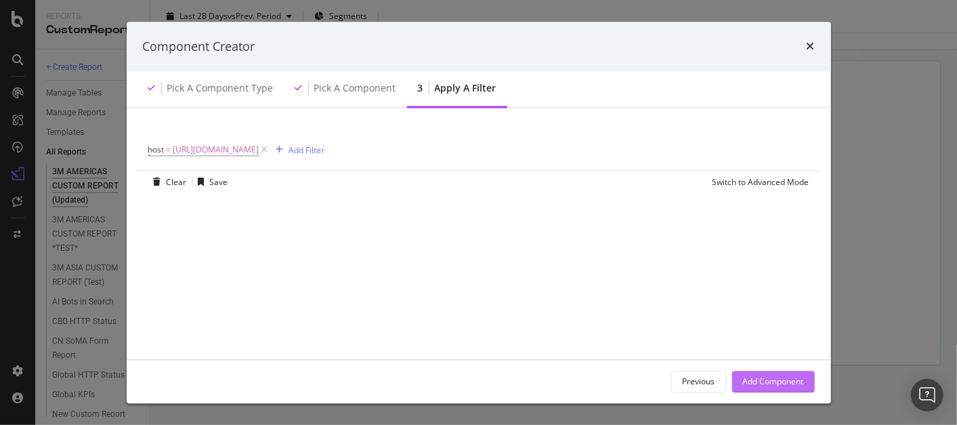
click at [782, 375] on div "Add Component" at bounding box center [773, 381] width 61 height 20
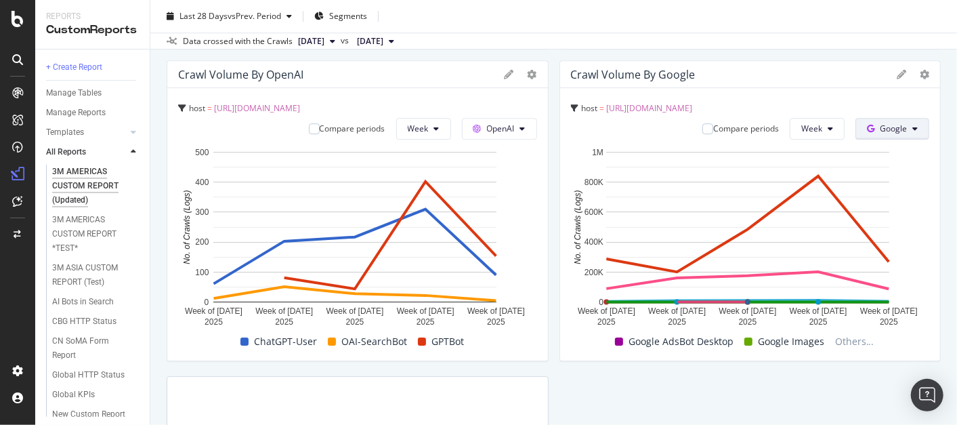
click at [913, 129] on icon at bounding box center [915, 129] width 5 height 8
click at [913, 253] on span "Other AI Bots" at bounding box center [903, 255] width 50 height 12
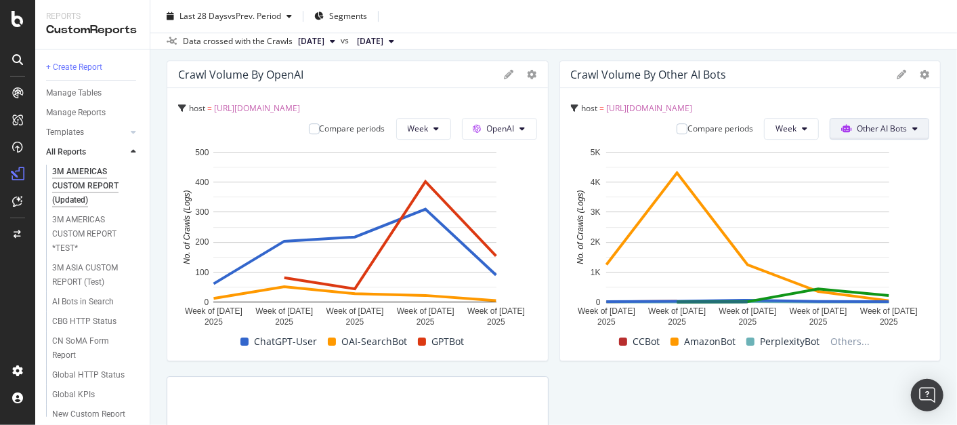
click at [913, 125] on icon at bounding box center [915, 129] width 5 height 8
click at [869, 154] on span "Google" at bounding box center [878, 154] width 53 height 12
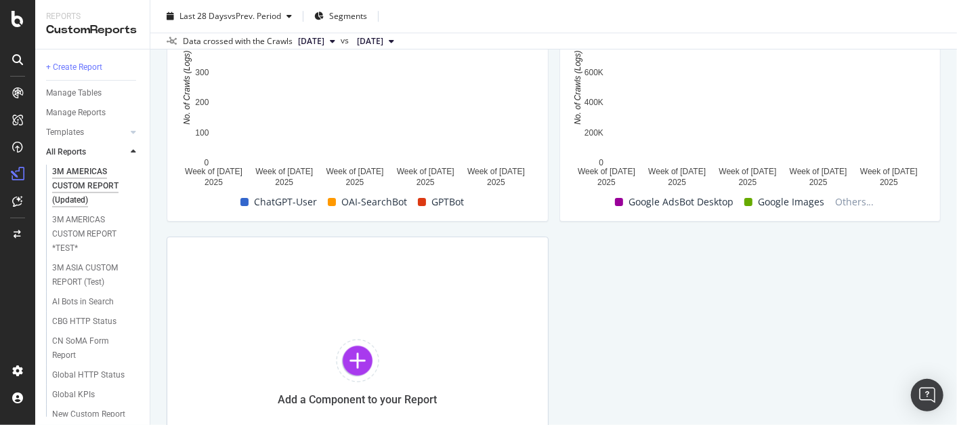
scroll to position [2427, 0]
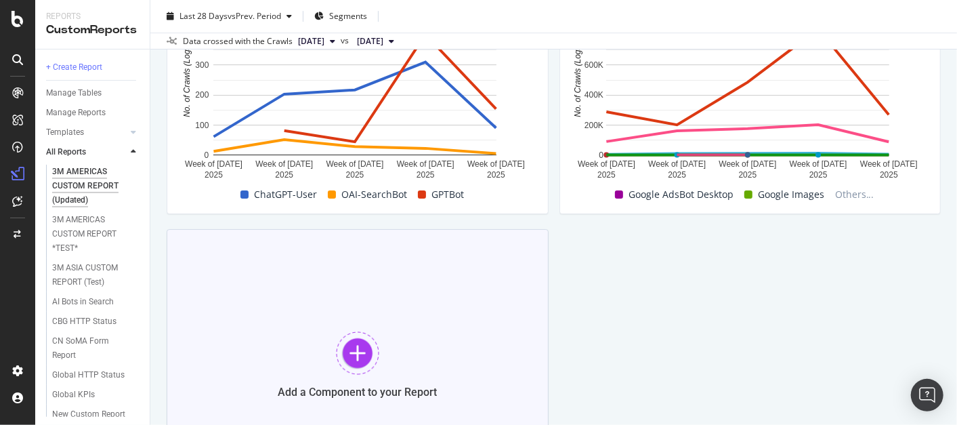
click at [359, 346] on div at bounding box center [357, 352] width 43 height 43
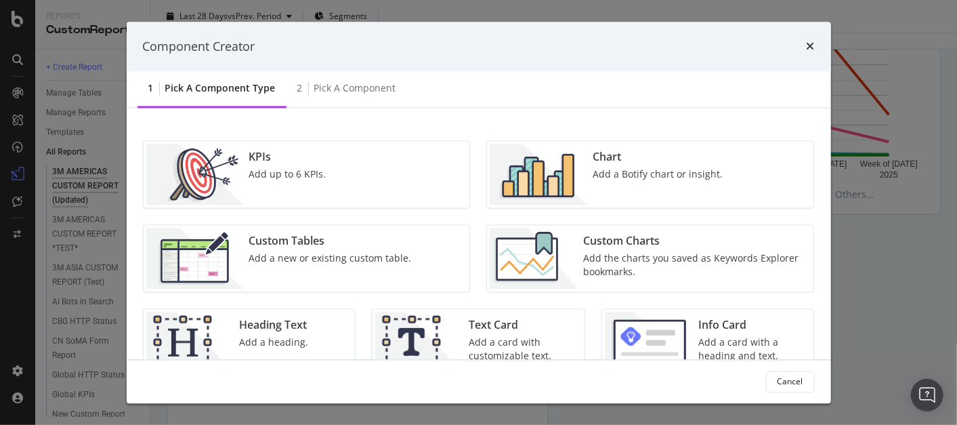
click at [599, 169] on div "Add a Botify chart or insight." at bounding box center [658, 175] width 130 height 14
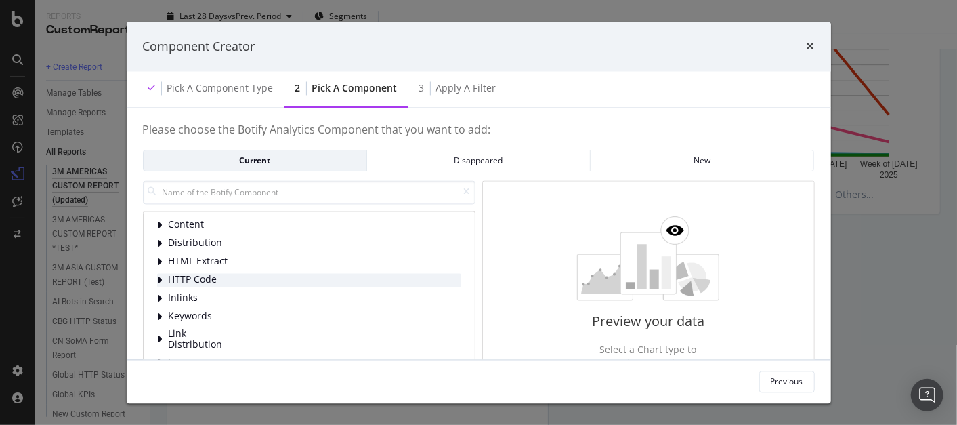
scroll to position [86, 0]
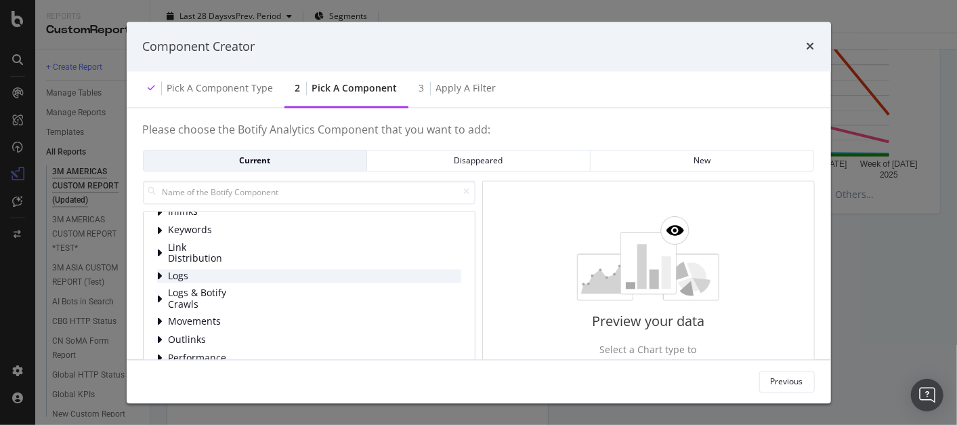
click at [159, 271] on icon "modal" at bounding box center [159, 276] width 5 height 11
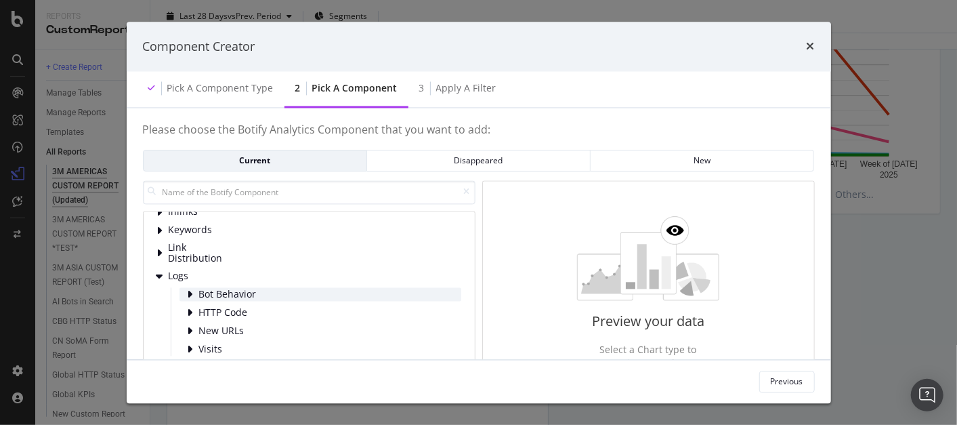
click at [195, 290] on div "Bot Behavior" at bounding box center [321, 295] width 282 height 14
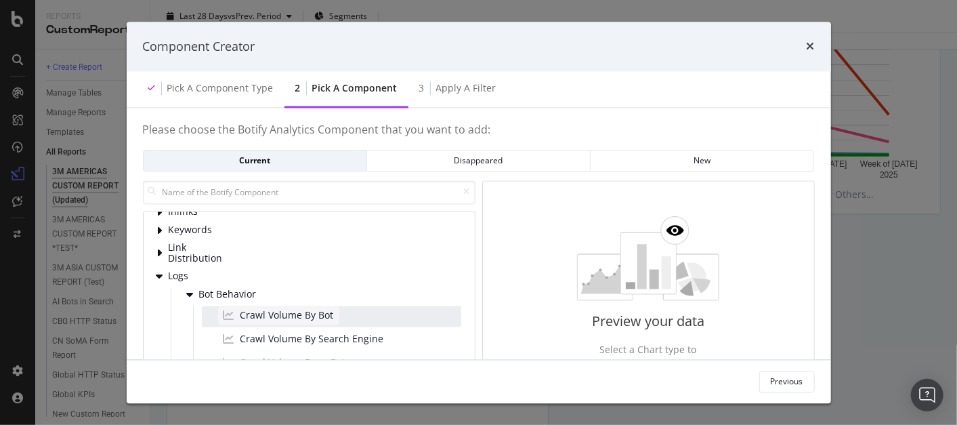
click at [315, 310] on span "Crawl Volume By Bot" at bounding box center [288, 316] width 94 height 14
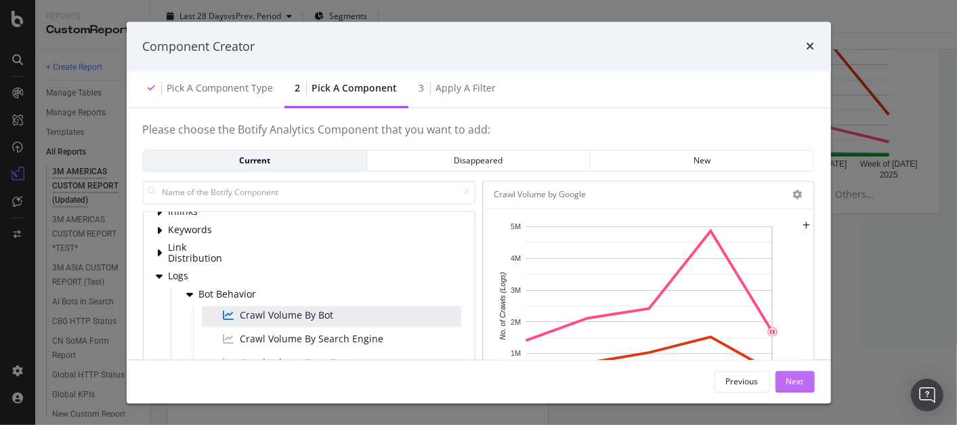
click at [801, 381] on div "Next" at bounding box center [796, 381] width 18 height 12
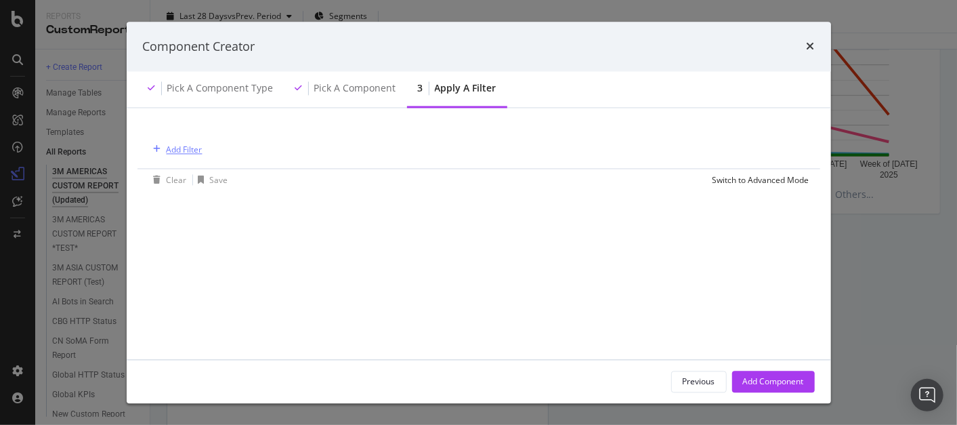
click at [186, 149] on div "Add Filter" at bounding box center [185, 150] width 36 height 12
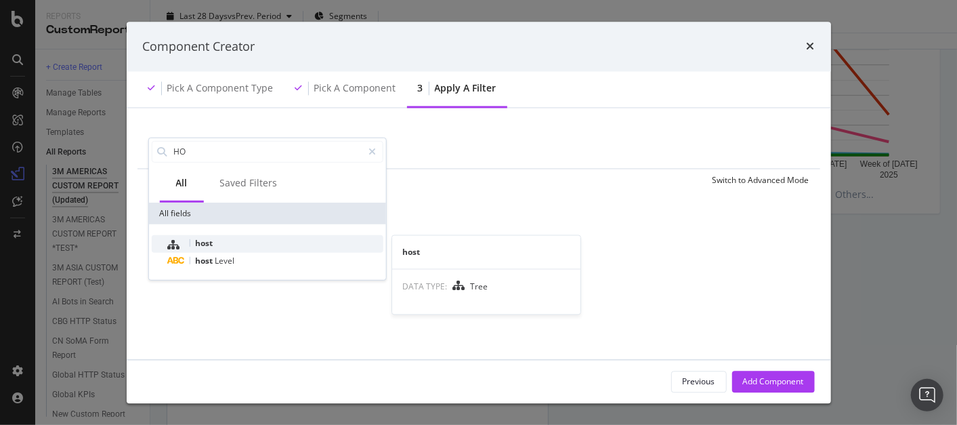
type input "HO"
click at [217, 238] on div "host" at bounding box center [274, 243] width 215 height 18
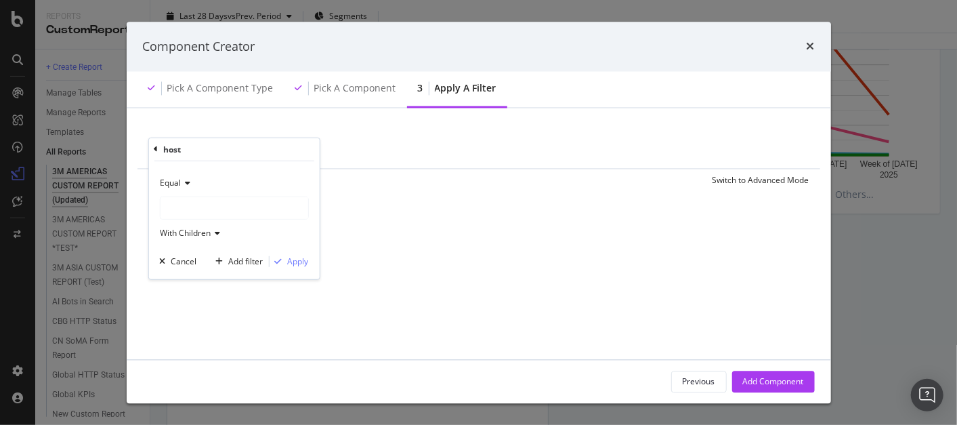
click at [209, 203] on div "modal" at bounding box center [234, 208] width 148 height 22
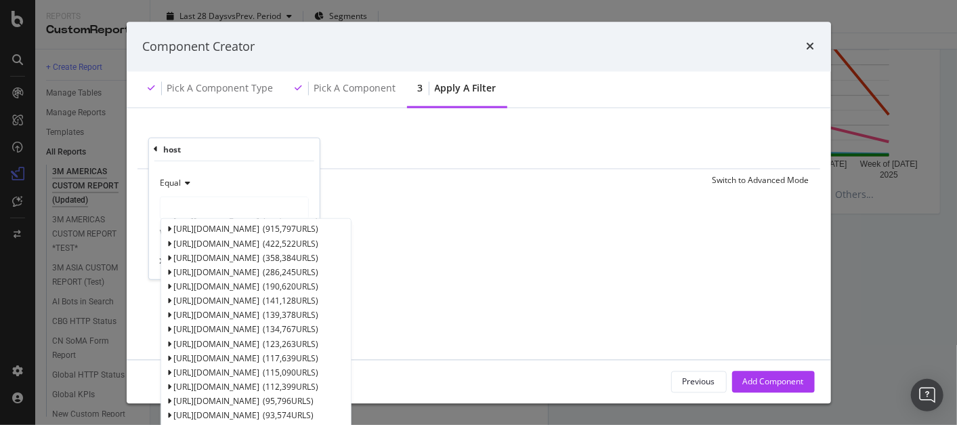
scroll to position [0, 0]
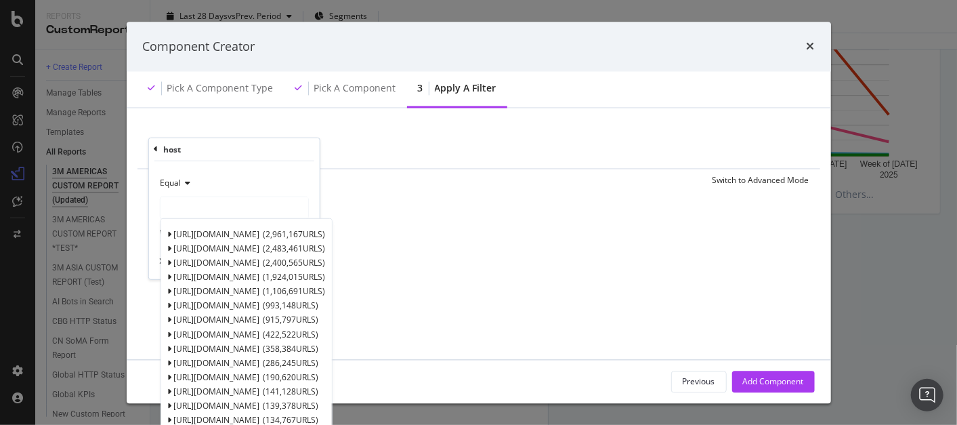
click at [201, 197] on div "modal" at bounding box center [234, 208] width 148 height 22
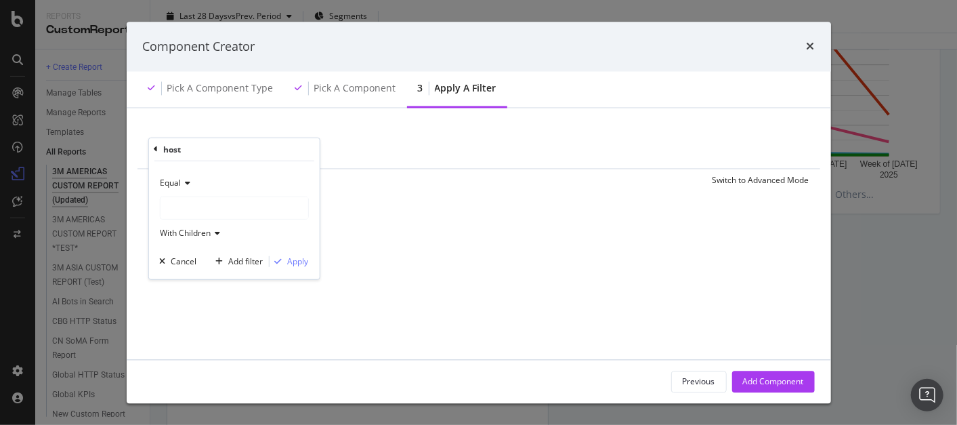
click at [214, 208] on div "modal" at bounding box center [234, 208] width 148 height 22
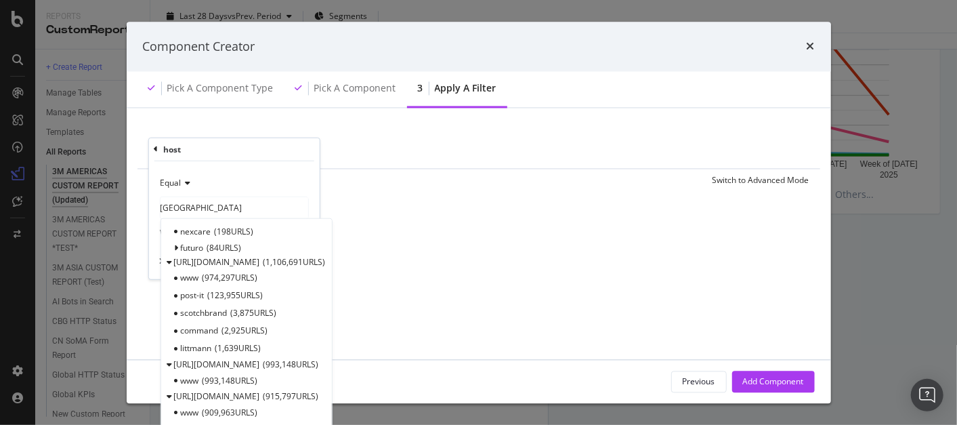
scroll to position [348, 0]
type input "[GEOGRAPHIC_DATA]"
click at [211, 361] on span "[URL][DOMAIN_NAME]" at bounding box center [216, 364] width 86 height 12
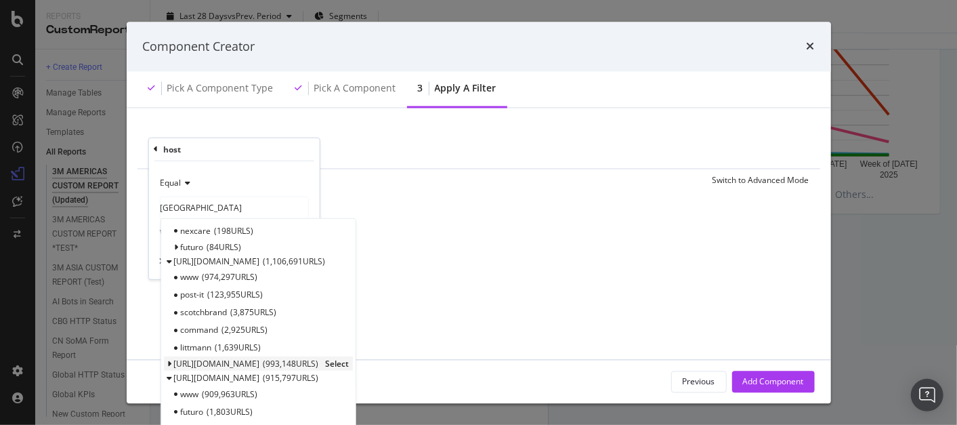
click at [211, 361] on span "[URL][DOMAIN_NAME]" at bounding box center [216, 364] width 86 height 12
click at [229, 373] on span "993,148 URLS" at bounding box center [230, 379] width 56 height 12
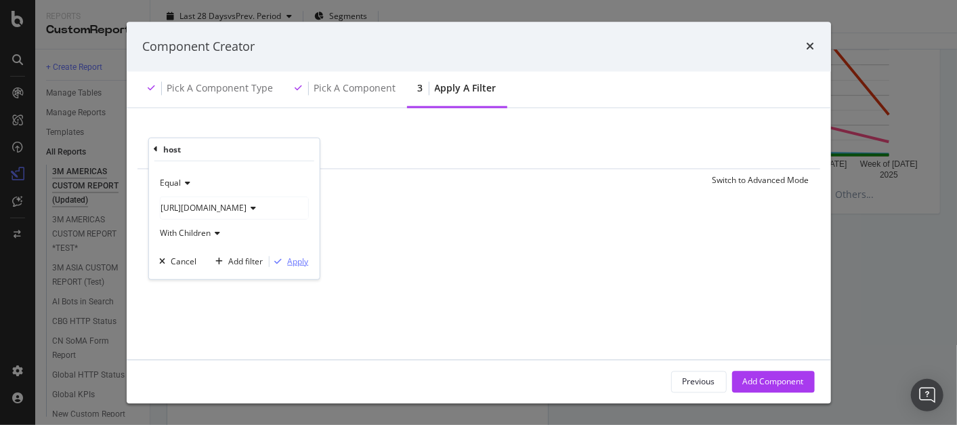
click at [296, 258] on div "Apply" at bounding box center [297, 261] width 21 height 12
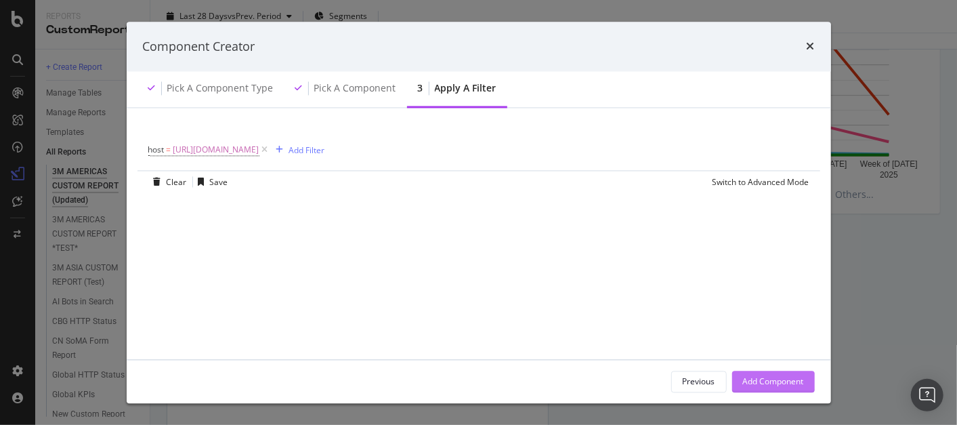
click at [780, 381] on div "Add Component" at bounding box center [773, 381] width 61 height 12
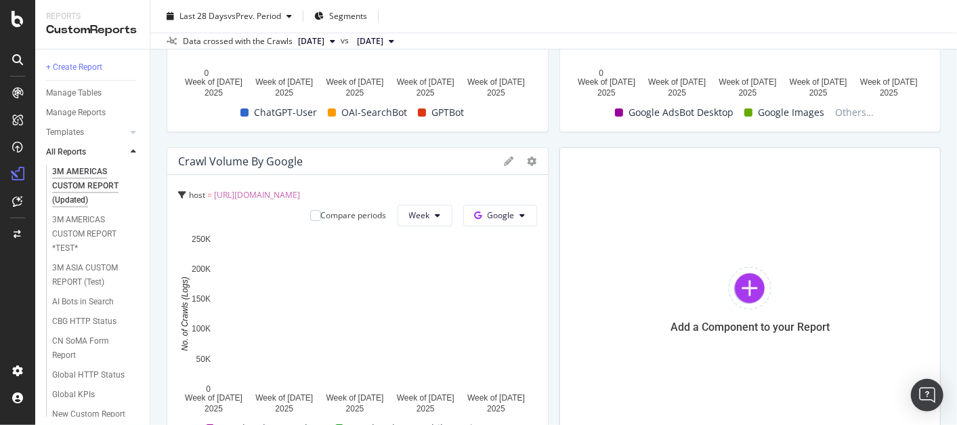
scroll to position [2512, 0]
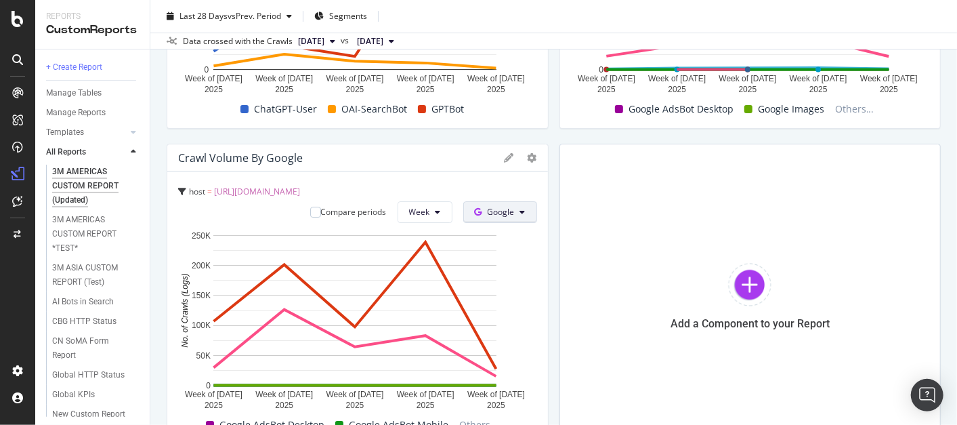
click at [514, 209] on button "Google" at bounding box center [500, 212] width 74 height 22
click at [504, 312] on span "OpenAI" at bounding box center [516, 314] width 50 height 12
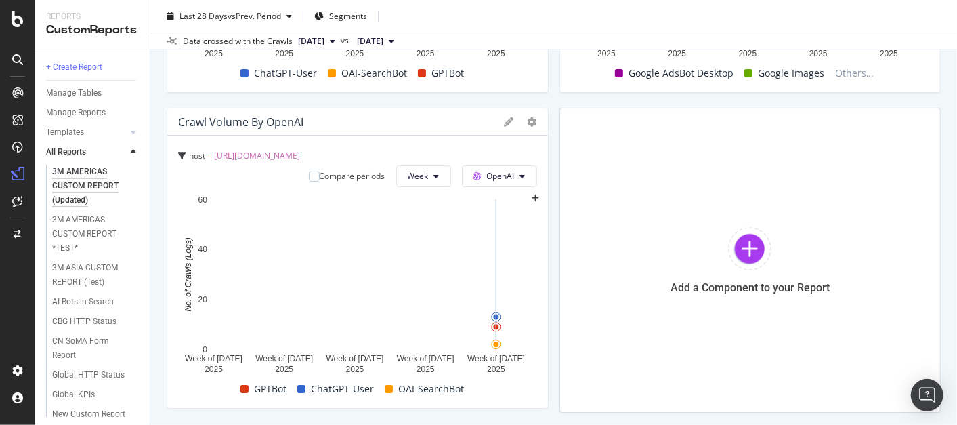
scroll to position [2547, 0]
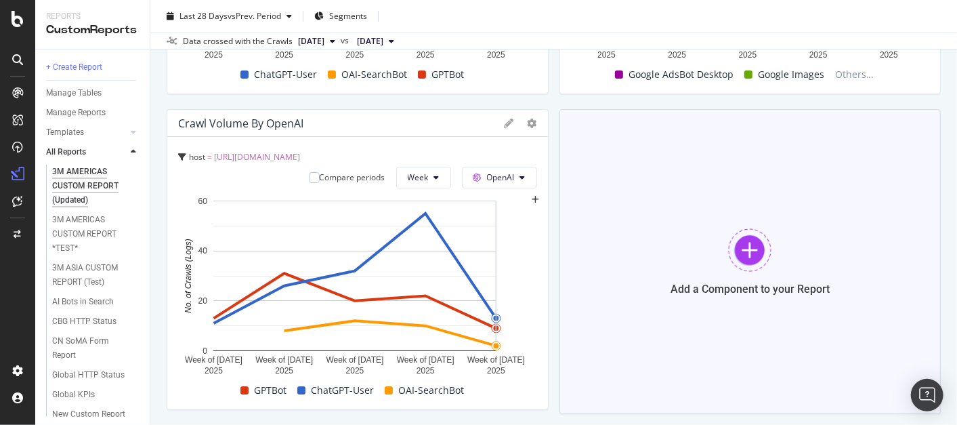
click at [741, 247] on div at bounding box center [749, 249] width 43 height 43
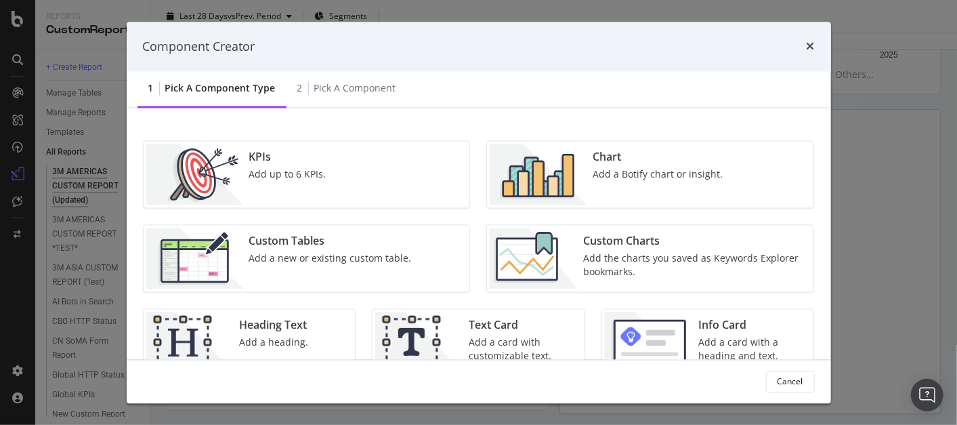
click at [642, 157] on div "Chart" at bounding box center [658, 158] width 130 height 16
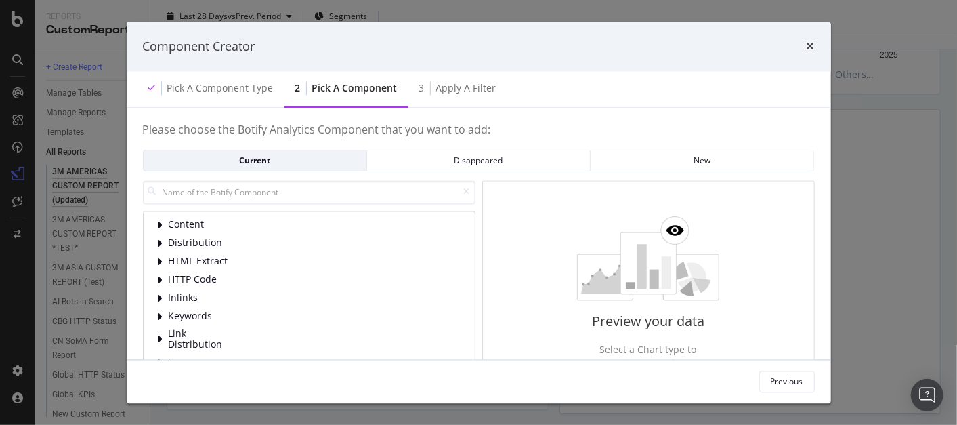
scroll to position [86, 0]
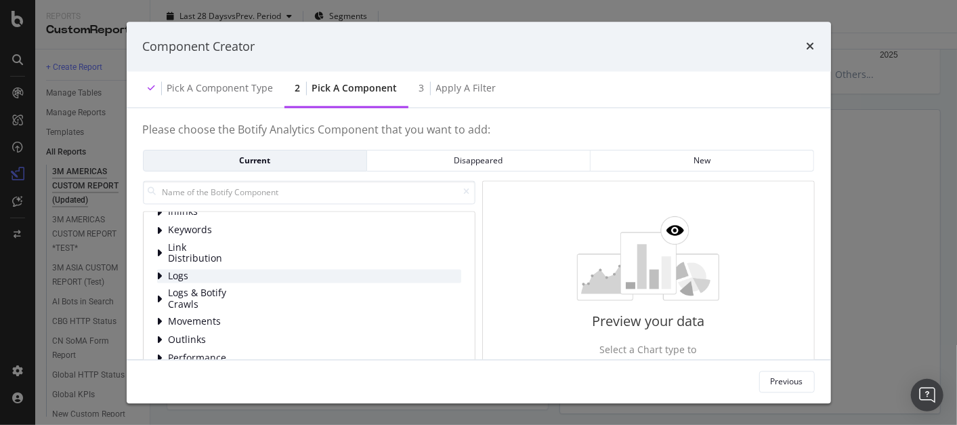
click at [157, 271] on icon "modal" at bounding box center [159, 276] width 5 height 11
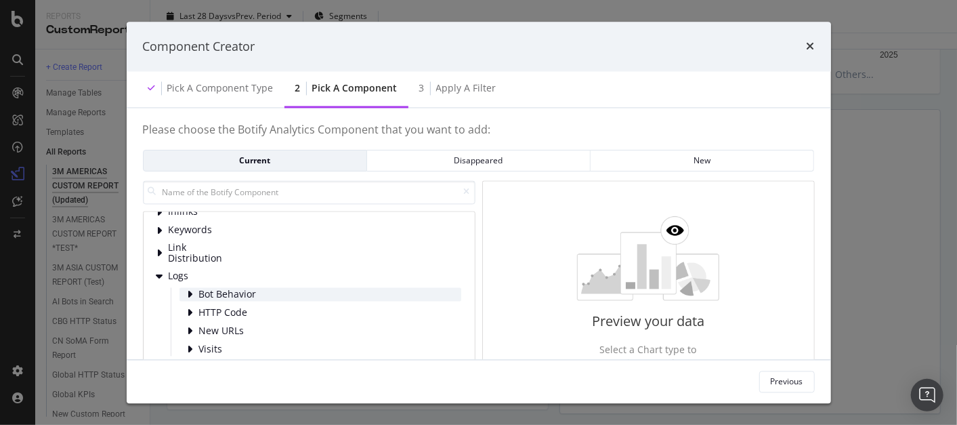
click at [190, 291] on icon "modal" at bounding box center [190, 294] width 5 height 11
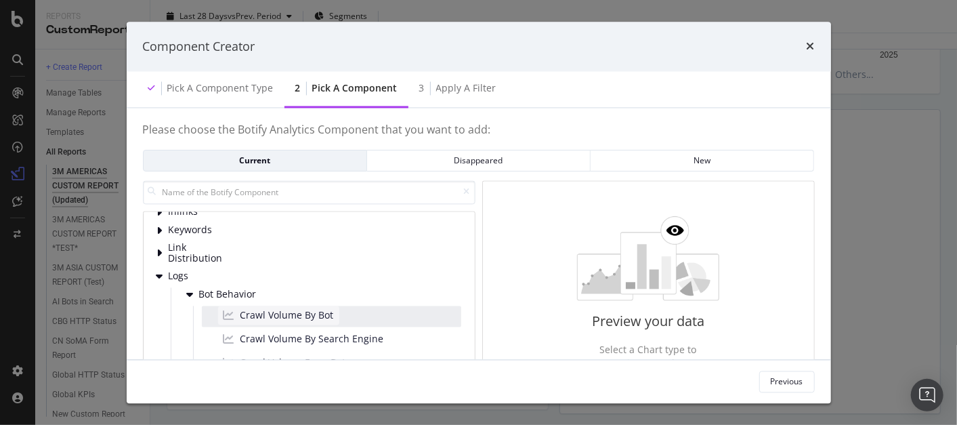
click at [255, 313] on span "Crawl Volume By Bot" at bounding box center [288, 316] width 94 height 14
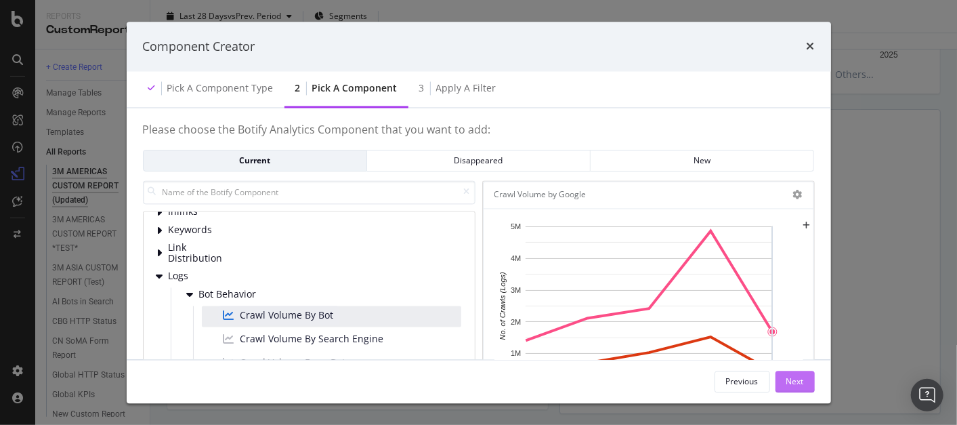
click at [801, 379] on div "Next" at bounding box center [796, 381] width 18 height 12
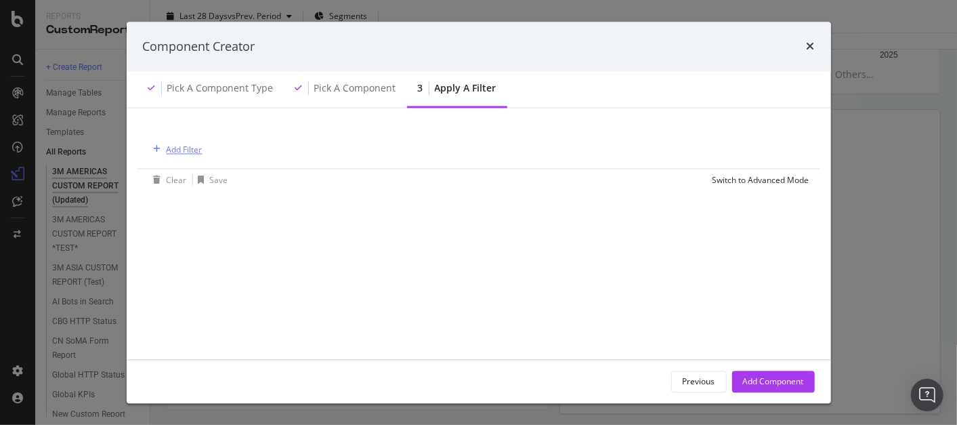
click at [176, 147] on div "Add Filter" at bounding box center [185, 150] width 36 height 12
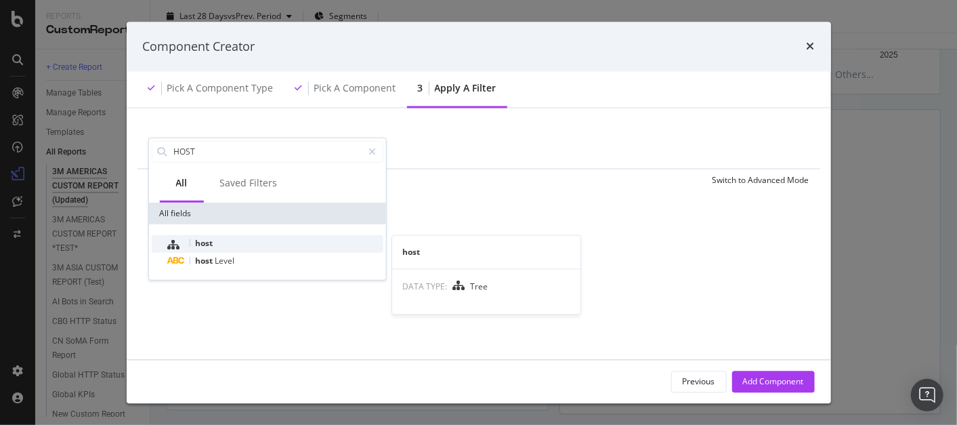
type input "HOST"
click at [217, 240] on div "host" at bounding box center [274, 243] width 215 height 18
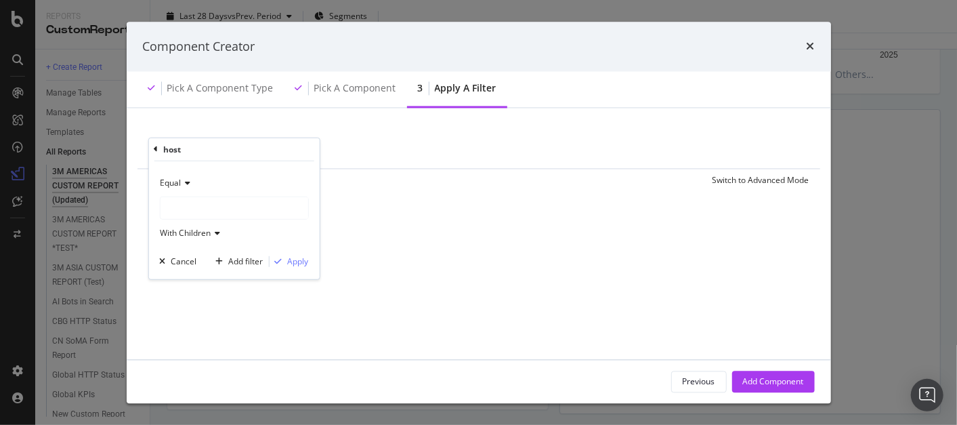
click at [229, 212] on div "modal" at bounding box center [234, 208] width 148 height 22
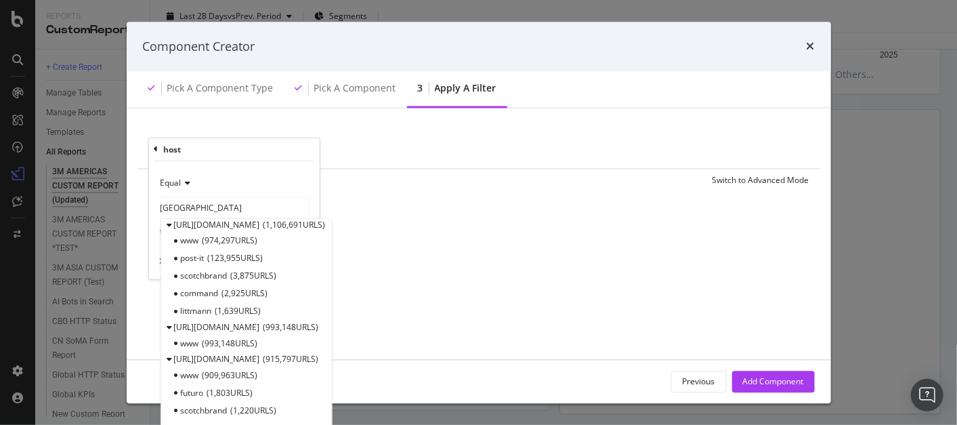
scroll to position [385, 0]
type input "[GEOGRAPHIC_DATA]"
click at [205, 344] on span "993,148 URLS" at bounding box center [230, 343] width 56 height 12
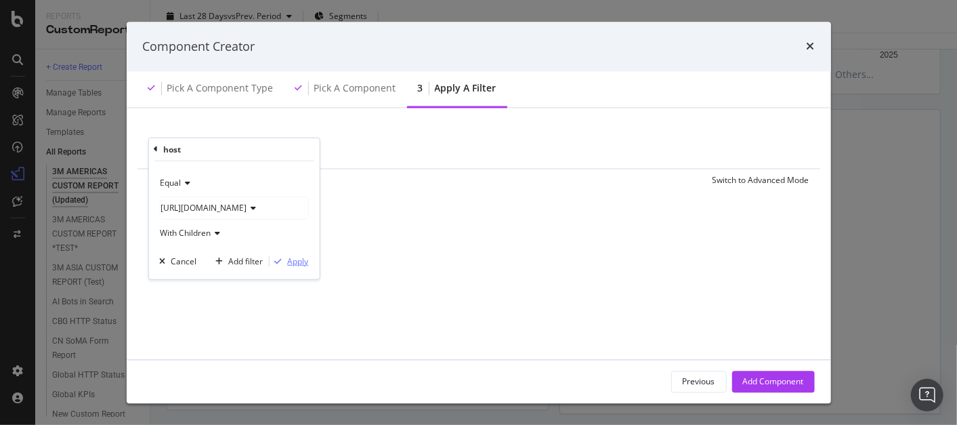
click at [299, 261] on div "Apply" at bounding box center [297, 261] width 21 height 12
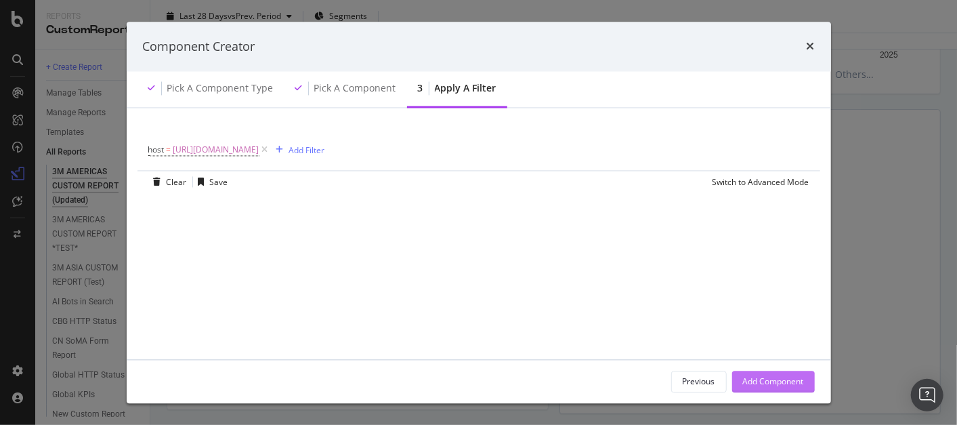
click at [791, 373] on div "Add Component" at bounding box center [773, 381] width 61 height 20
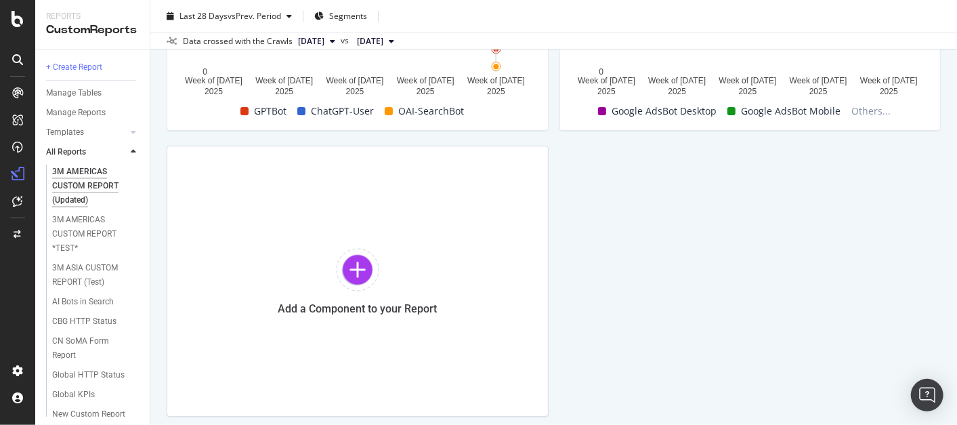
scroll to position [2881, 0]
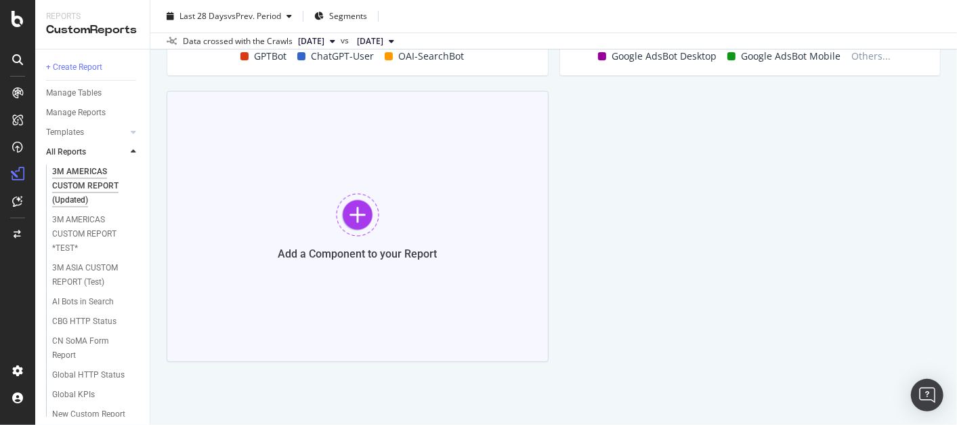
click at [356, 209] on div at bounding box center [357, 214] width 43 height 43
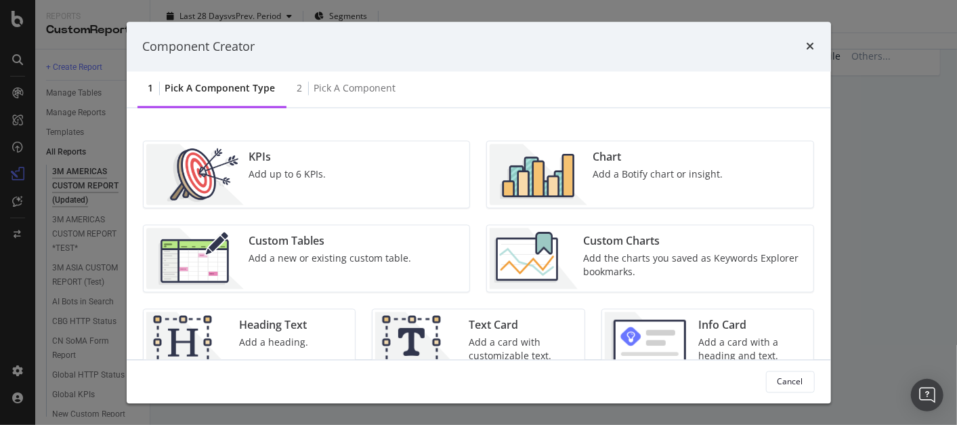
click at [310, 245] on div "Custom Tables" at bounding box center [330, 242] width 163 height 16
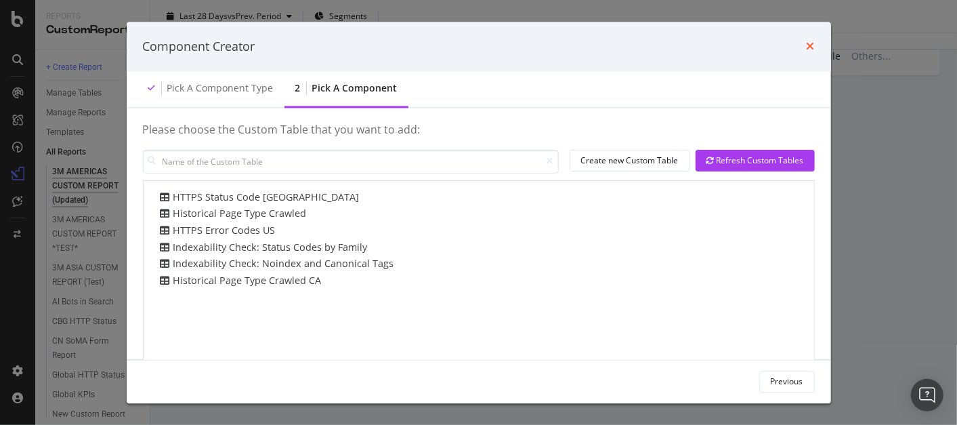
click at [809, 44] on icon "times" at bounding box center [811, 46] width 8 height 11
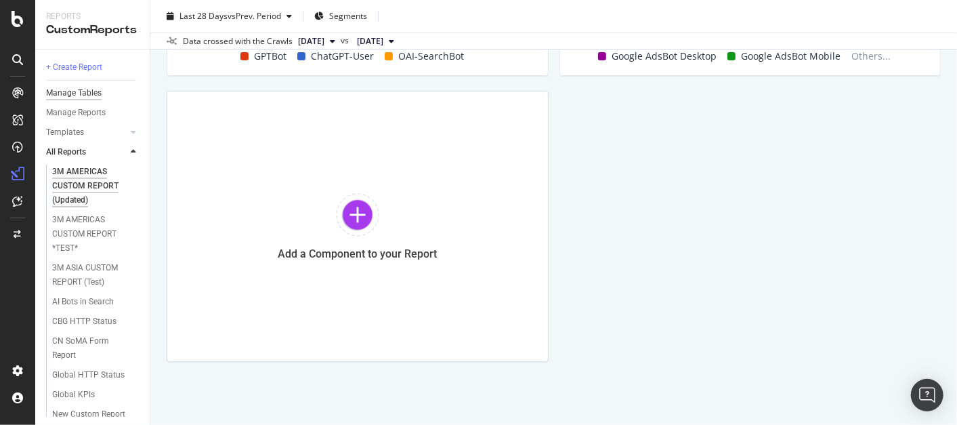
click at [89, 94] on div "Manage Tables" at bounding box center [74, 93] width 56 height 14
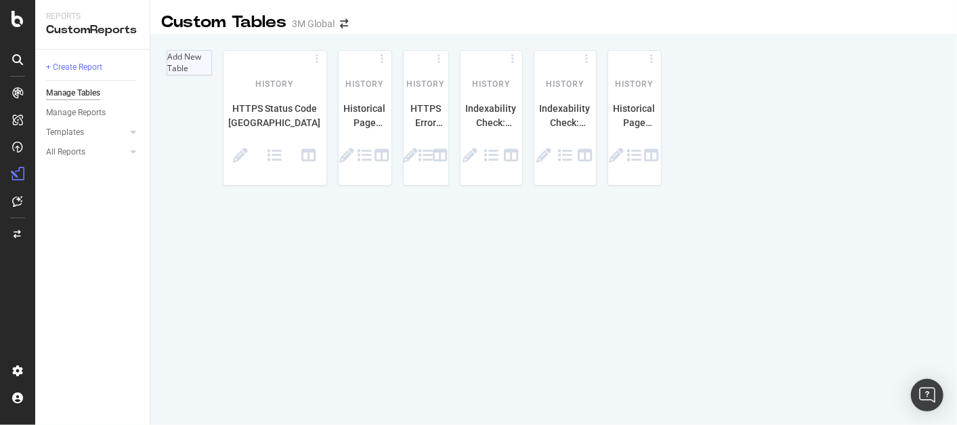
click at [167, 74] on div at bounding box center [167, 62] width 0 height 23
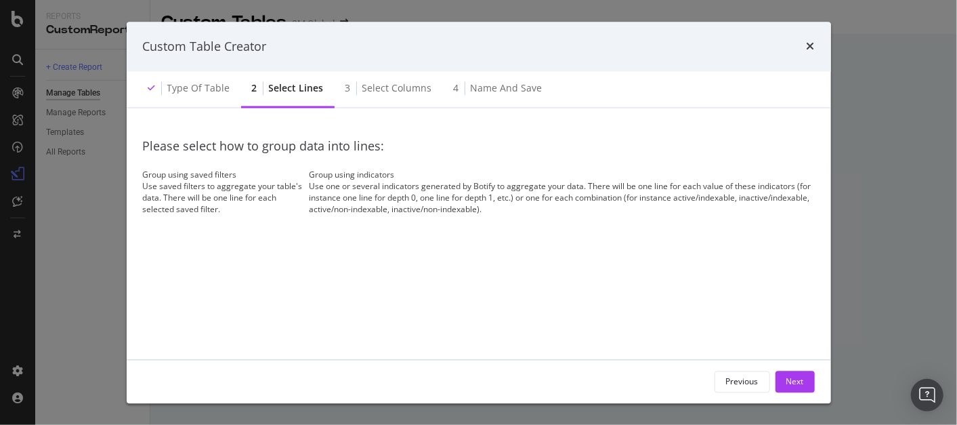
click at [552, 215] on div "Use one or several indicators generated by Botify to aggregate your data. There…" at bounding box center [561, 198] width 505 height 35
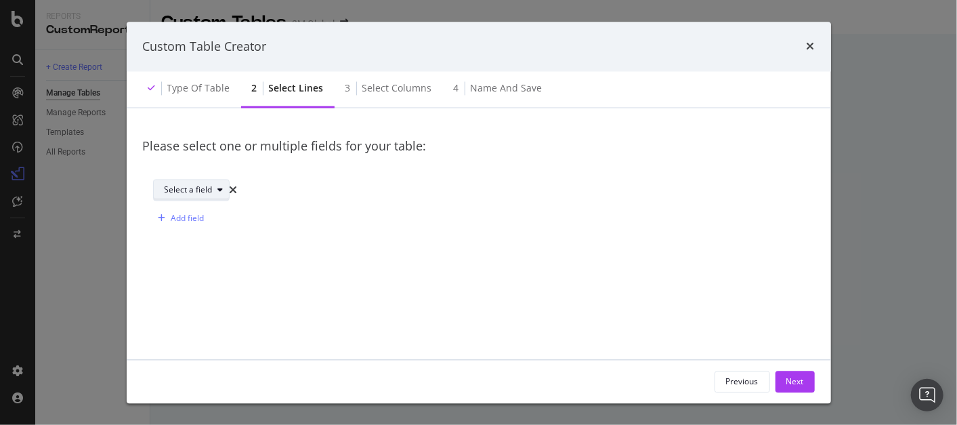
click at [213, 190] on div "Select a field" at bounding box center [189, 190] width 48 height 8
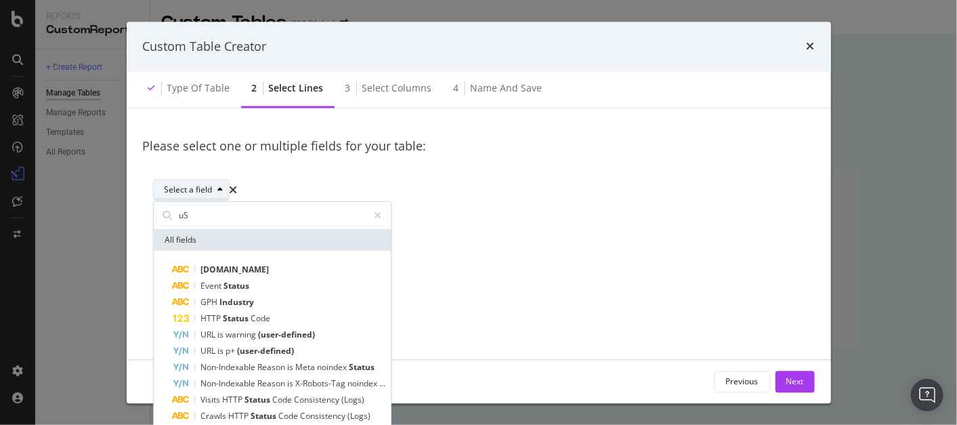
type input "u"
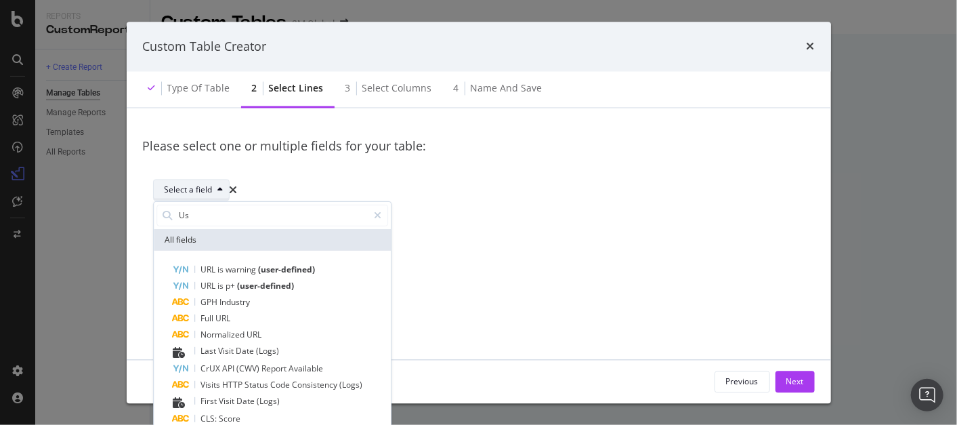
type input "U"
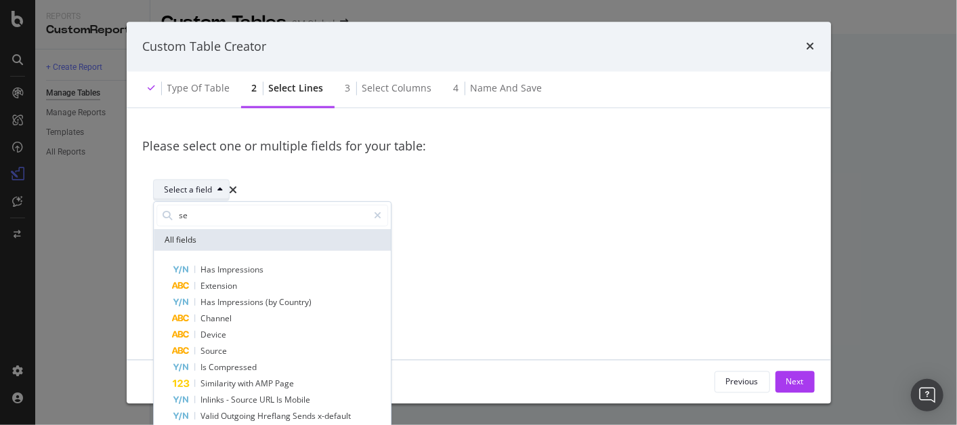
type input "s"
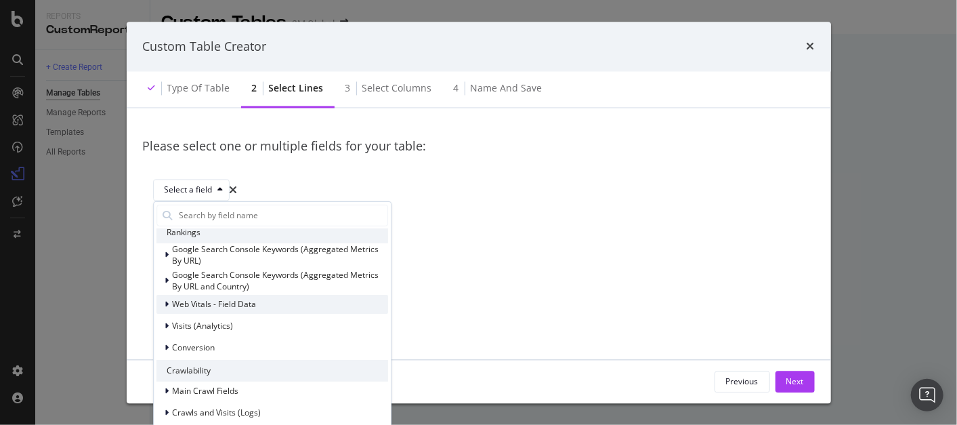
scroll to position [91, 0]
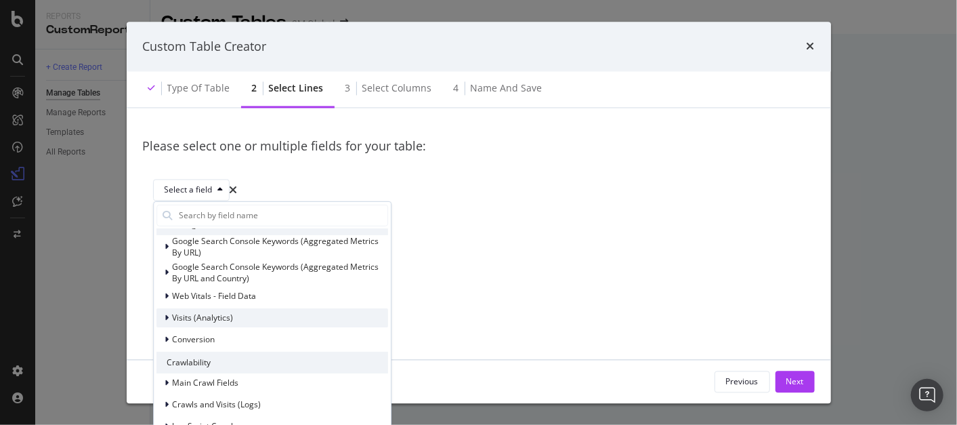
click at [167, 314] on icon "modal" at bounding box center [167, 318] width 4 height 8
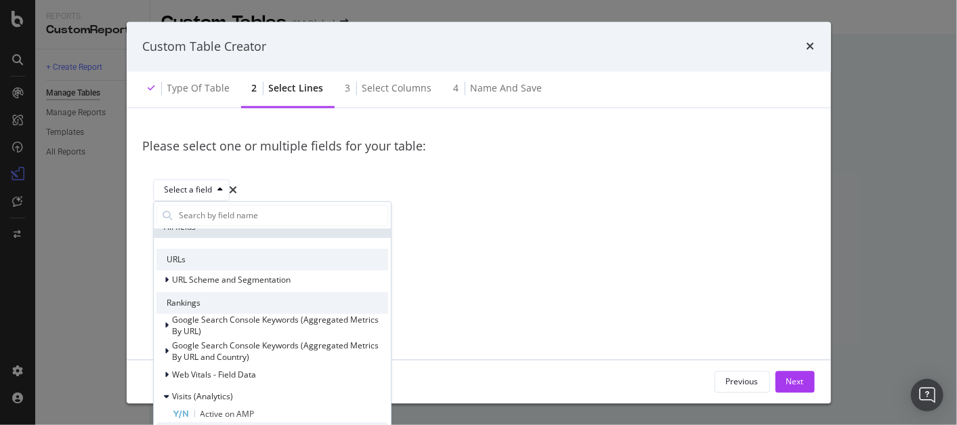
scroll to position [0, 0]
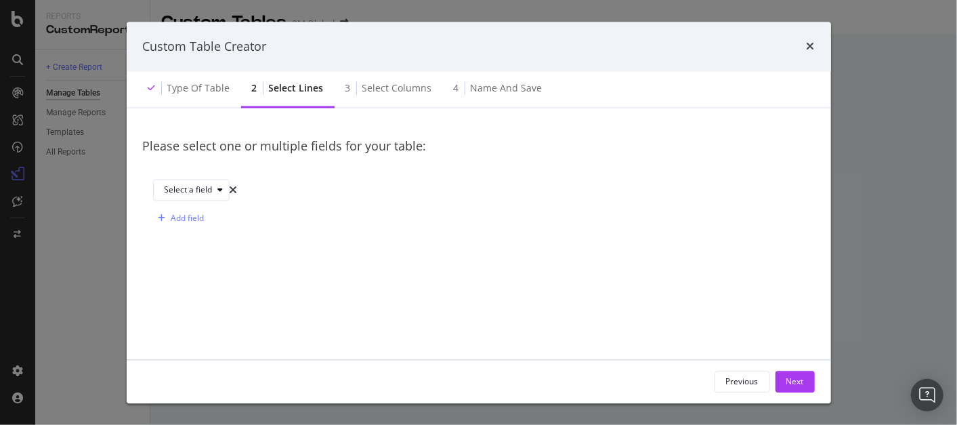
click at [507, 272] on div "Please select one or multiple fields for your table: Select a field Add field" at bounding box center [479, 291] width 672 height 332
click at [754, 391] on button "Previous" at bounding box center [743, 382] width 56 height 22
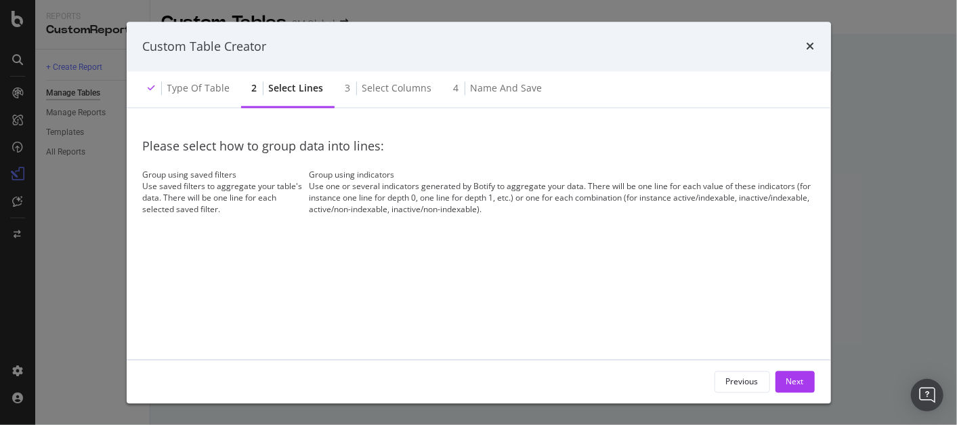
click at [304, 180] on div "Group using saved filters" at bounding box center [223, 175] width 161 height 12
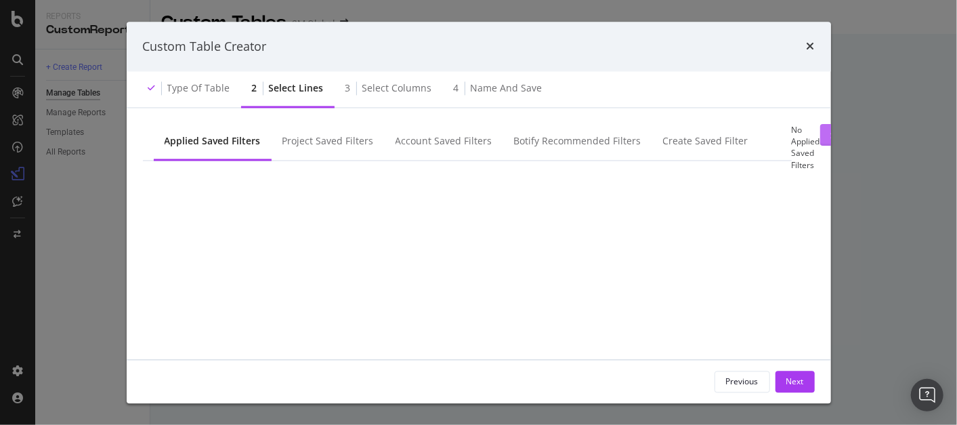
click at [831, 141] on div "Select a Saved Filter" at bounding box center [869, 135] width 76 height 12
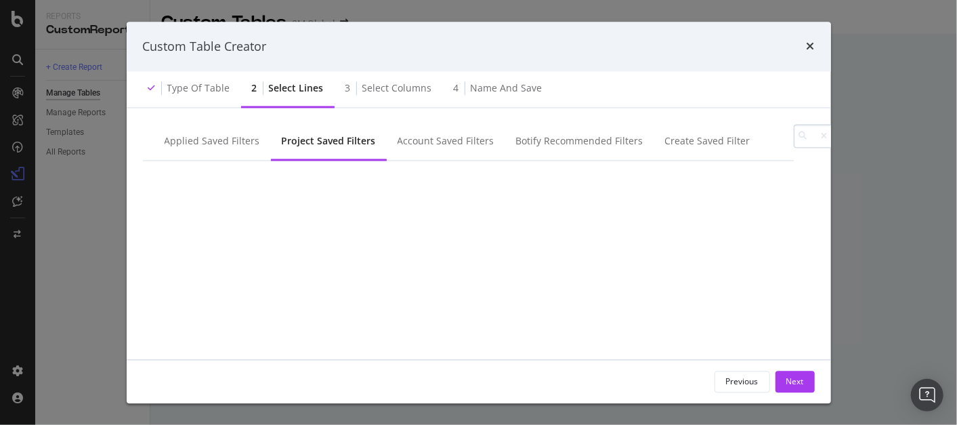
click at [794, 148] on input "modal" at bounding box center [813, 137] width 39 height 24
type input "s"
click at [556, 140] on div "Botify Recommended Filters" at bounding box center [579, 142] width 127 height 14
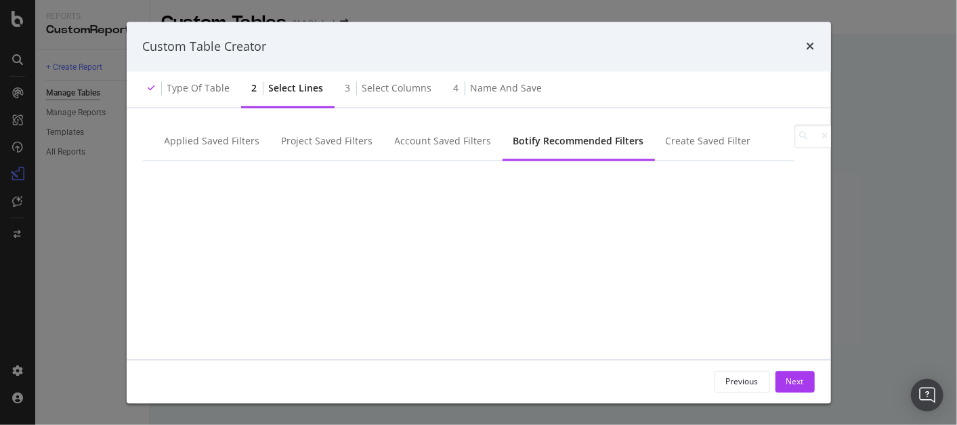
scroll to position [230, 0]
click at [801, 374] on div "Next" at bounding box center [796, 381] width 18 height 20
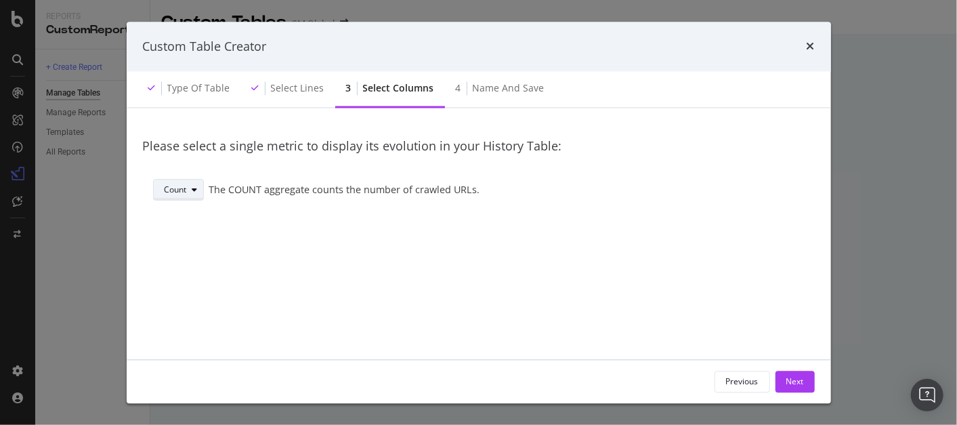
click at [194, 191] on icon "modal" at bounding box center [194, 190] width 5 height 8
click at [794, 379] on div "Next" at bounding box center [796, 381] width 18 height 12
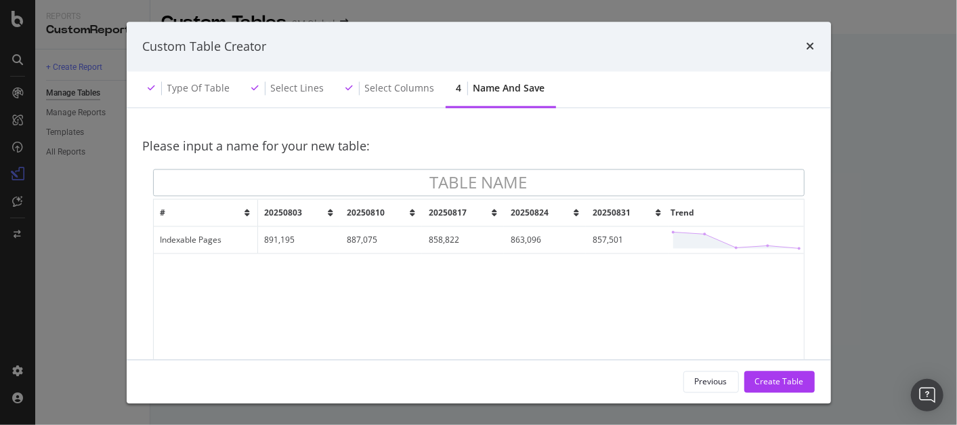
scroll to position [1, 0]
click at [348, 86] on div "modal" at bounding box center [353, 89] width 14 height 14
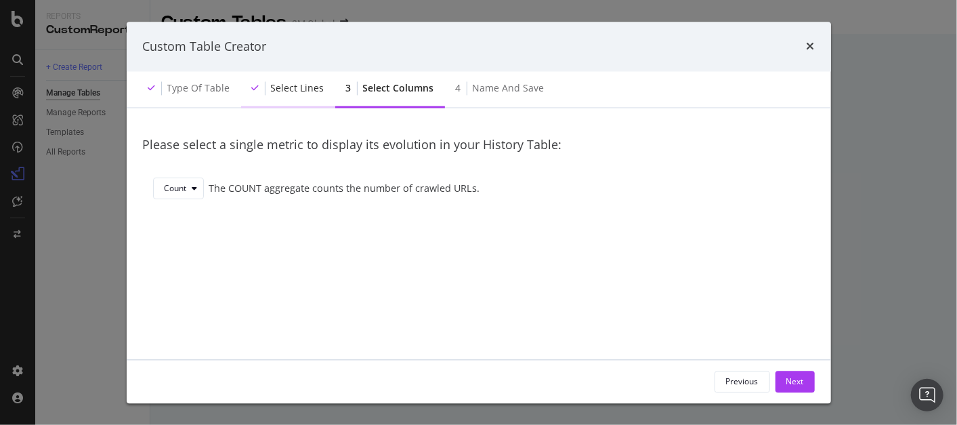
click at [320, 85] on div "Select lines" at bounding box center [288, 89] width 94 height 37
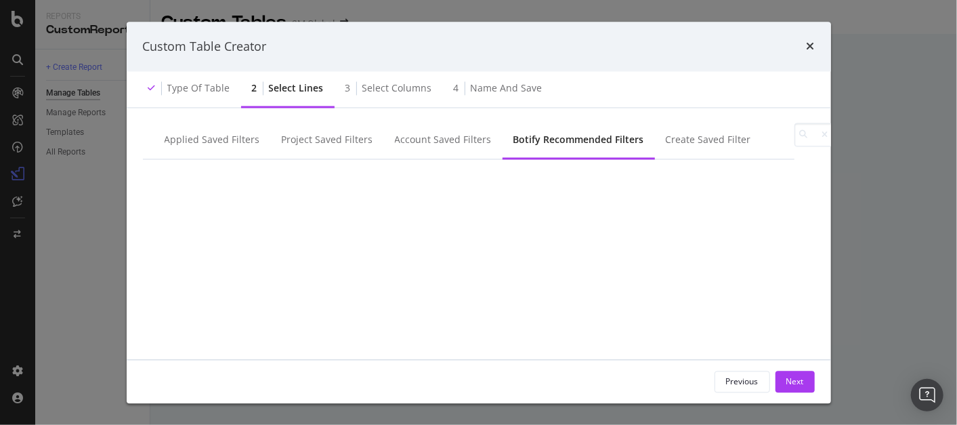
type input "sitemap"
click at [845, 203] on div "modal" at bounding box center [850, 197] width 11 height 11
click at [913, 257] on span "No" at bounding box center [918, 252] width 11 height 12
click at [801, 379] on div "Next" at bounding box center [796, 381] width 18 height 12
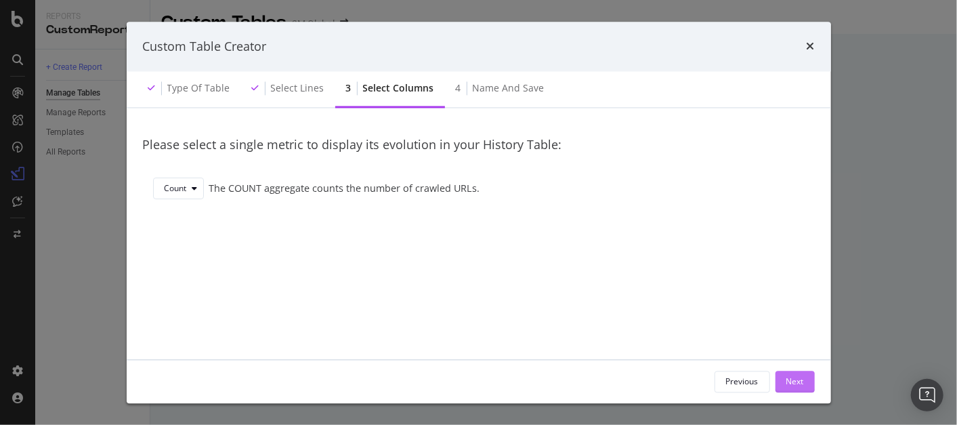
click at [801, 379] on div "Next" at bounding box center [796, 381] width 18 height 12
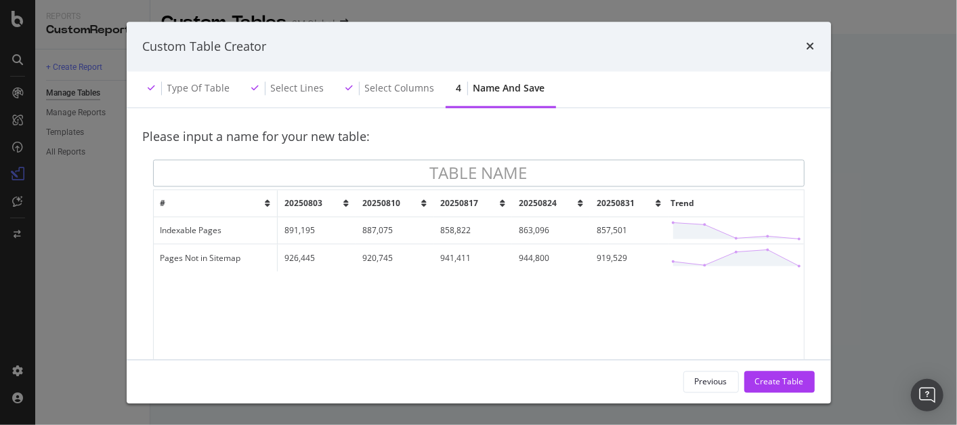
scroll to position [0, 0]
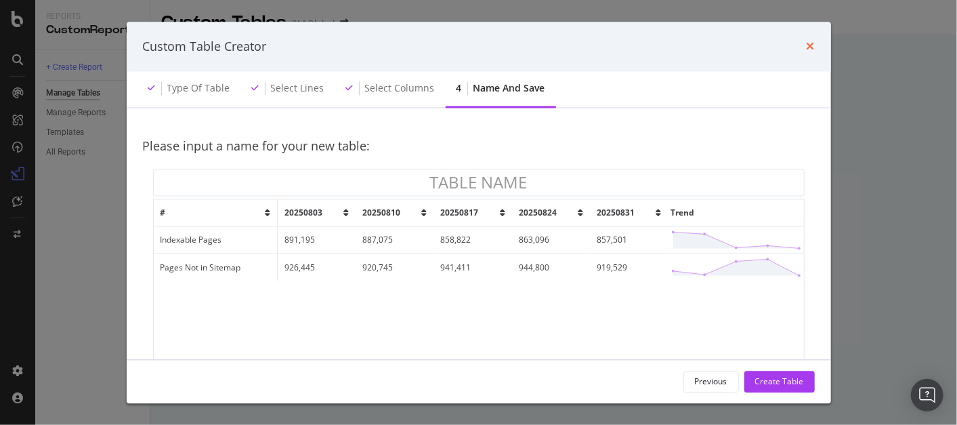
click at [810, 50] on icon "times" at bounding box center [811, 46] width 8 height 11
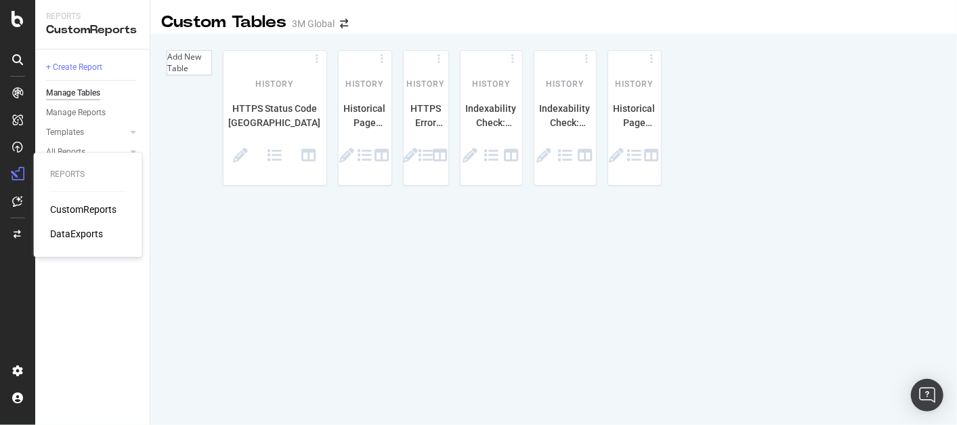
click at [77, 209] on div "CustomReports" at bounding box center [83, 210] width 66 height 14
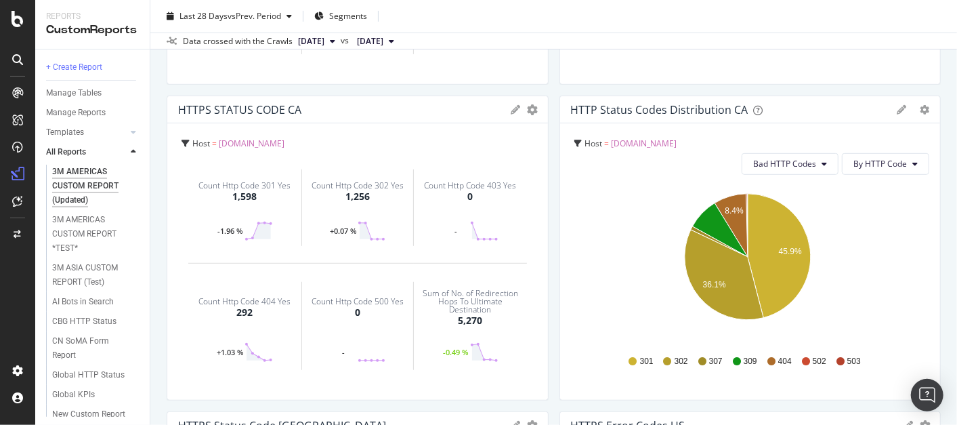
scroll to position [350, 0]
click at [526, 102] on div "HTTPS STATUS CODE CA KPIs Table Edit KPIs Edit Filter Export as CSV Delete Add …" at bounding box center [357, 109] width 381 height 27
click at [528, 112] on icon "gear" at bounding box center [533, 109] width 11 height 11
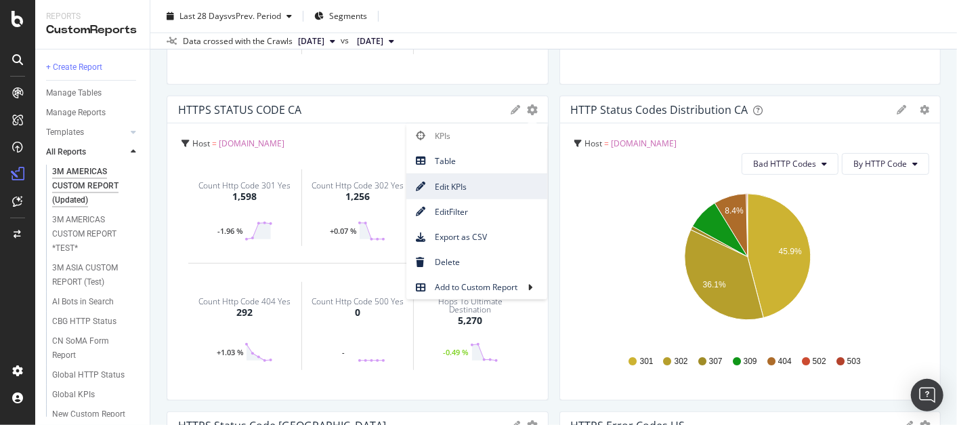
click at [476, 182] on span "Edit KPIs" at bounding box center [477, 187] width 141 height 18
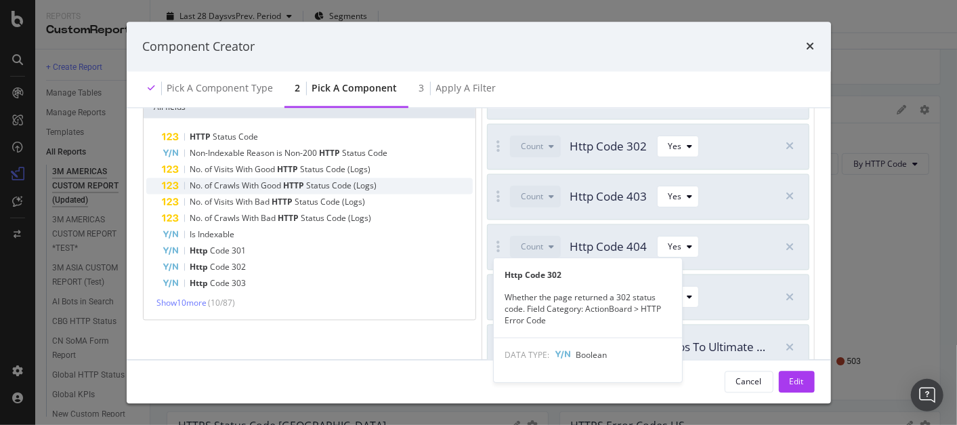
scroll to position [82, 0]
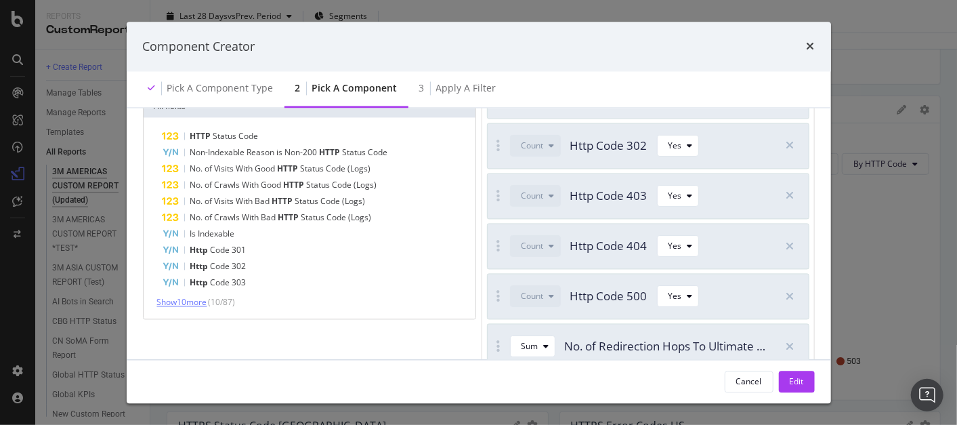
type input "htt"
click at [188, 302] on span "Show 10 more" at bounding box center [182, 302] width 50 height 12
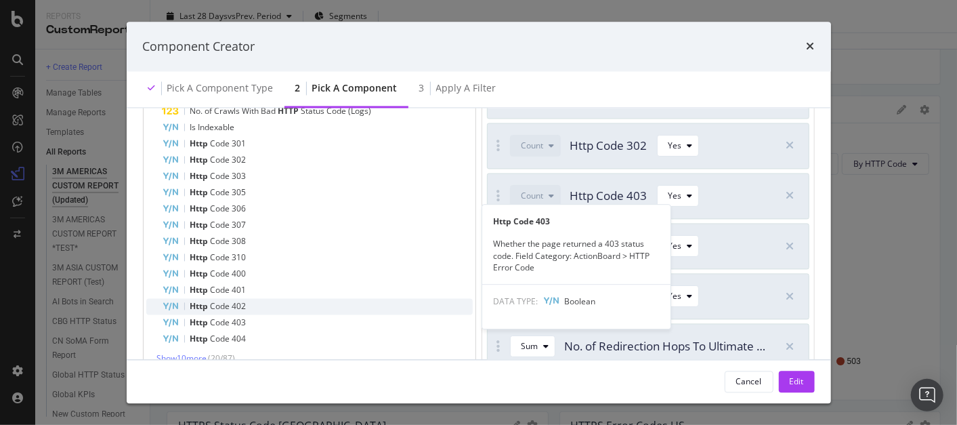
scroll to position [125, 0]
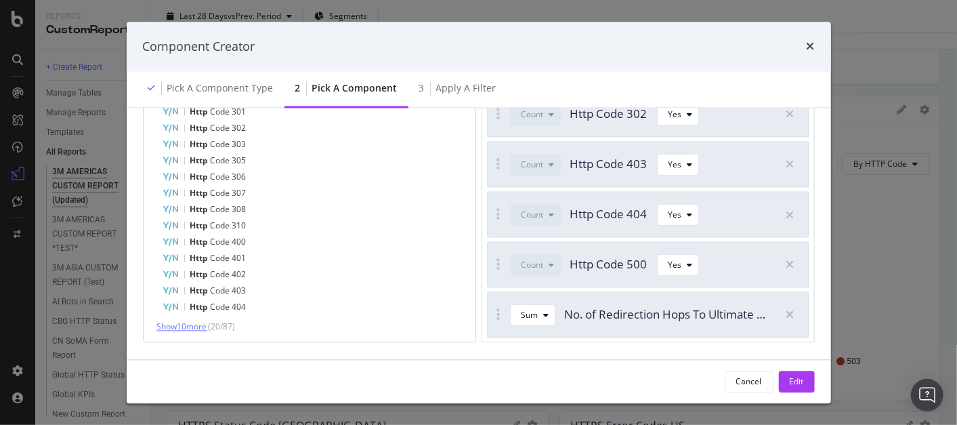
click at [186, 320] on span "Show 10 more" at bounding box center [182, 326] width 50 height 12
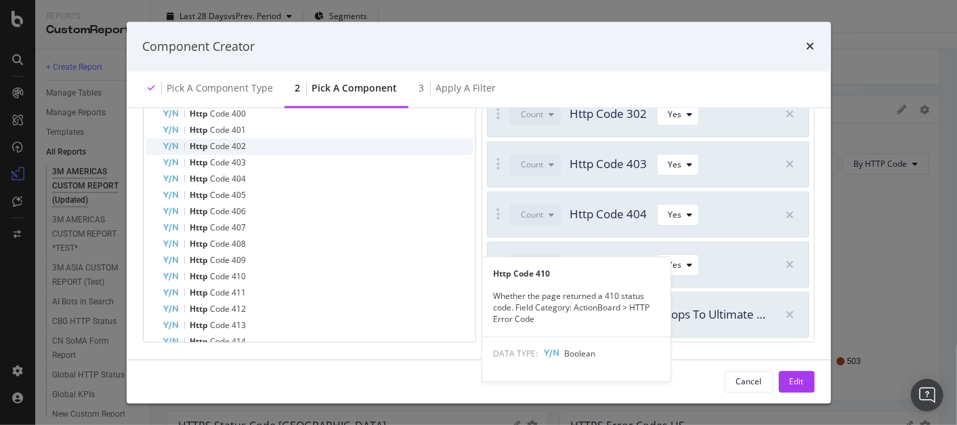
scroll to position [269, 0]
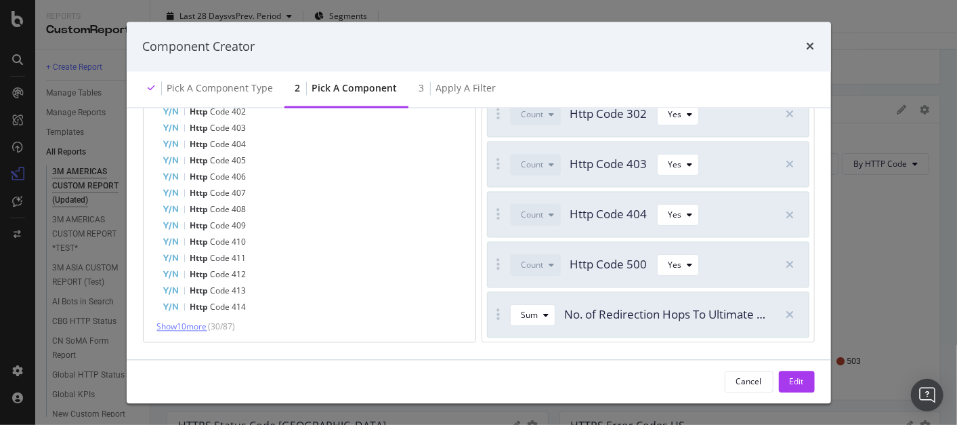
click at [201, 320] on span "Show 10 more" at bounding box center [182, 326] width 50 height 12
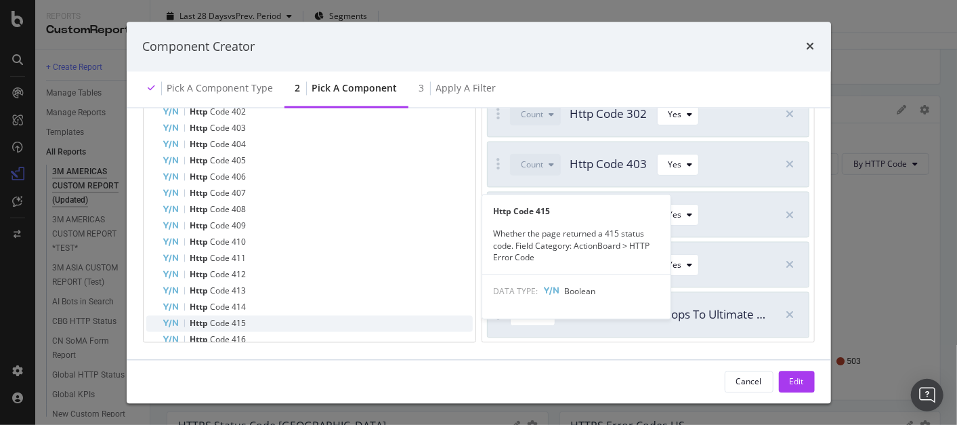
scroll to position [432, 0]
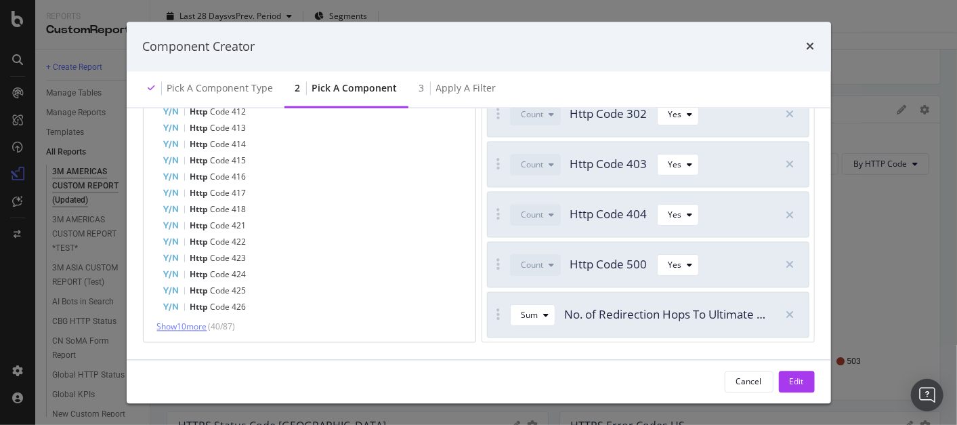
click at [203, 320] on span "Show 10 more" at bounding box center [182, 326] width 50 height 12
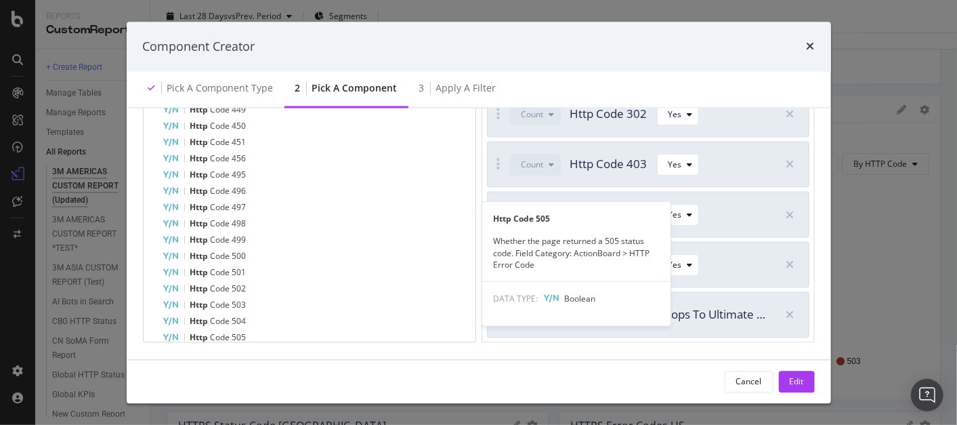
scroll to position [718, 0]
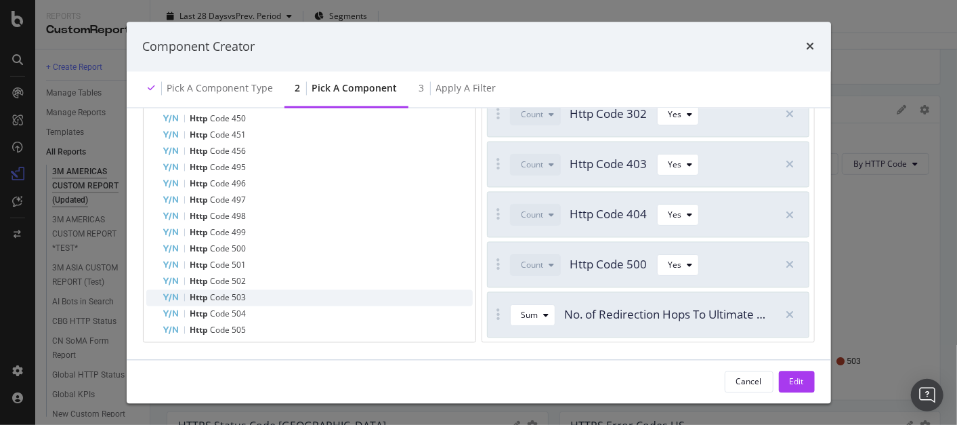
click at [238, 289] on div "Http Code 503" at bounding box center [318, 297] width 310 height 16
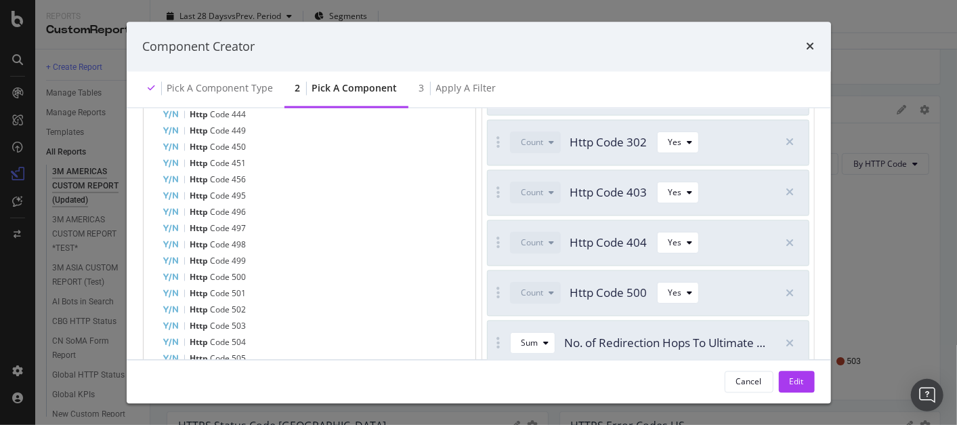
scroll to position [125, 0]
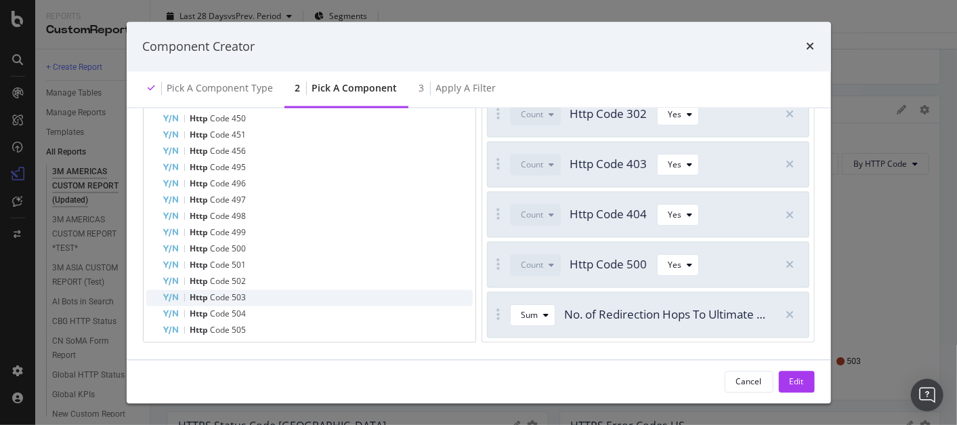
click at [216, 291] on span "Code" at bounding box center [222, 297] width 22 height 12
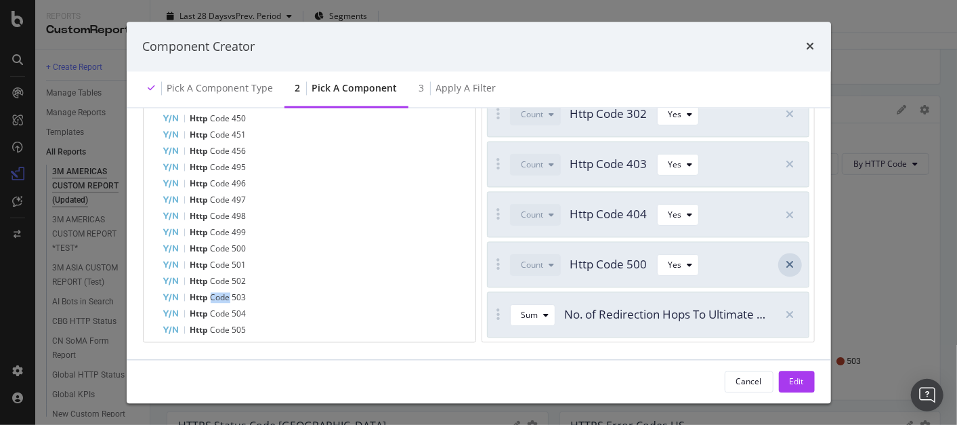
click at [793, 260] on div "modal" at bounding box center [791, 265] width 24 height 24
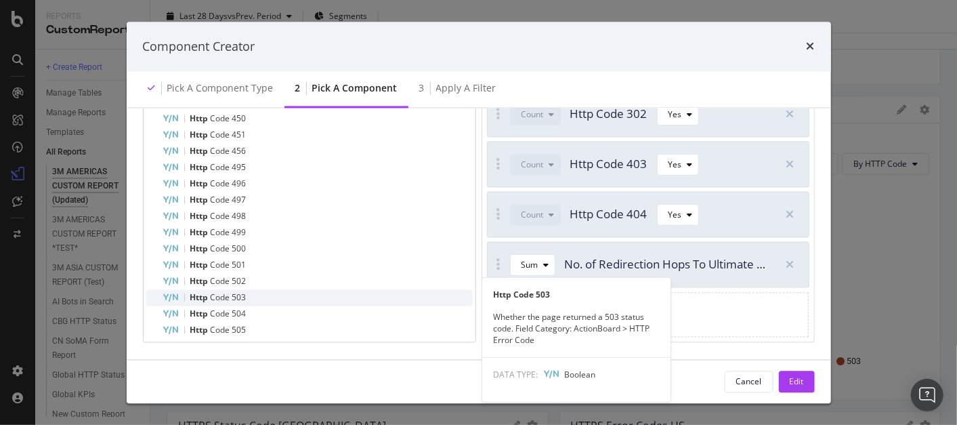
click at [287, 289] on div "Http Code 503" at bounding box center [318, 297] width 310 height 16
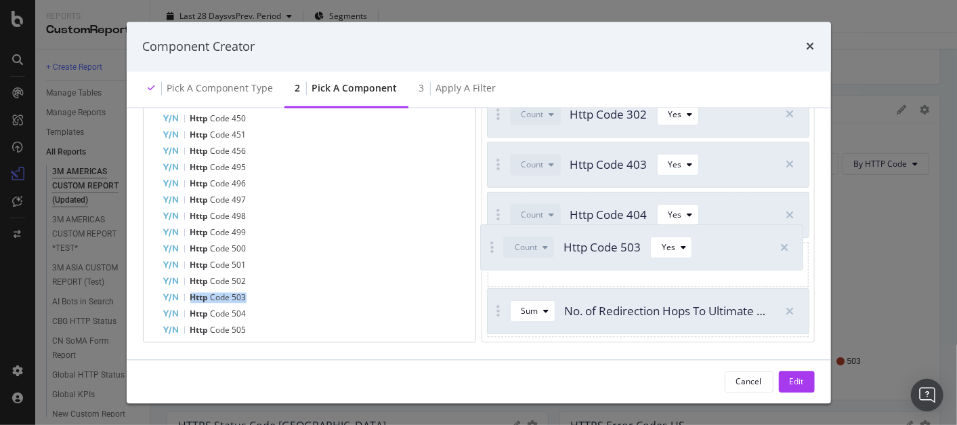
drag, startPoint x: 497, startPoint y: 305, endPoint x: 491, endPoint y: 249, distance: 56.6
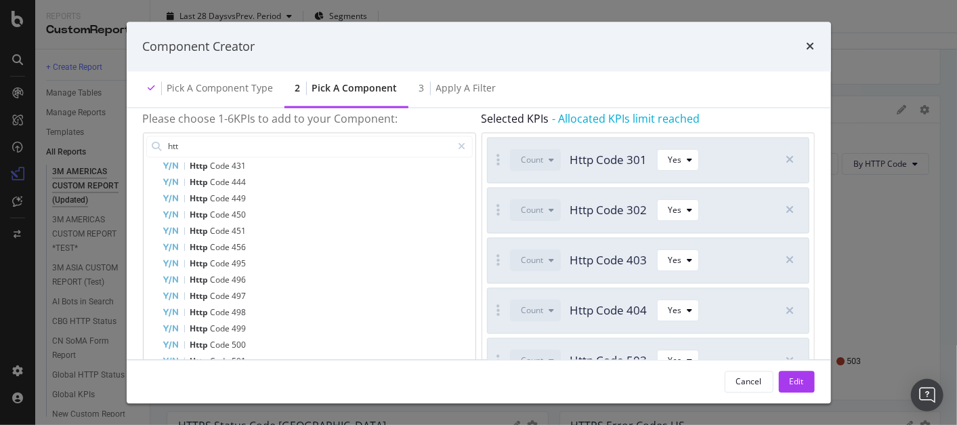
scroll to position [0, 0]
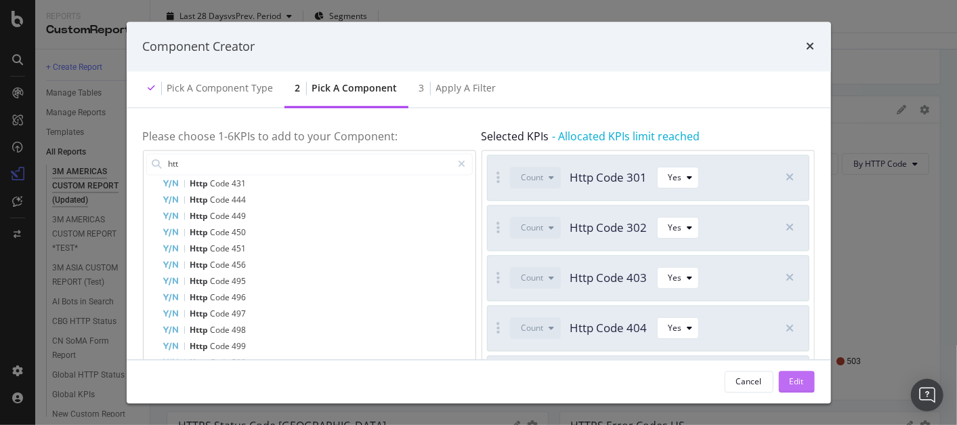
click at [797, 373] on div "Edit" at bounding box center [797, 381] width 14 height 20
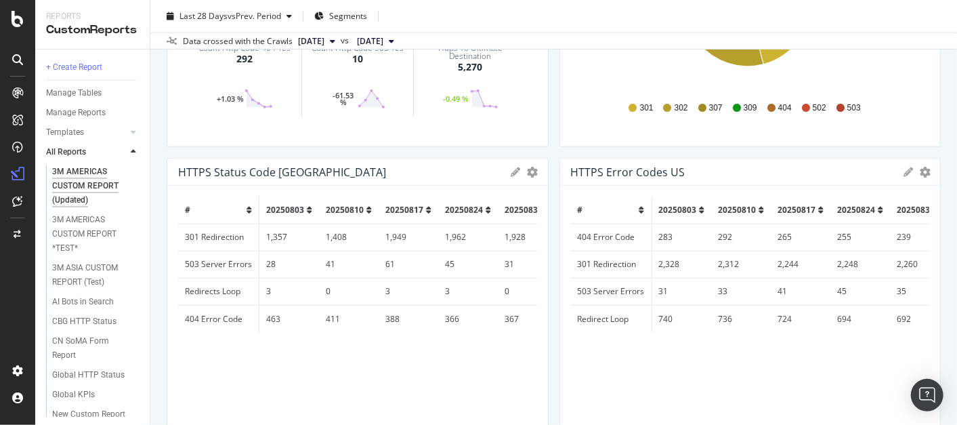
scroll to position [613, 0]
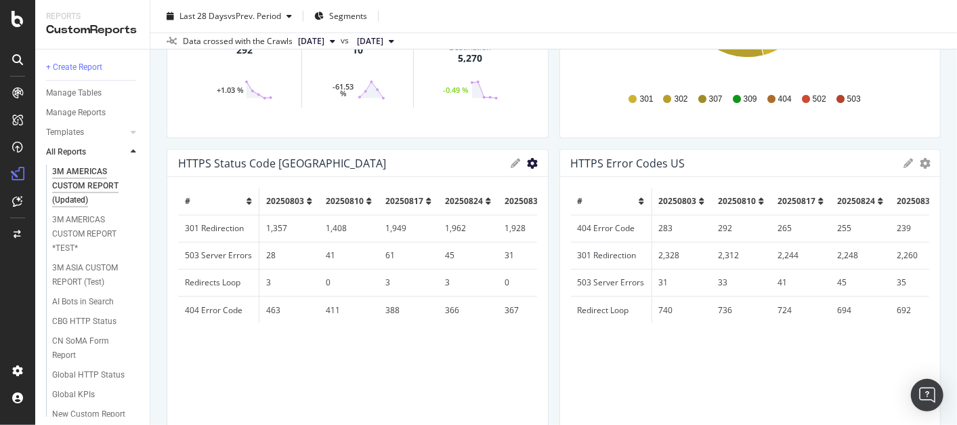
click at [528, 166] on icon "gear" at bounding box center [533, 163] width 11 height 11
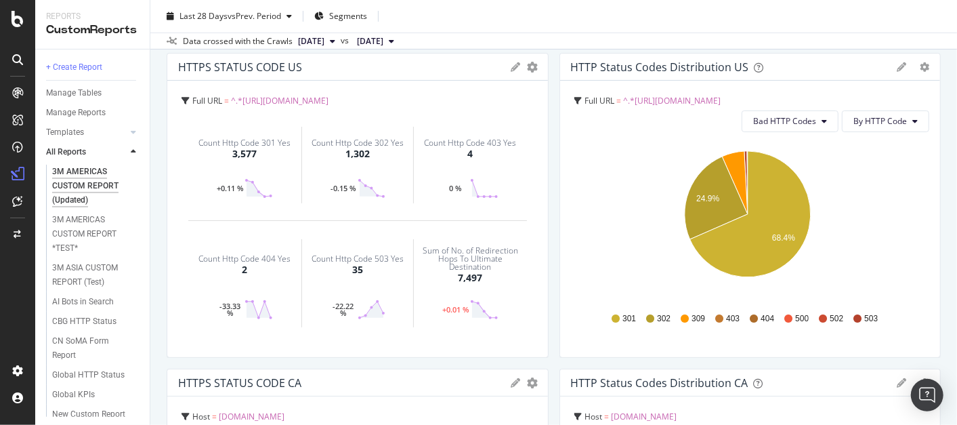
scroll to position [78, 0]
click at [896, 116] on span "By HTTP Code" at bounding box center [881, 121] width 54 height 12
click at [869, 147] on span "By Family" at bounding box center [871, 146] width 54 height 12
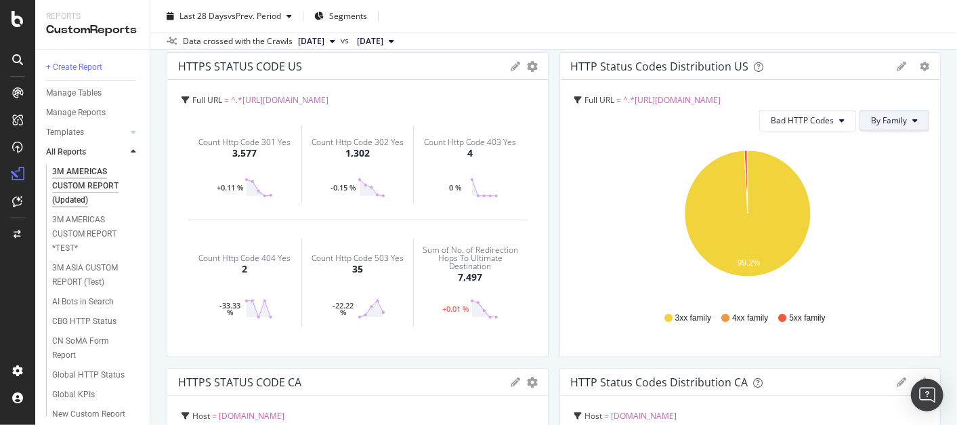
click at [900, 123] on button "By Family" at bounding box center [895, 121] width 70 height 22
click at [903, 178] on div "By HTTP Code" at bounding box center [887, 172] width 75 height 20
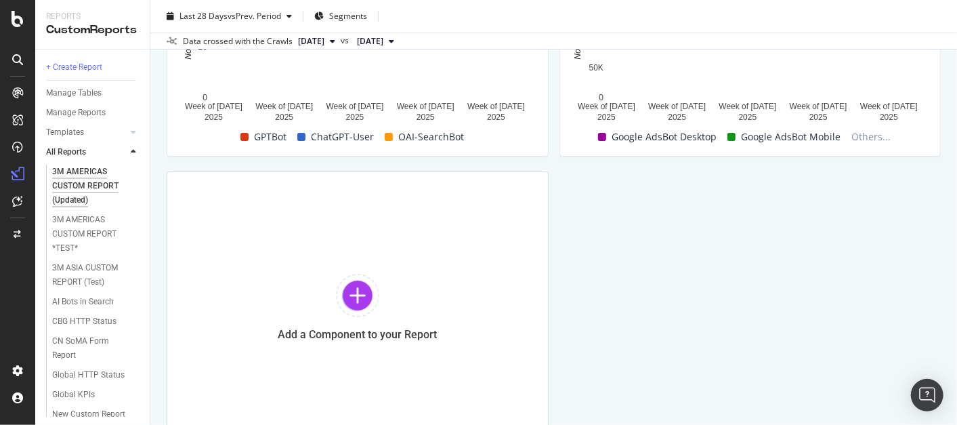
scroll to position [2804, 0]
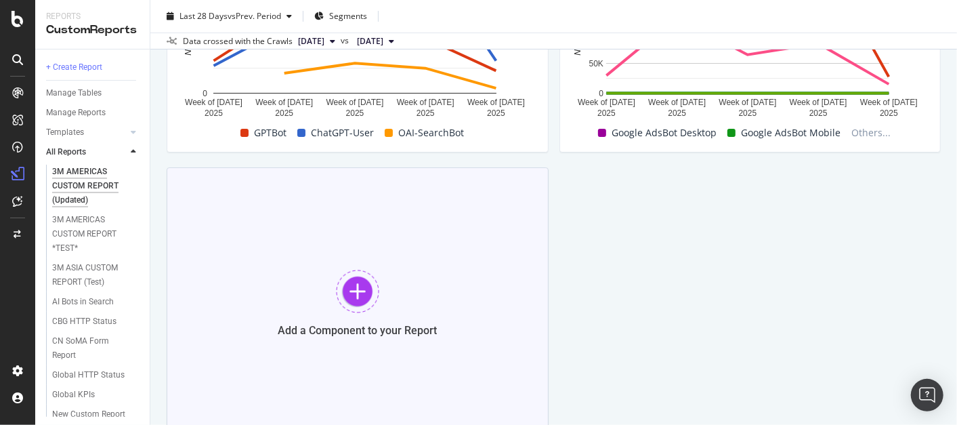
click at [353, 278] on div at bounding box center [357, 291] width 43 height 43
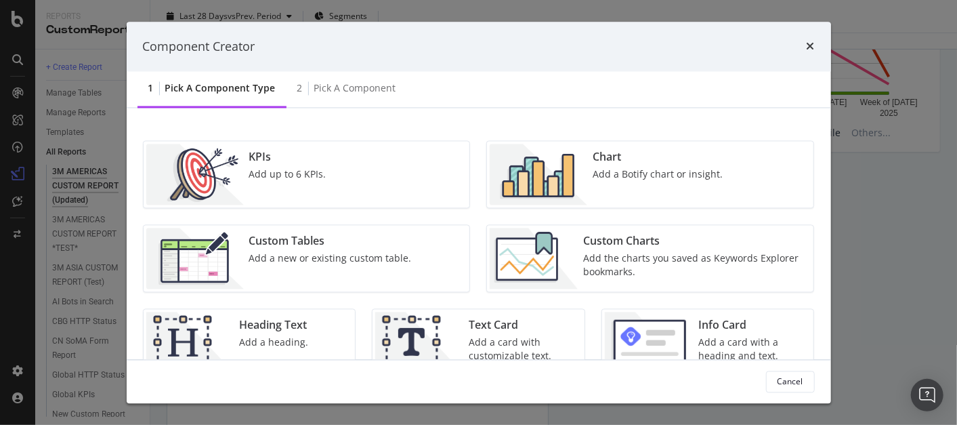
click at [639, 184] on div "Chart Add a Botify chart or insight." at bounding box center [657, 174] width 141 height 61
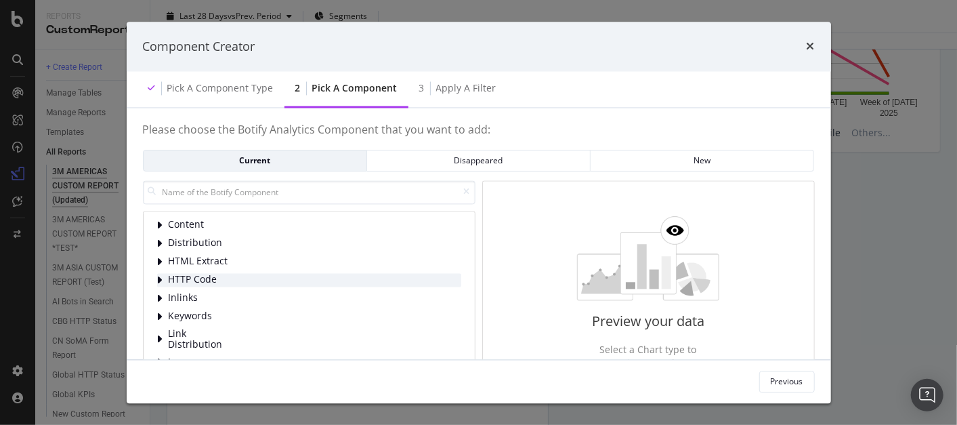
scroll to position [86, 0]
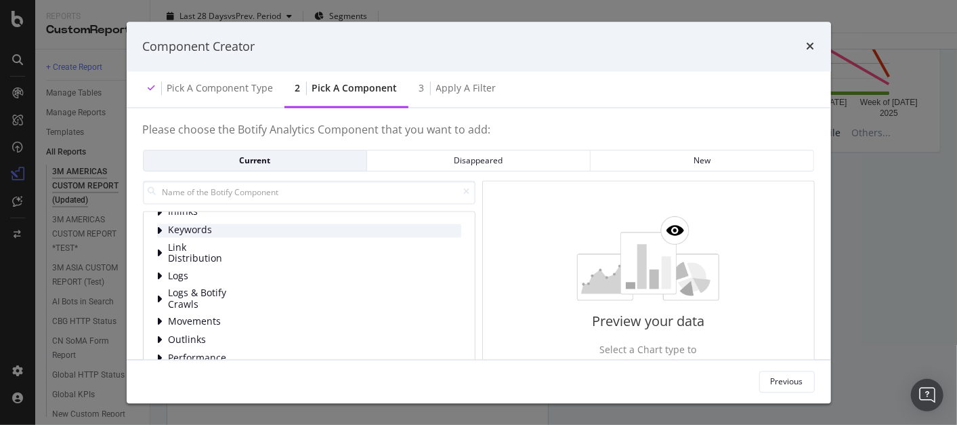
click at [160, 230] on icon "modal" at bounding box center [159, 230] width 5 height 11
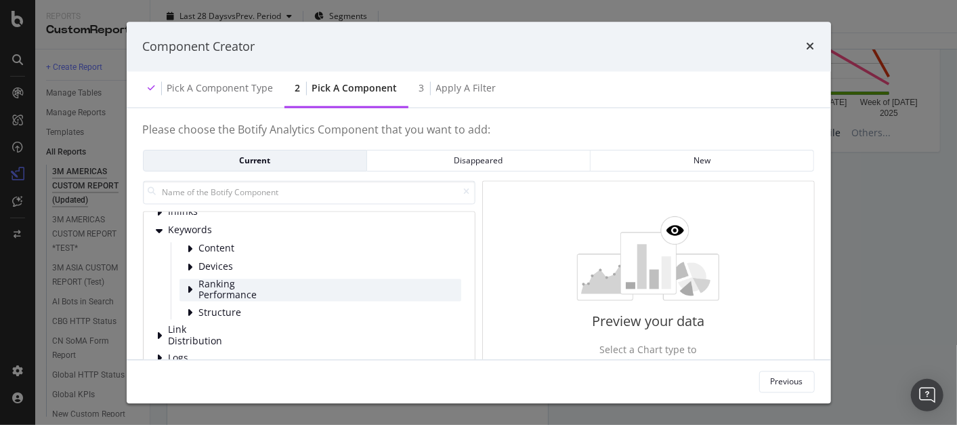
click at [191, 285] on icon "modal" at bounding box center [190, 290] width 5 height 11
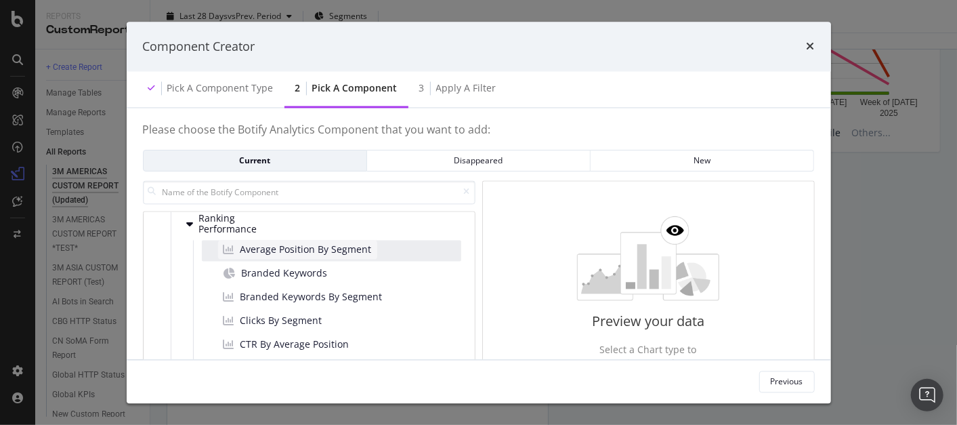
scroll to position [150, 0]
click at [312, 252] on span "Average Position By Segment" at bounding box center [306, 252] width 131 height 14
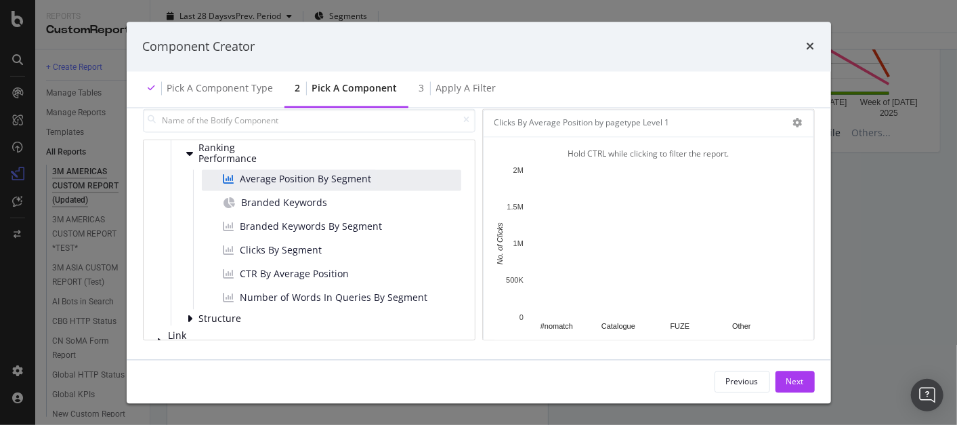
scroll to position [73, 0]
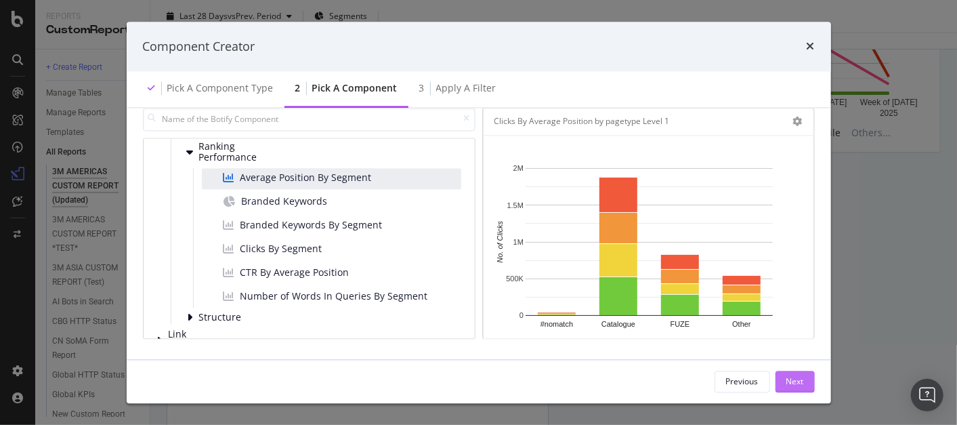
click at [800, 371] on button "Next" at bounding box center [795, 382] width 39 height 22
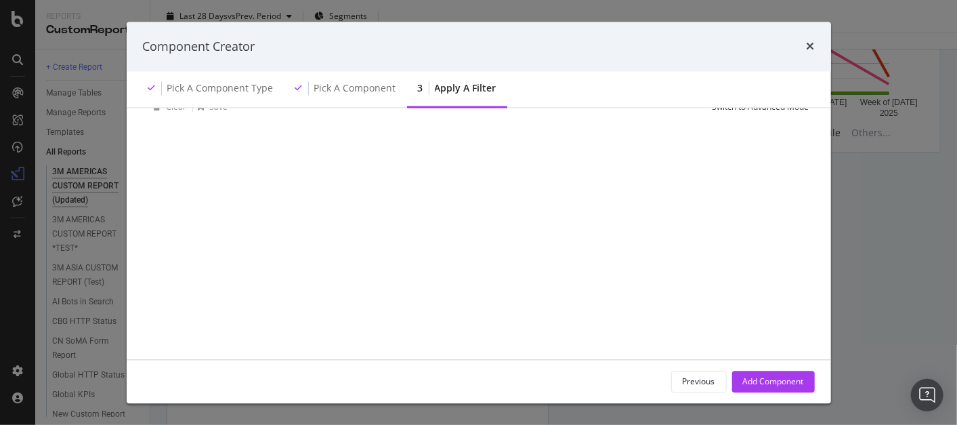
scroll to position [0, 0]
click at [187, 150] on div "Add Filter" at bounding box center [185, 150] width 36 height 12
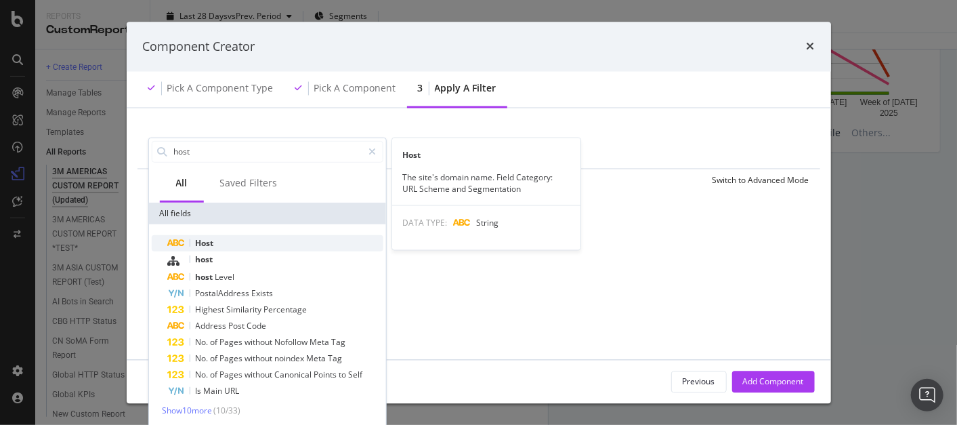
type input "host"
click at [205, 244] on span "Host" at bounding box center [204, 242] width 18 height 12
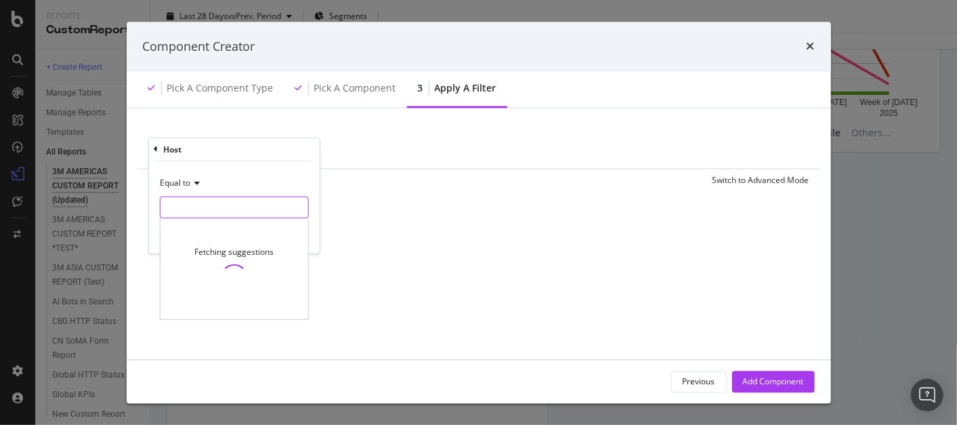
click at [205, 207] on input "modal" at bounding box center [234, 207] width 148 height 22
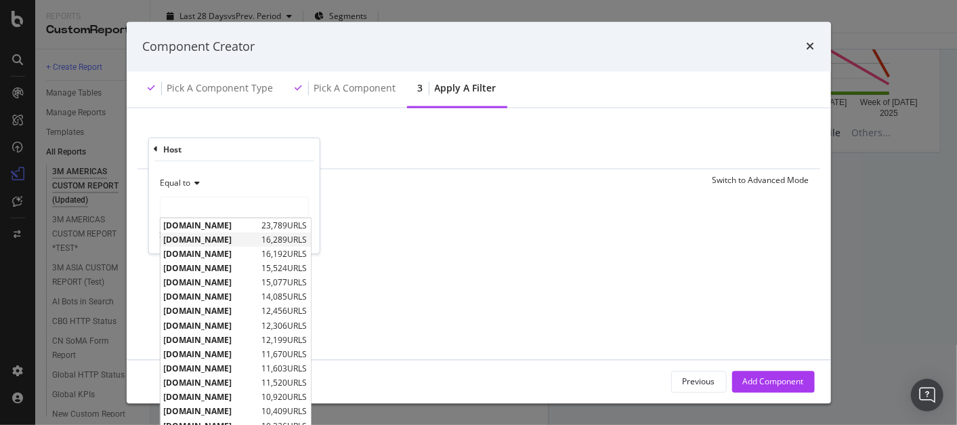
click at [214, 236] on span "[DOMAIN_NAME]" at bounding box center [210, 240] width 95 height 12
type input "[DOMAIN_NAME]"
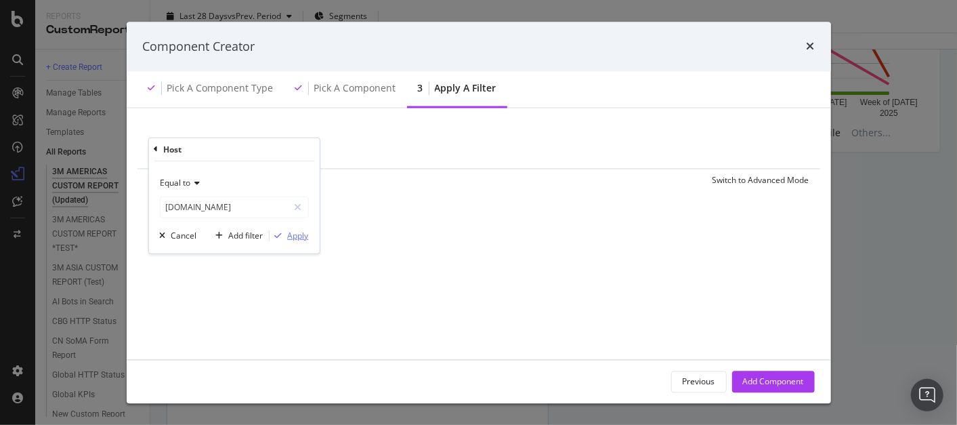
click at [298, 231] on div "Apply" at bounding box center [297, 236] width 21 height 12
click at [276, 154] on div "Add Filter" at bounding box center [288, 150] width 36 height 12
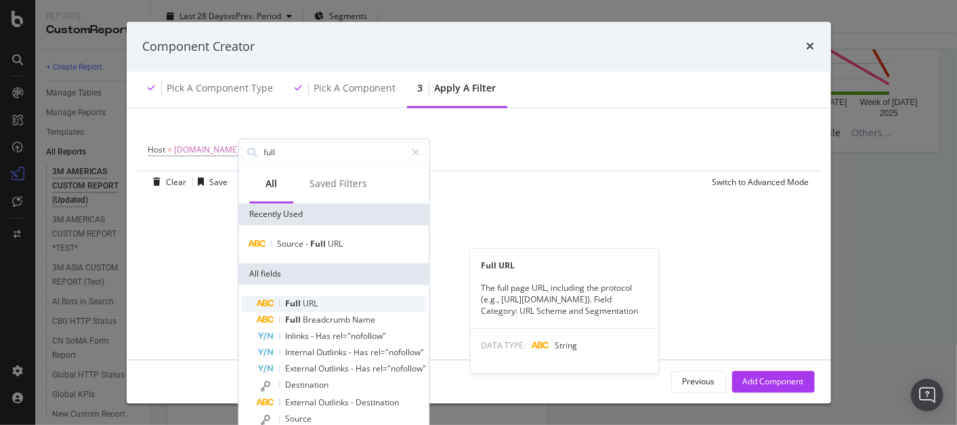
type input "full"
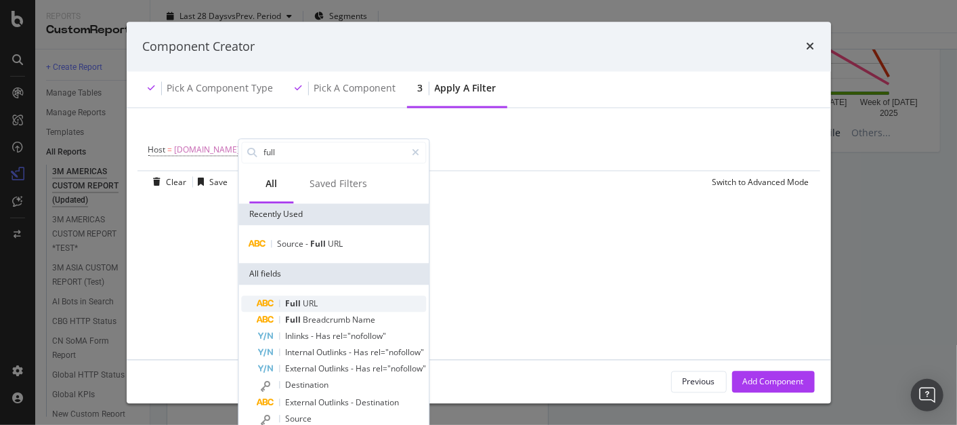
click at [314, 304] on span "URL" at bounding box center [310, 303] width 15 height 12
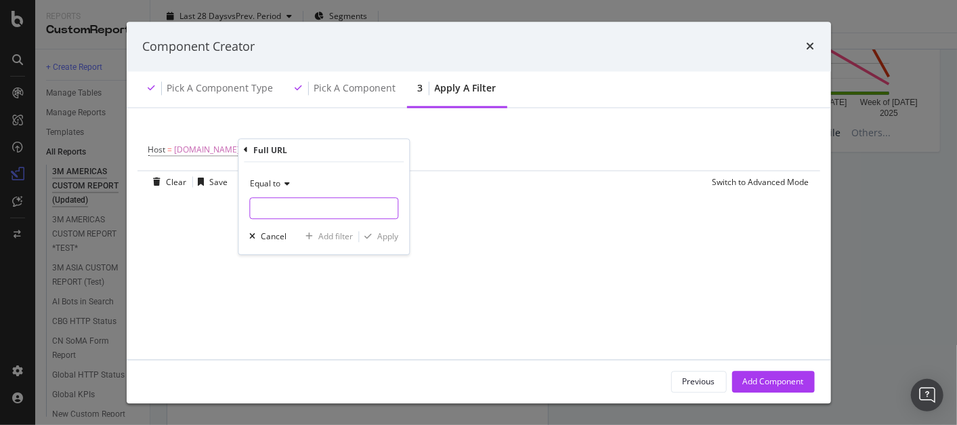
click at [274, 209] on input "modal" at bounding box center [324, 208] width 148 height 22
type input "/en_US/"
click at [388, 237] on div "Apply" at bounding box center [387, 236] width 21 height 12
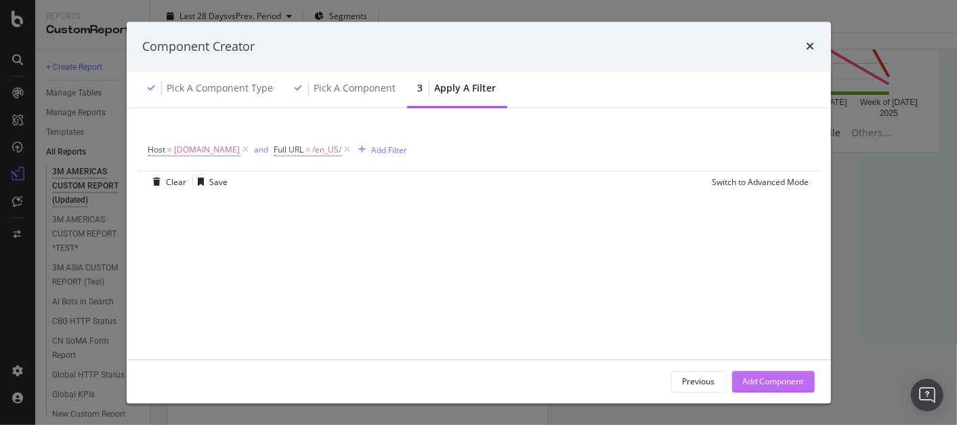
click at [795, 379] on div "Add Component" at bounding box center [773, 381] width 61 height 12
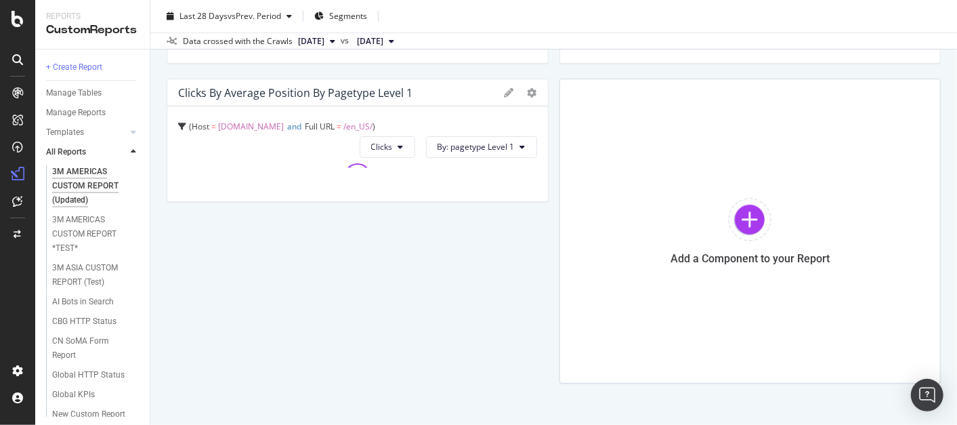
scroll to position [2915, 0]
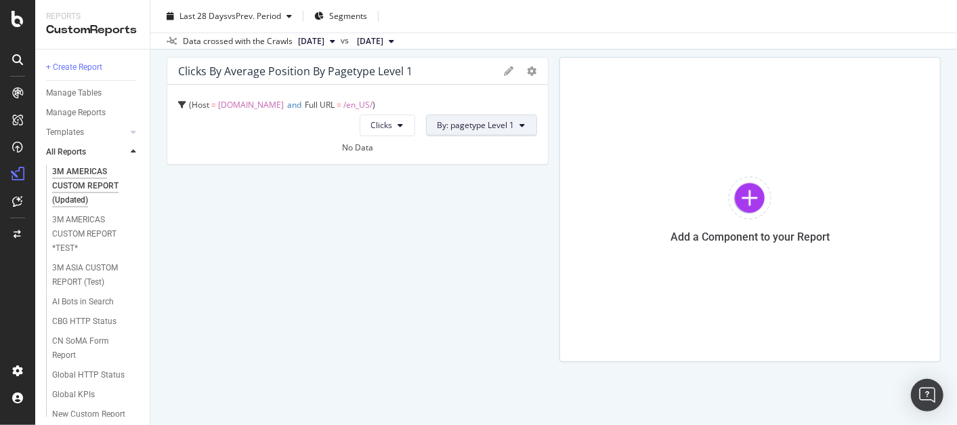
click at [498, 127] on span "By: pagetype Level 1" at bounding box center [476, 125] width 77 height 12
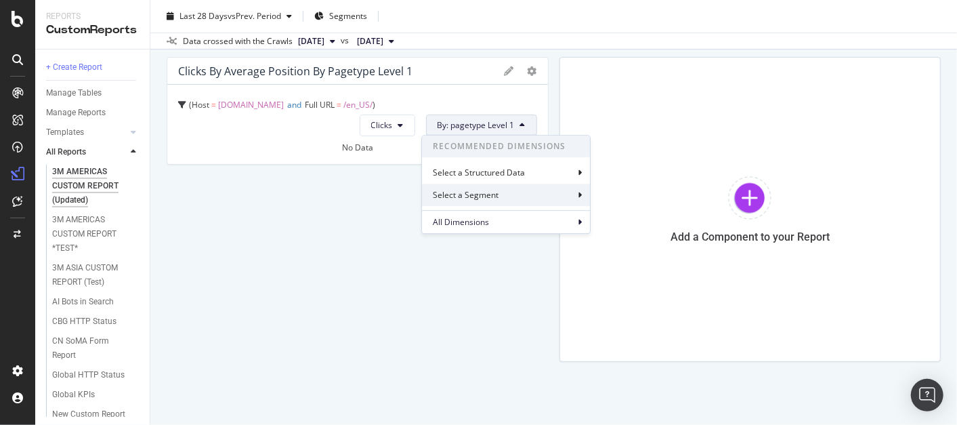
click at [495, 195] on div "Select a Segment" at bounding box center [467, 195] width 68 height 12
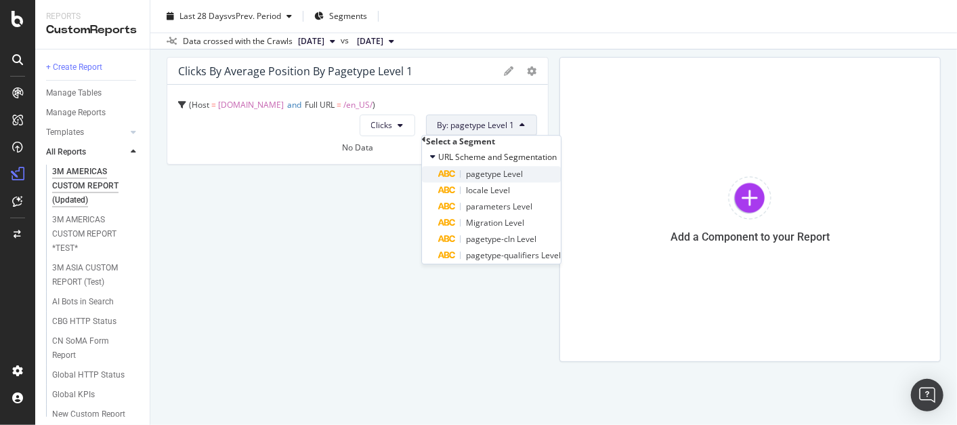
click at [532, 182] on div "pagetype Level" at bounding box center [499, 174] width 123 height 16
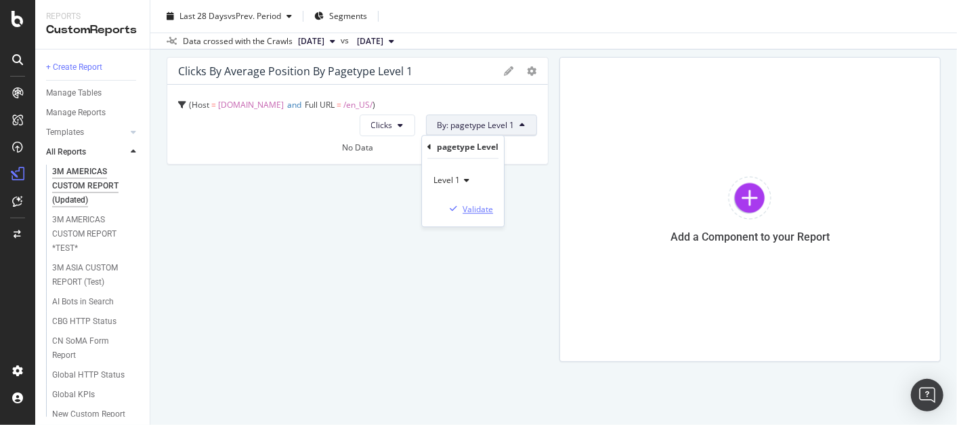
click at [493, 211] on div "Validate" at bounding box center [478, 209] width 30 height 12
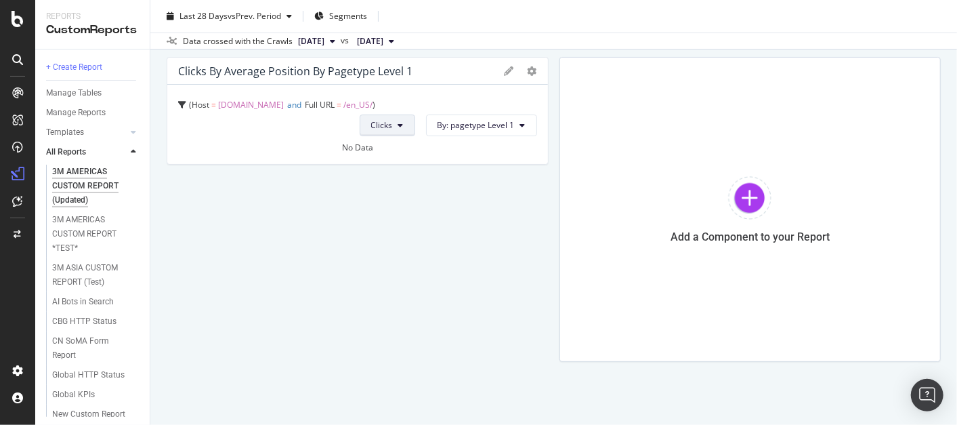
click at [398, 123] on icon at bounding box center [400, 125] width 5 height 8
click at [394, 143] on div "Rankings" at bounding box center [393, 151] width 72 height 20
click at [535, 121] on div at bounding box center [542, 209] width 14 height 305
click at [520, 129] on button "By: pagetype Level 1" at bounding box center [481, 126] width 111 height 22
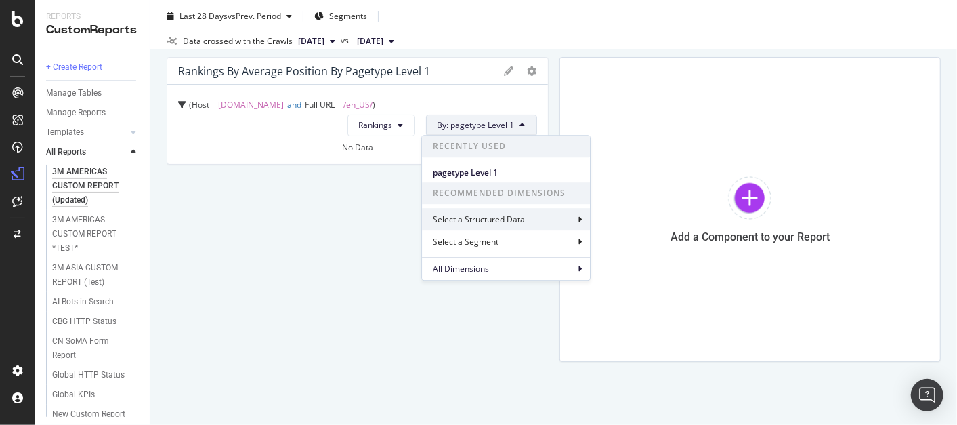
click at [499, 216] on div "Select a Structured Data" at bounding box center [480, 219] width 95 height 12
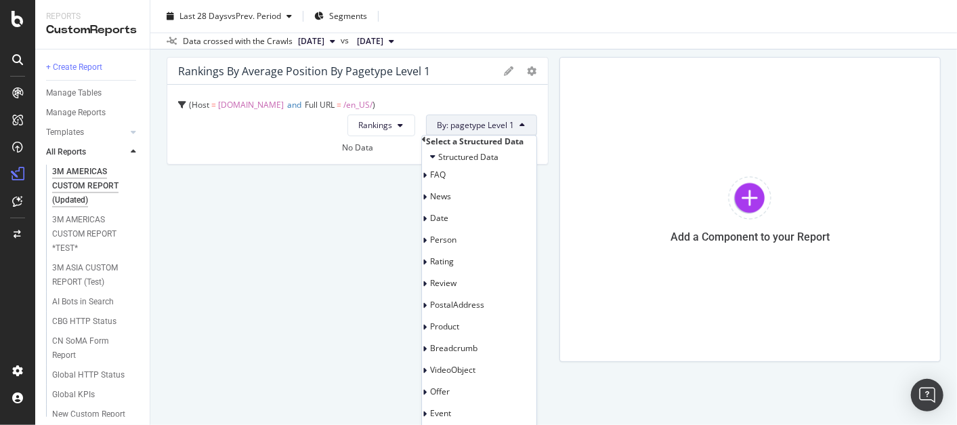
scroll to position [0, 0]
click at [426, 147] on icon at bounding box center [424, 142] width 4 height 12
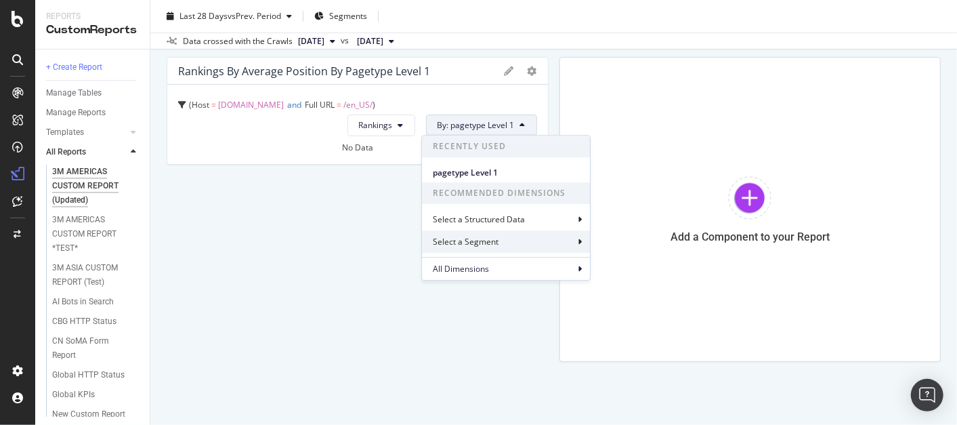
click at [470, 243] on div "Select a Segment" at bounding box center [467, 242] width 68 height 12
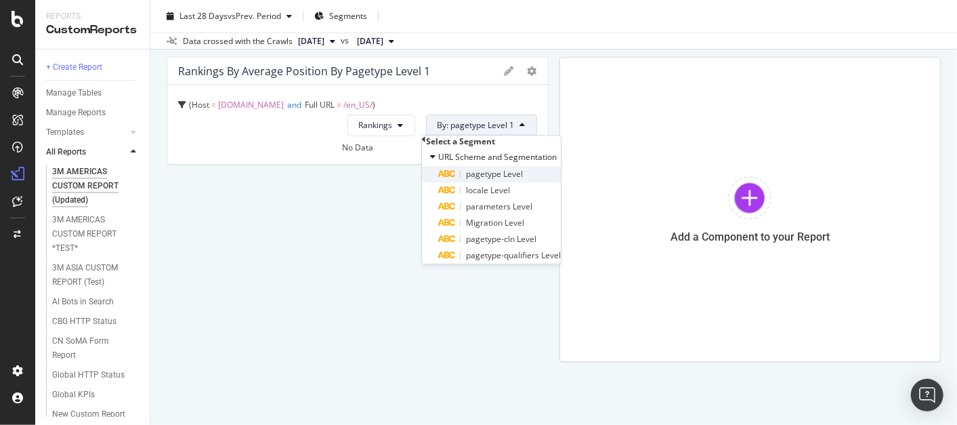
click at [511, 180] on span "pagetype Level" at bounding box center [494, 174] width 57 height 12
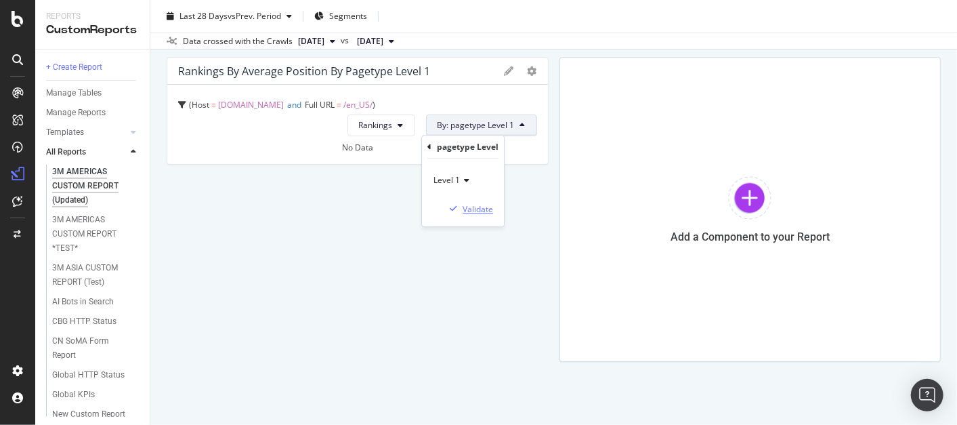
click at [493, 207] on div "Validate" at bounding box center [478, 209] width 30 height 12
click at [560, 207] on div "Add a Component to your Report" at bounding box center [751, 209] width 382 height 305
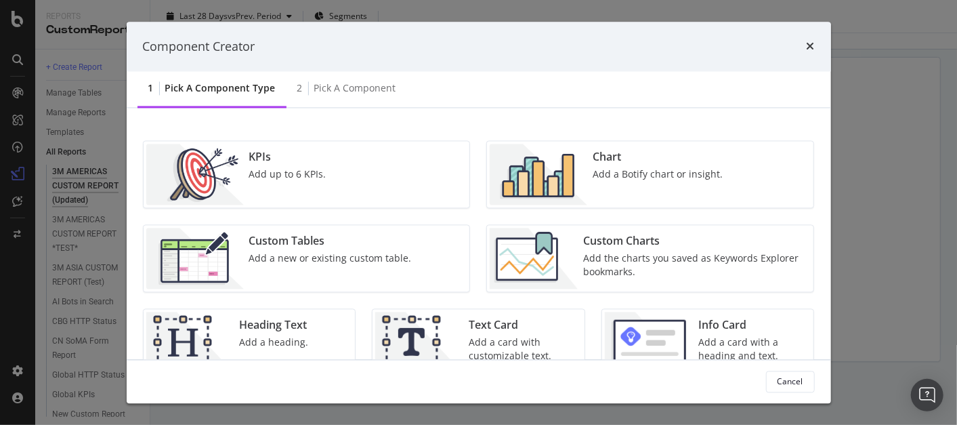
click at [806, 46] on div "Component Creator" at bounding box center [479, 47] width 672 height 18
click at [811, 44] on icon "times" at bounding box center [811, 46] width 8 height 11
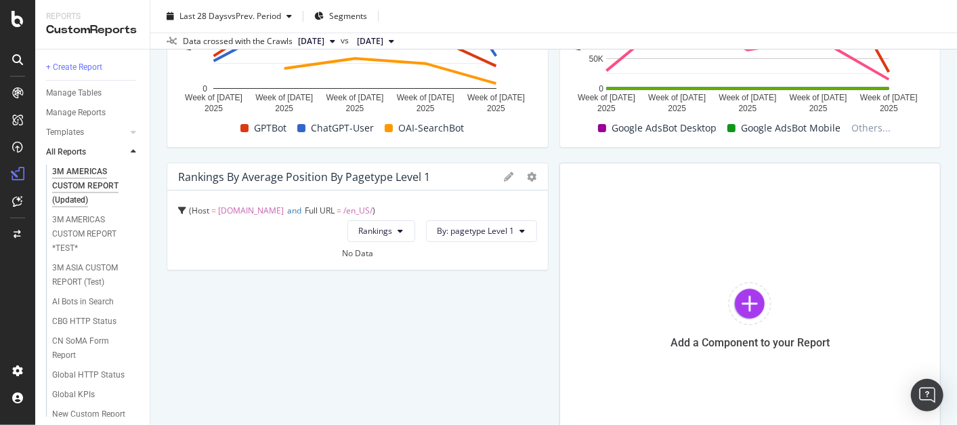
scroll to position [2811, 0]
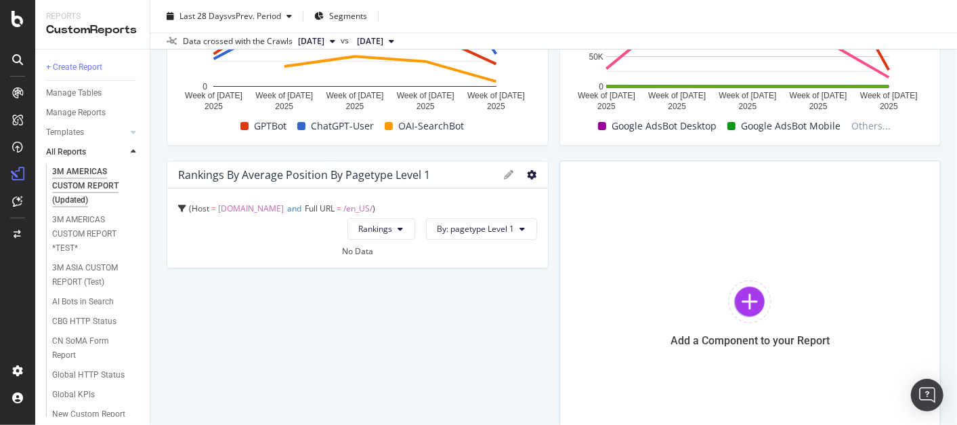
click at [528, 171] on icon at bounding box center [532, 174] width 9 height 9
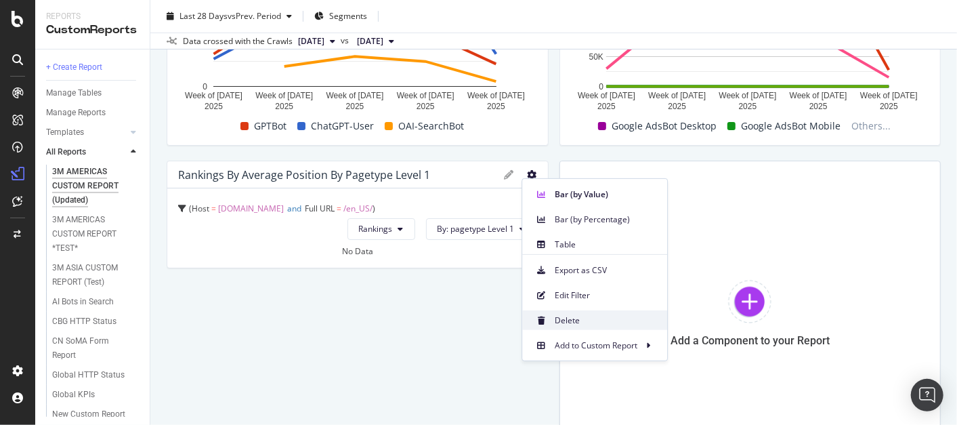
click at [579, 316] on span "Delete" at bounding box center [606, 320] width 102 height 12
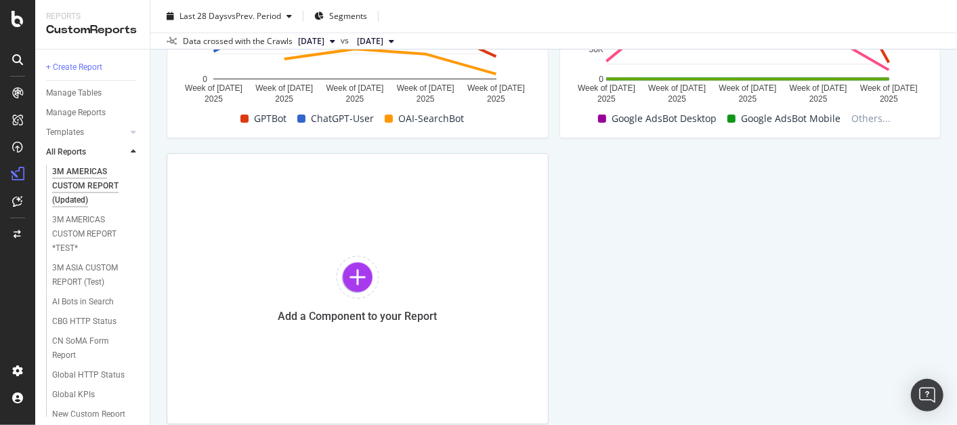
scroll to position [2819, 0]
click at [354, 275] on div at bounding box center [357, 276] width 43 height 43
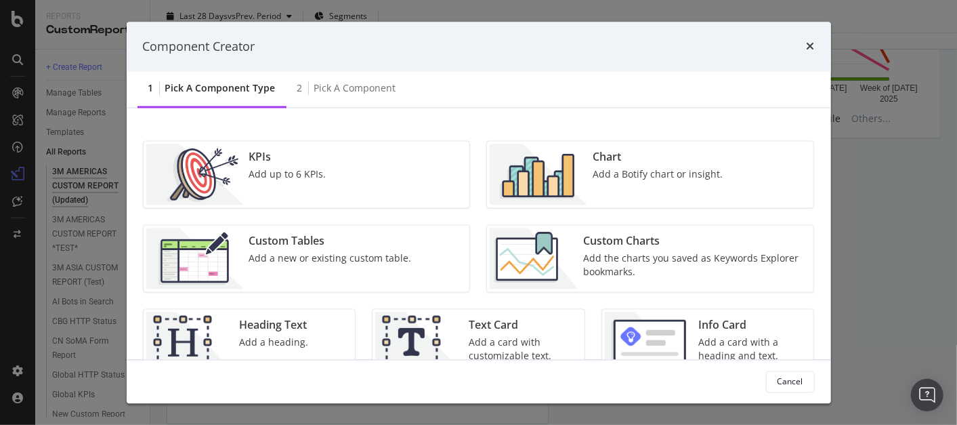
click at [646, 257] on div "Add the charts you saved as Keywords Explorer bookmarks." at bounding box center [694, 265] width 222 height 27
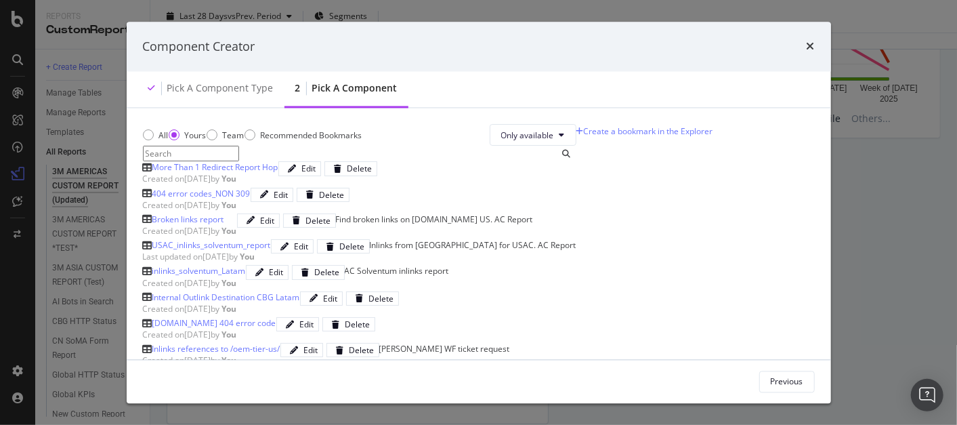
scroll to position [52, 0]
click at [237, 237] on div "Created on [DATE] by You" at bounding box center [190, 232] width 94 height 12
click at [774, 376] on div "Add Component" at bounding box center [773, 381] width 61 height 12
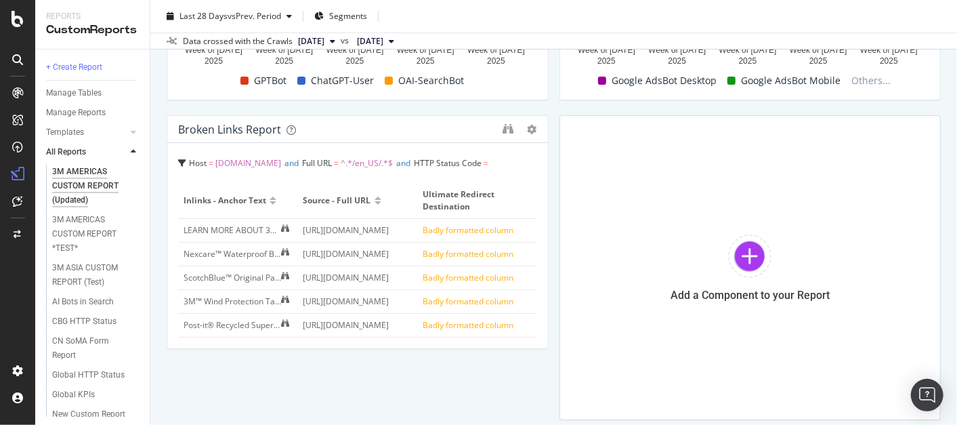
scroll to position [2861, 0]
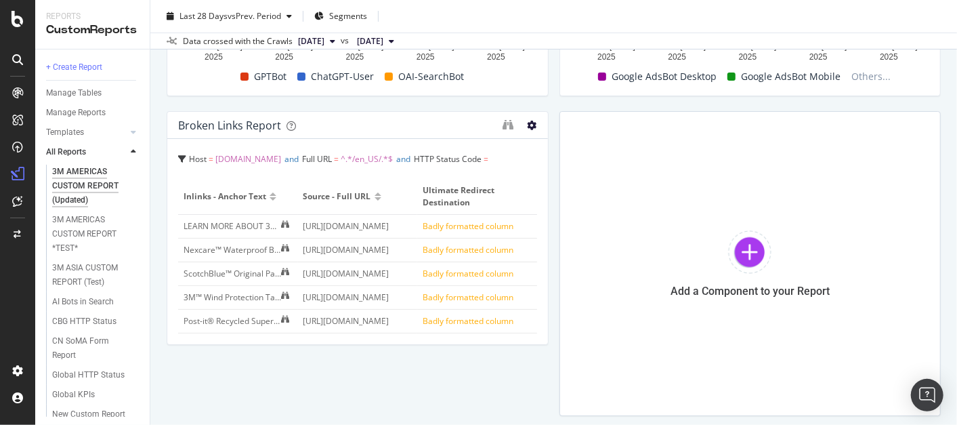
click at [528, 127] on icon at bounding box center [532, 125] width 9 height 9
click at [555, 141] on span "Delete" at bounding box center [567, 145] width 25 height 12
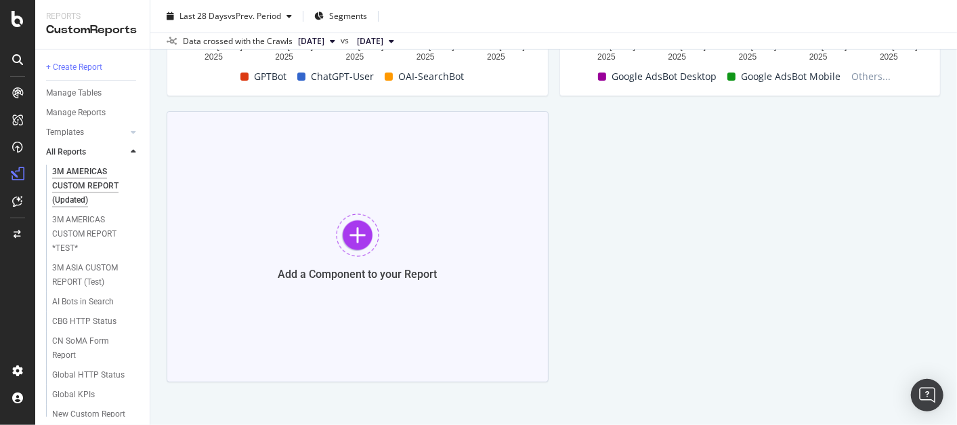
click at [366, 242] on div at bounding box center [357, 234] width 43 height 43
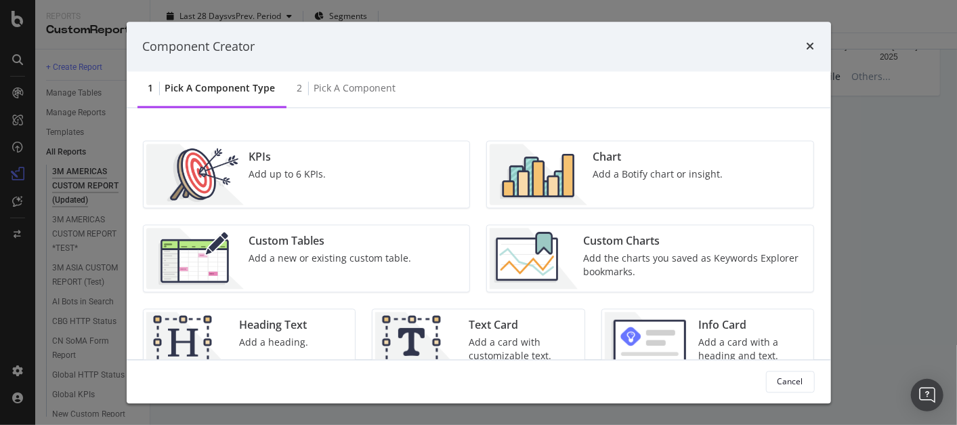
click at [612, 172] on div "Add a Botify chart or insight." at bounding box center [658, 175] width 130 height 14
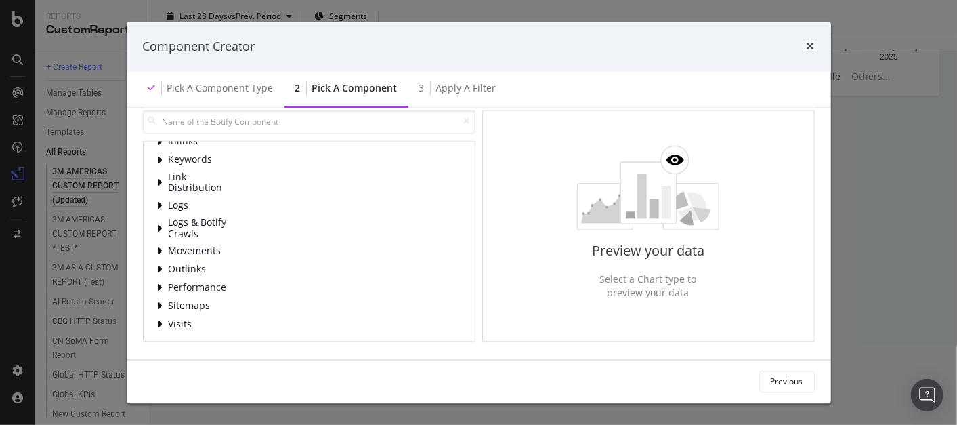
scroll to position [72, 0]
click at [161, 245] on icon "modal" at bounding box center [159, 250] width 5 height 11
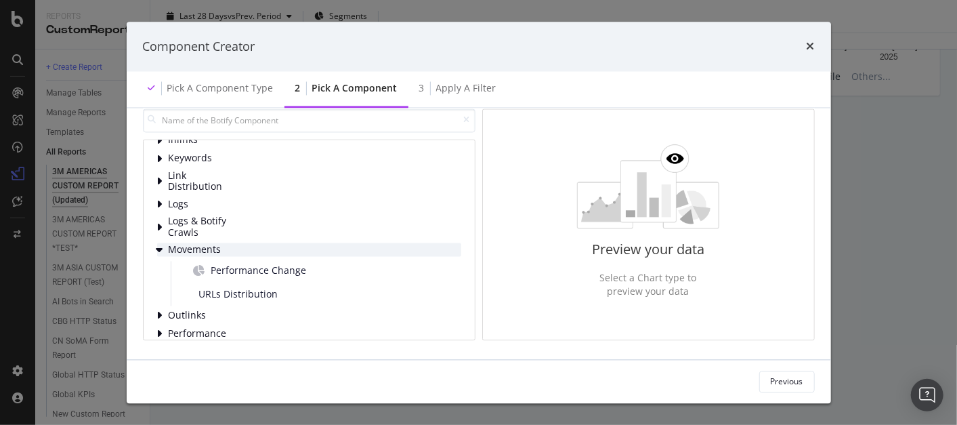
click at [161, 245] on icon "modal" at bounding box center [160, 250] width 7 height 11
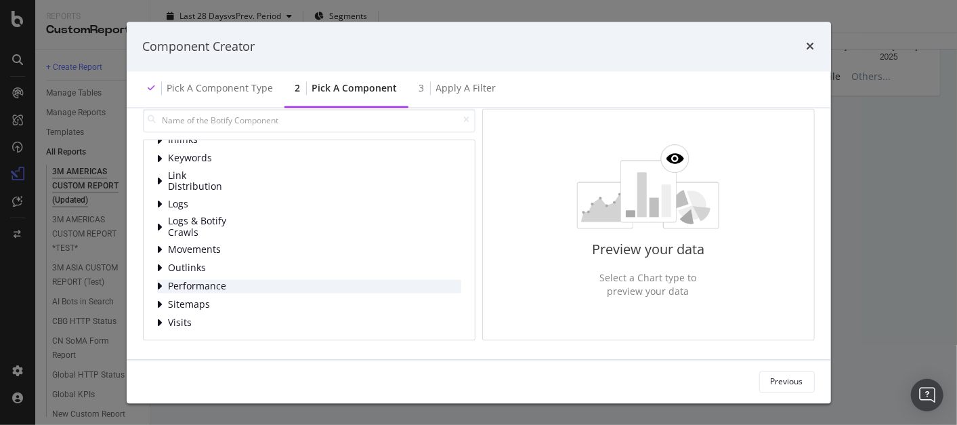
click at [159, 285] on icon "modal" at bounding box center [159, 286] width 5 height 11
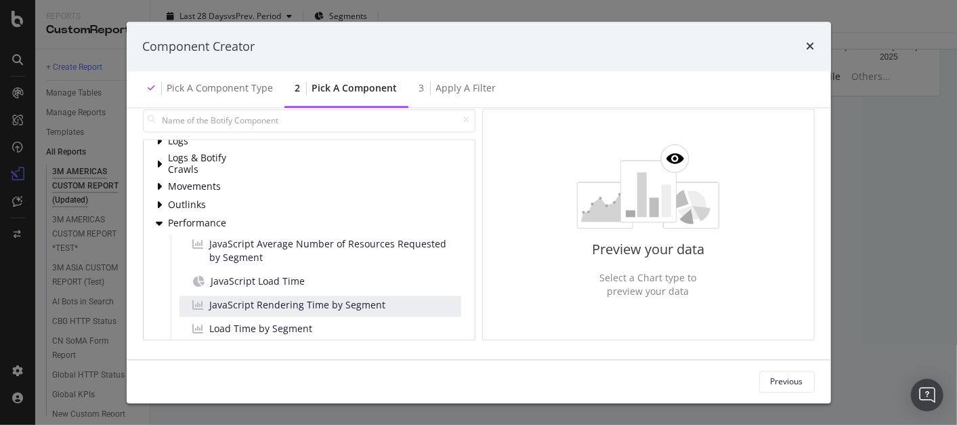
scroll to position [146, 0]
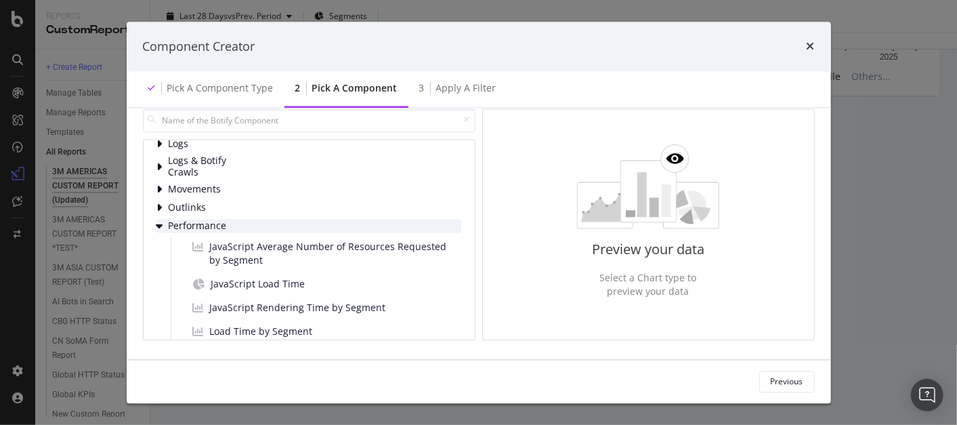
click at [161, 222] on icon "modal" at bounding box center [160, 226] width 7 height 11
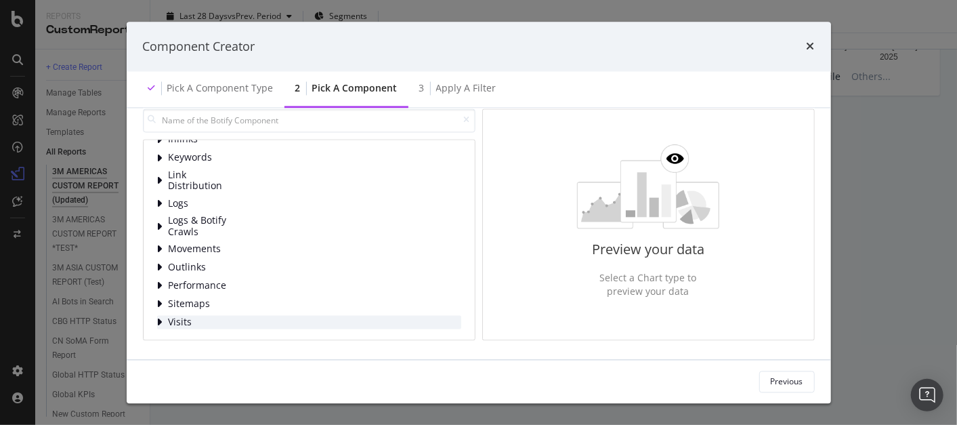
click at [161, 321] on icon "modal" at bounding box center [159, 322] width 5 height 11
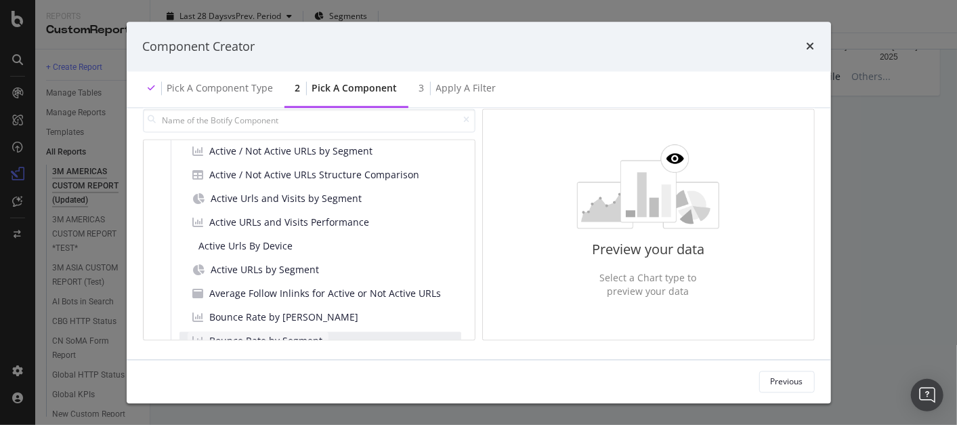
scroll to position [373, 0]
click at [323, 201] on span "Active Urls and Visits by Segment" at bounding box center [286, 199] width 151 height 14
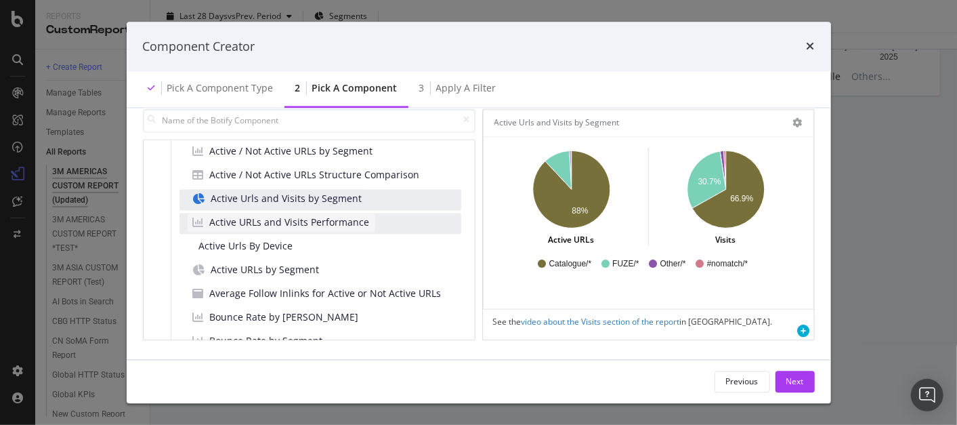
click at [294, 220] on span "Active URLs and Visits Performance" at bounding box center [290, 223] width 160 height 14
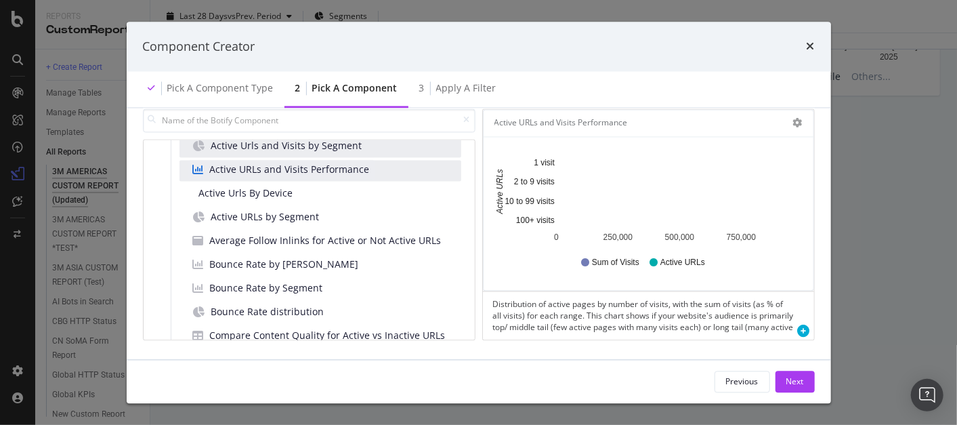
scroll to position [428, 0]
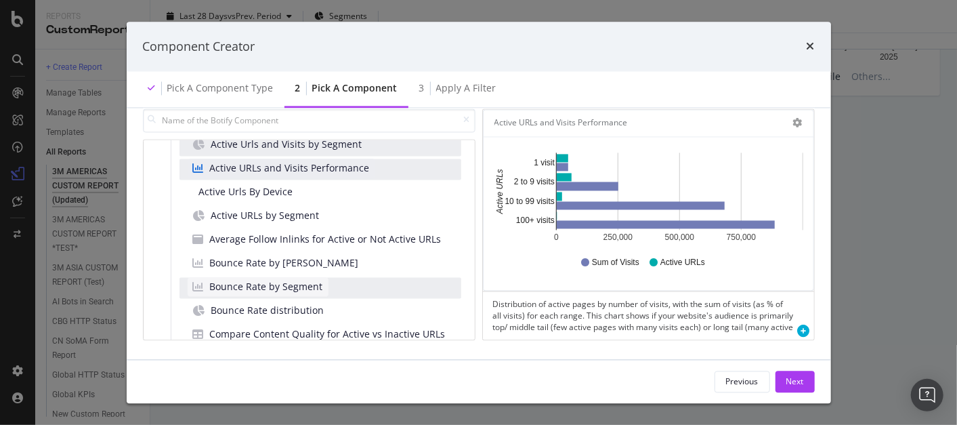
click at [298, 283] on span "Bounce Rate by Segment" at bounding box center [266, 288] width 113 height 14
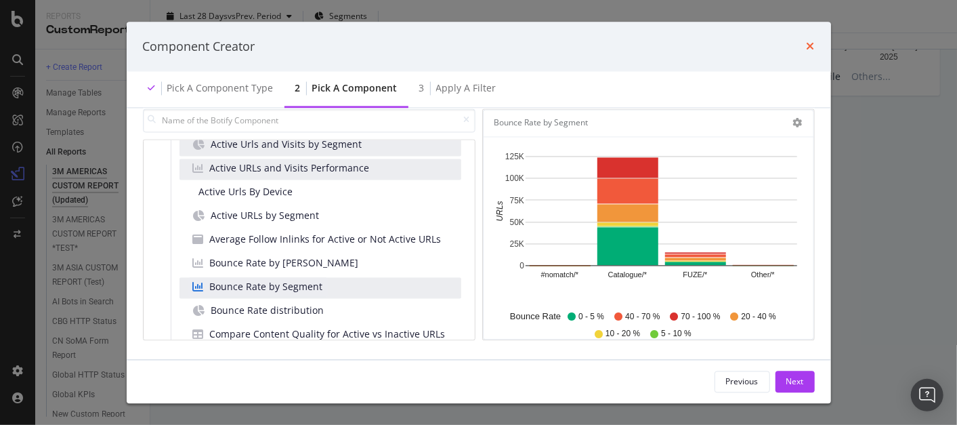
click at [810, 46] on div "Component Creator" at bounding box center [479, 47] width 672 height 18
click at [810, 46] on icon "times" at bounding box center [811, 46] width 8 height 11
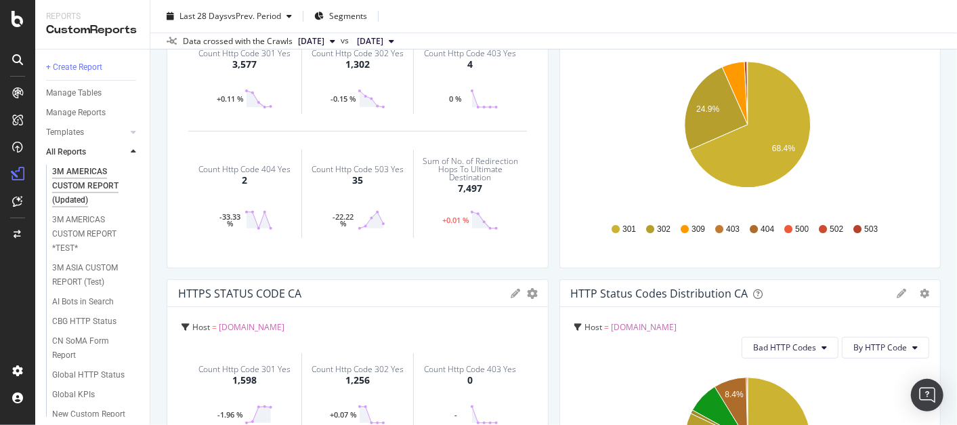
scroll to position [0, 0]
